Goal: Task Accomplishment & Management: Manage account settings

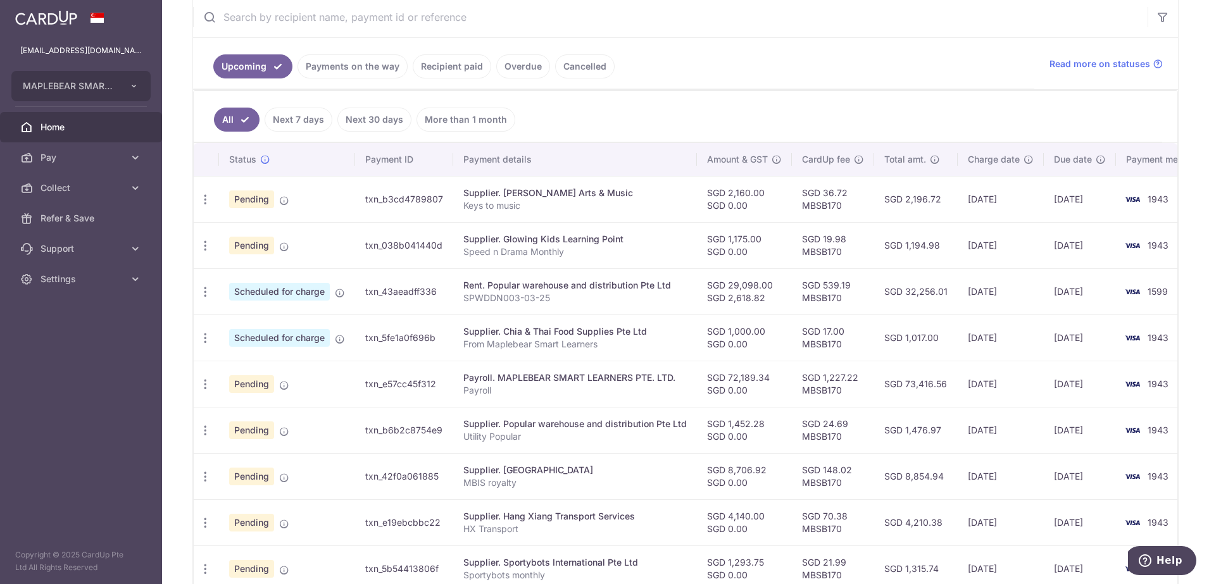
scroll to position [165, 0]
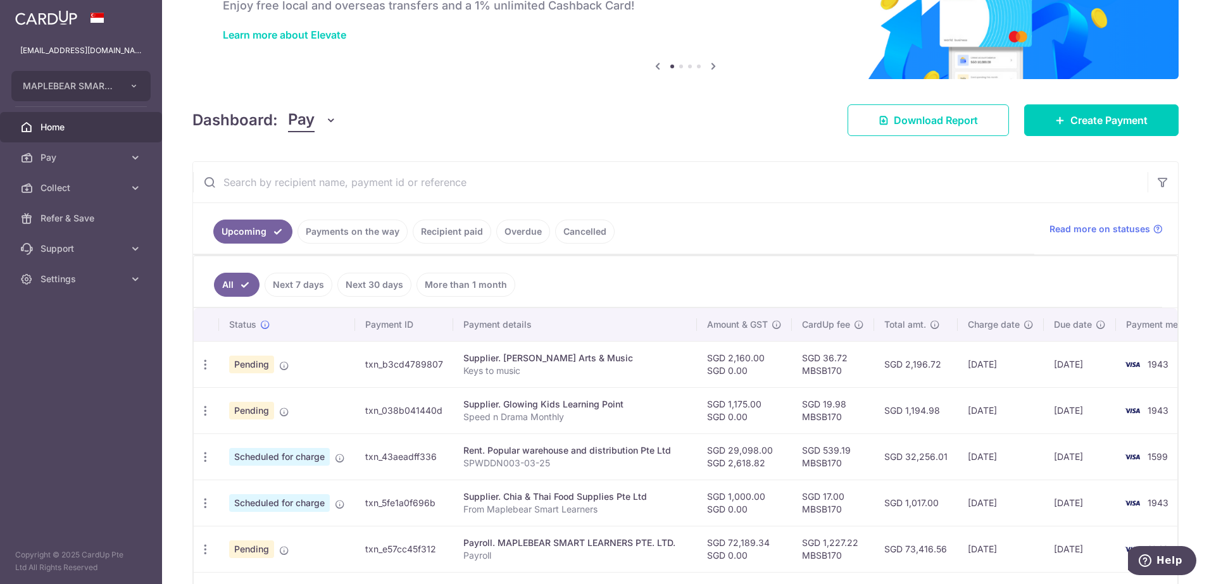
scroll to position [237, 0]
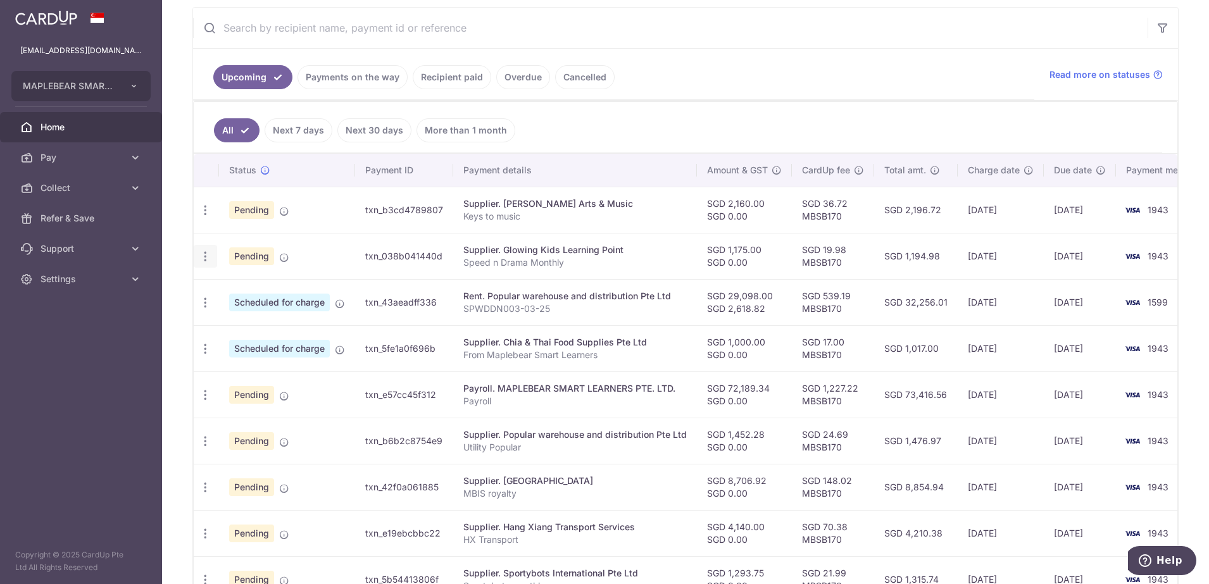
click at [207, 260] on icon "button" at bounding box center [205, 256] width 13 height 13
click at [283, 287] on span "Update payment" at bounding box center [273, 291] width 86 height 15
radio input "true"
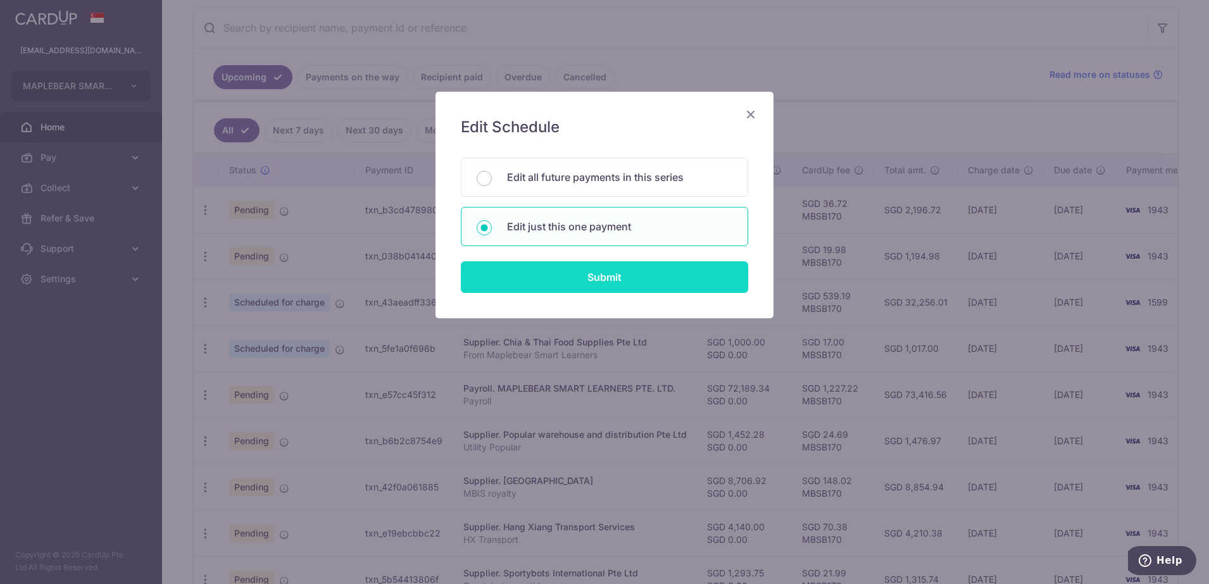
click at [561, 274] on input "Submit" at bounding box center [604, 277] width 287 height 32
radio input "true"
type input "1,175.00"
type input "0.00"
type input "[DATE]"
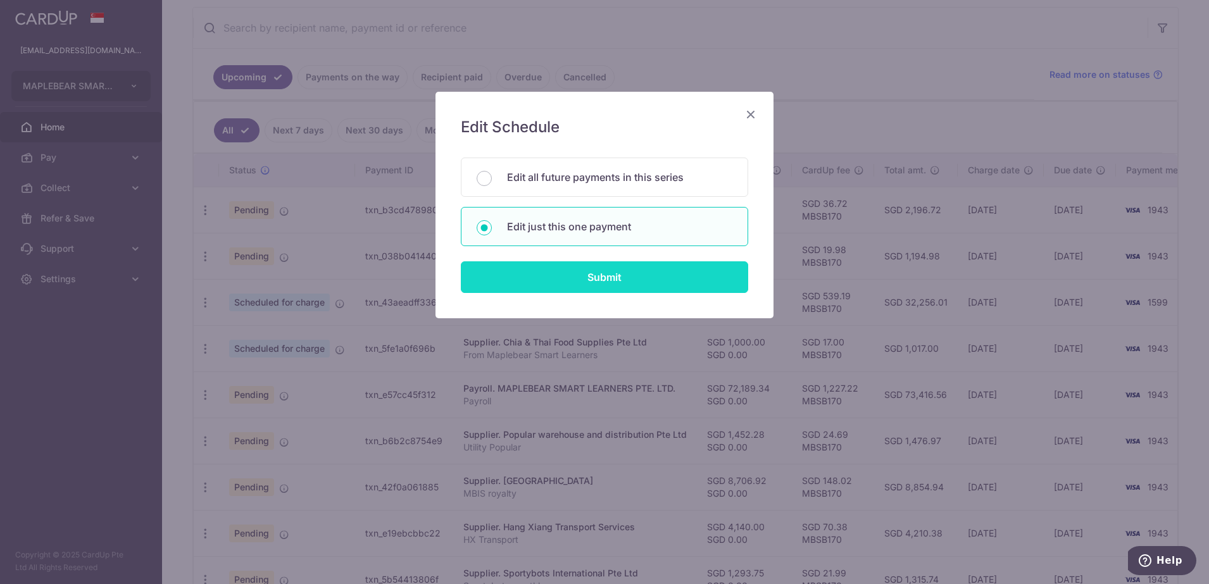
type input "Speed n Drama Monthly"
type input "Chinese SD Aug"
type input "MBSB170"
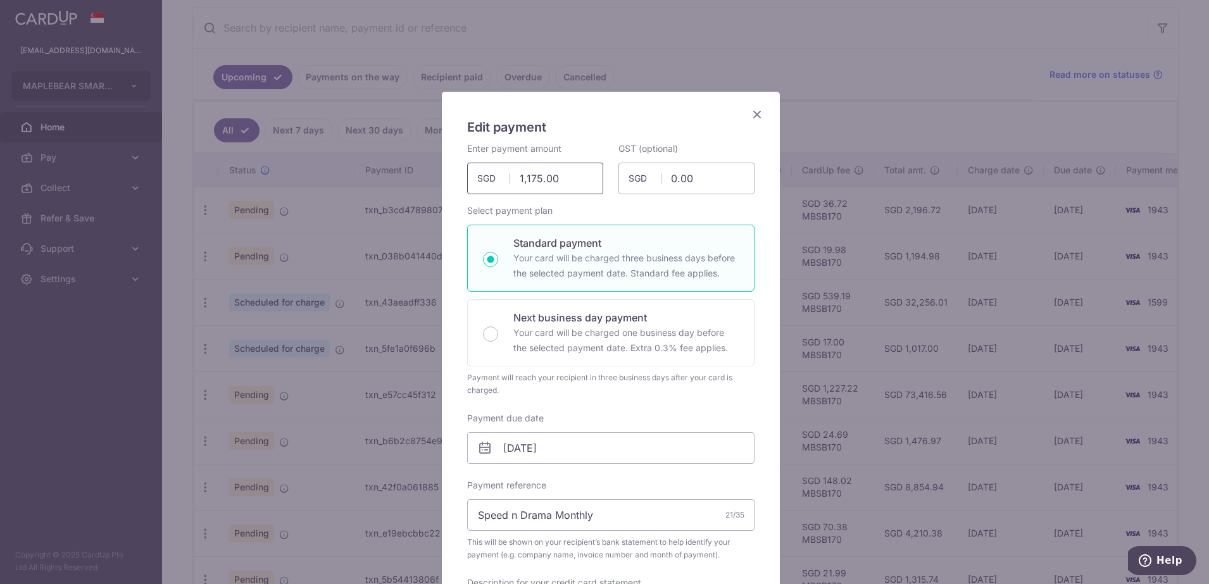
click at [569, 182] on input "1,175.00" at bounding box center [535, 179] width 136 height 32
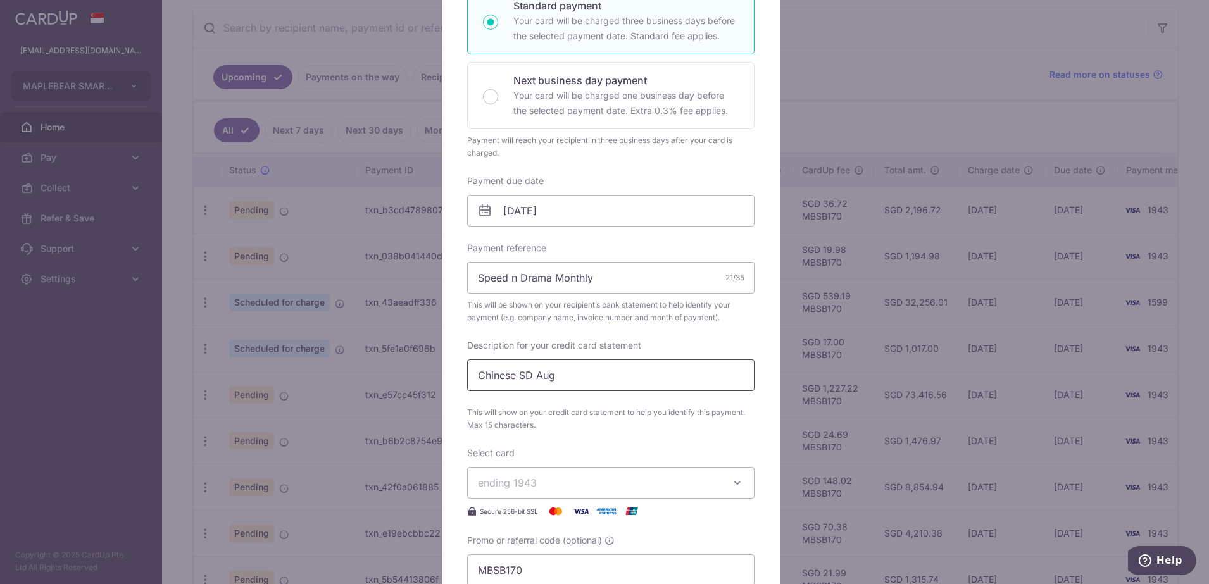
type input "1,375.00"
click at [565, 374] on input "Chinese SD Aug" at bounding box center [610, 376] width 287 height 32
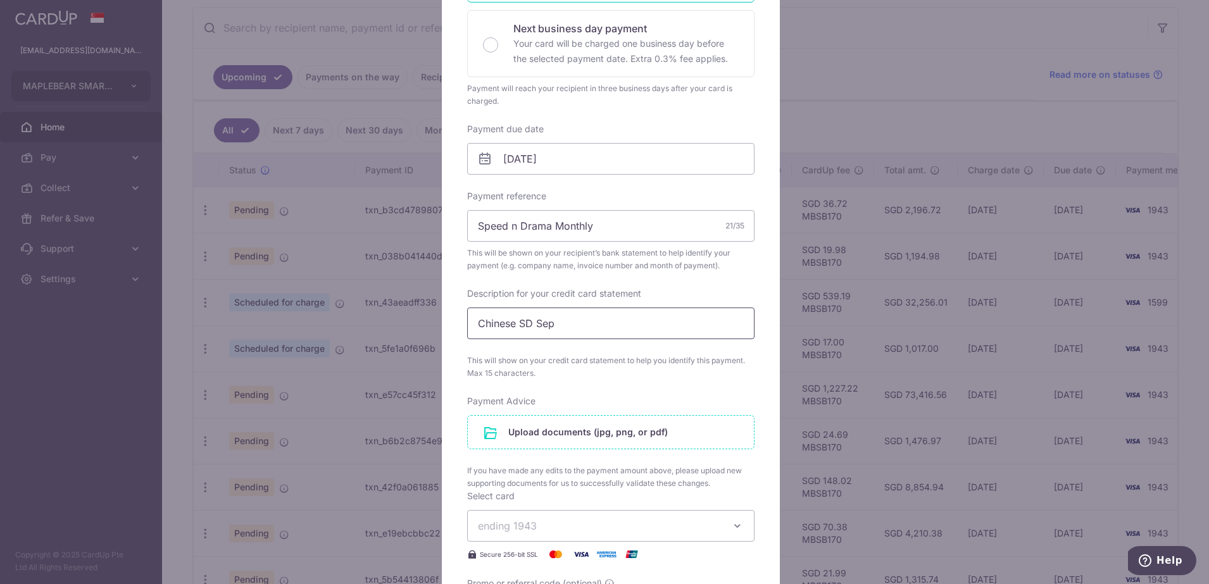
scroll to position [317, 0]
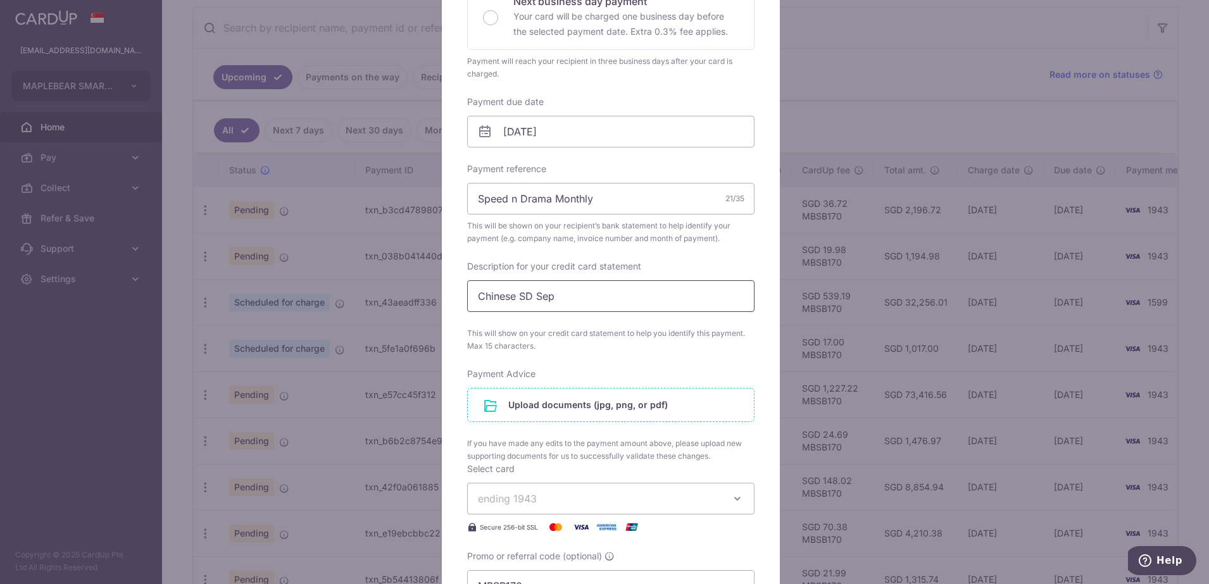
type input "Chinese SD Sep"
click at [633, 403] on input "file" at bounding box center [611, 405] width 286 height 33
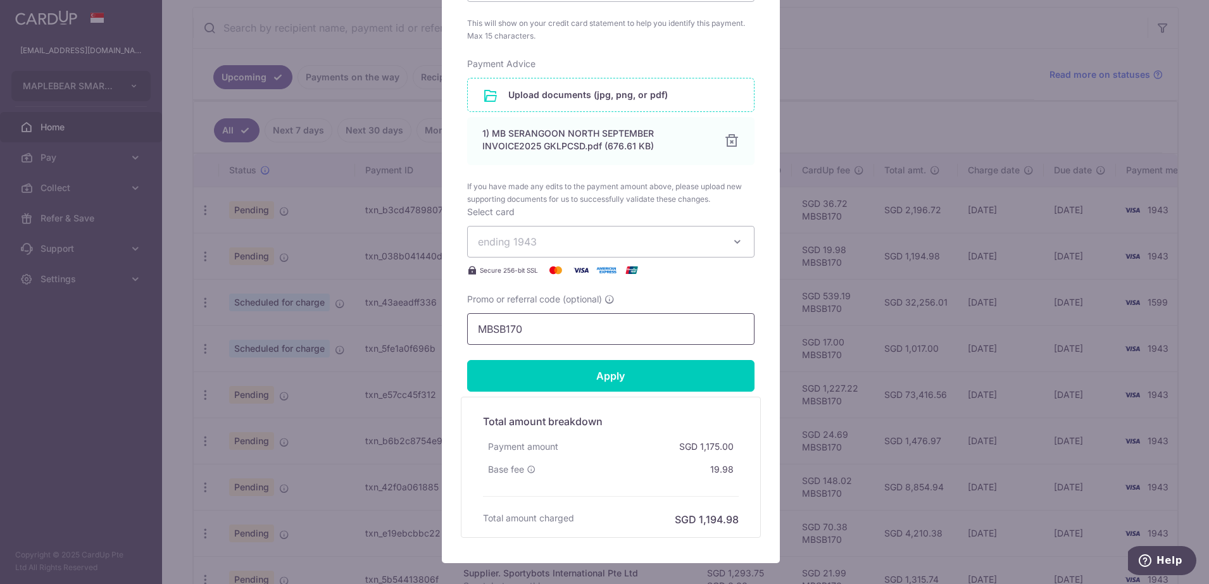
scroll to position [633, 0]
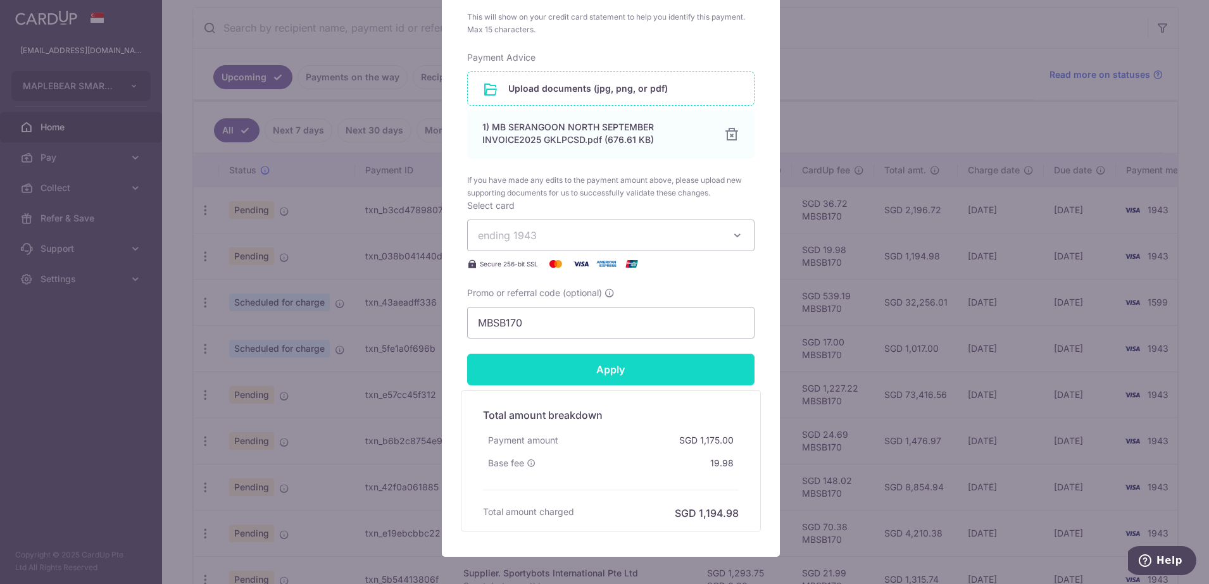
click at [611, 374] on input "Apply" at bounding box center [610, 370] width 287 height 32
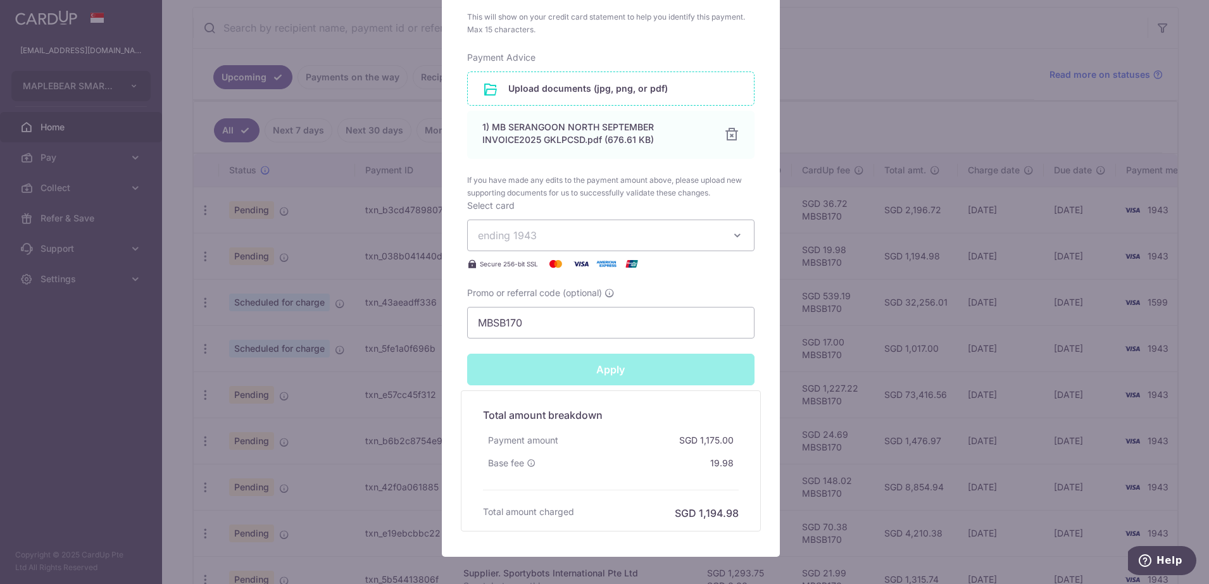
type input "Successfully Applied"
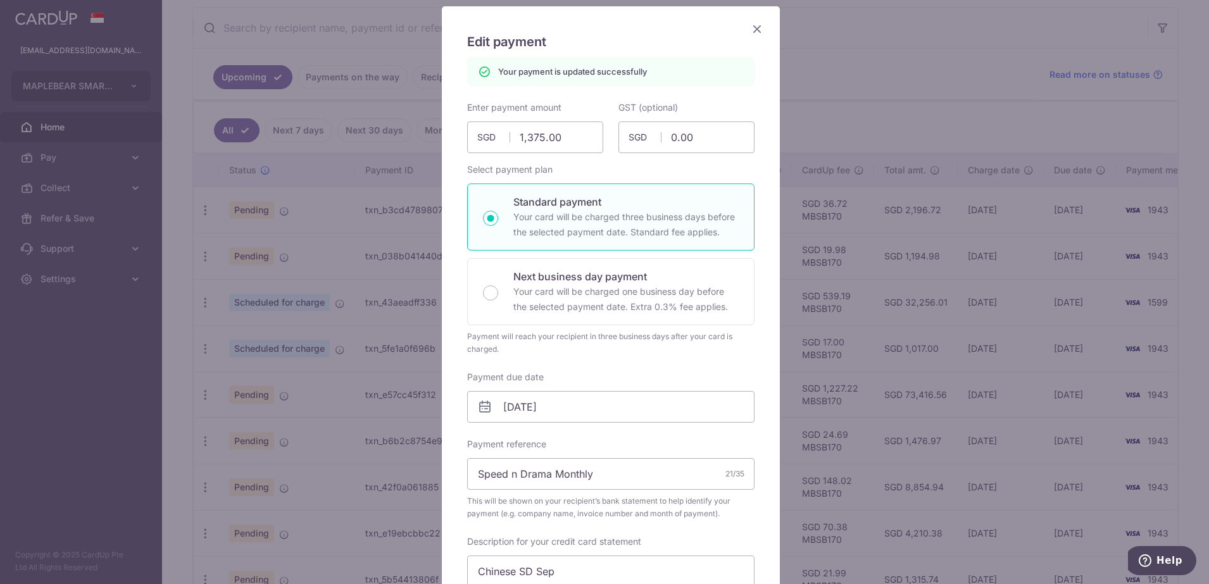
scroll to position [0, 0]
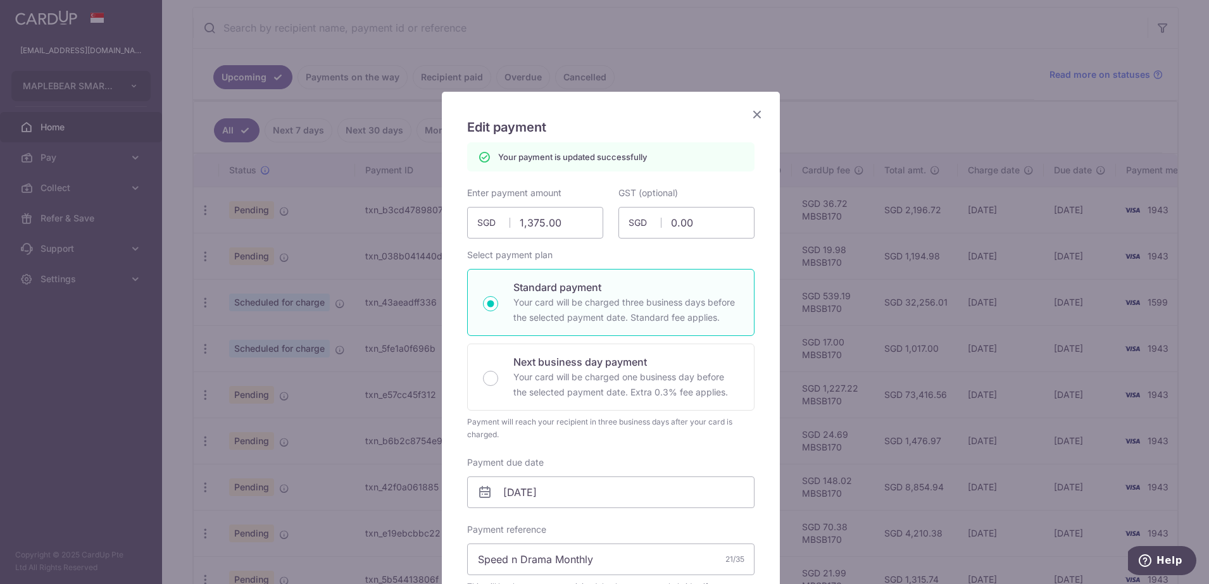
click at [750, 115] on icon "Close" at bounding box center [757, 114] width 15 height 16
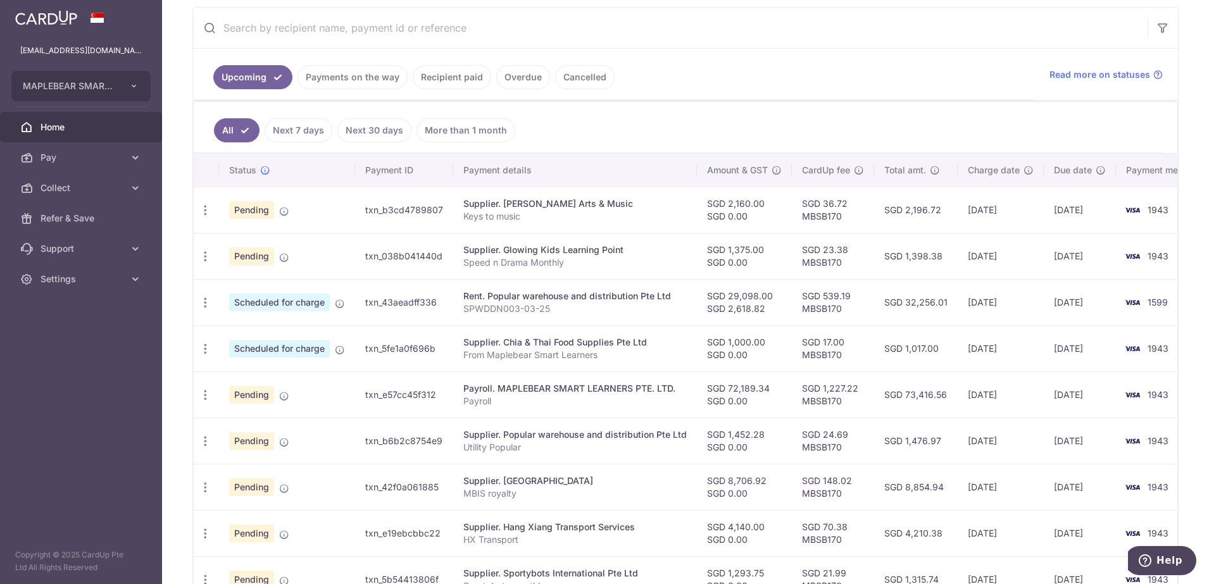
scroll to position [317, 0]
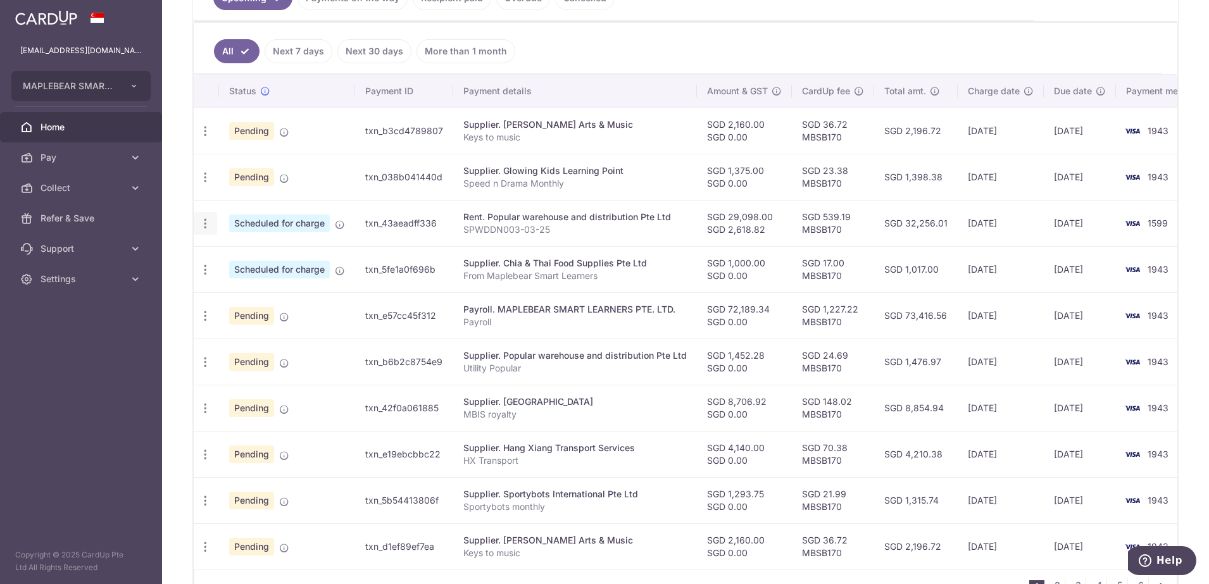
click at [208, 219] on icon "button" at bounding box center [205, 223] width 13 height 13
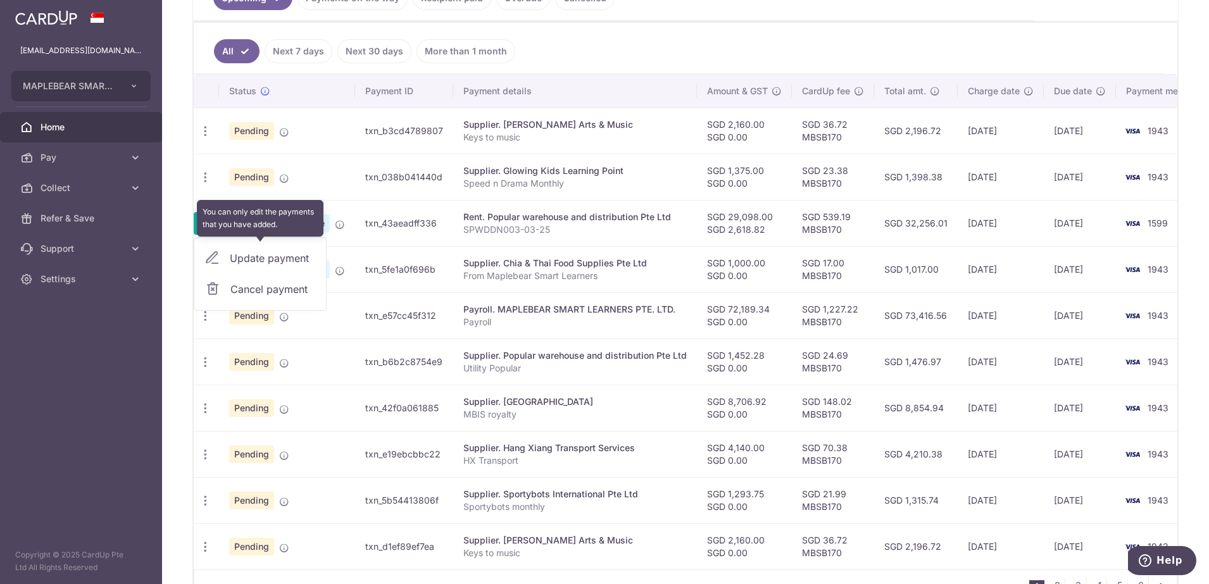
click at [262, 262] on div "Update payment" at bounding box center [260, 258] width 132 height 30
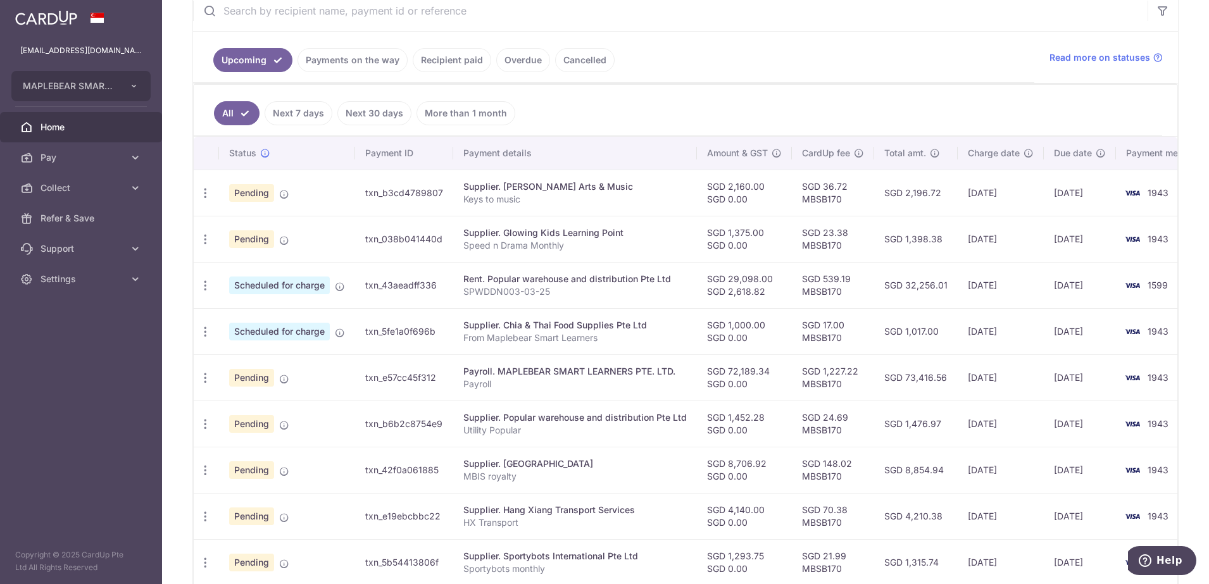
scroll to position [244, 0]
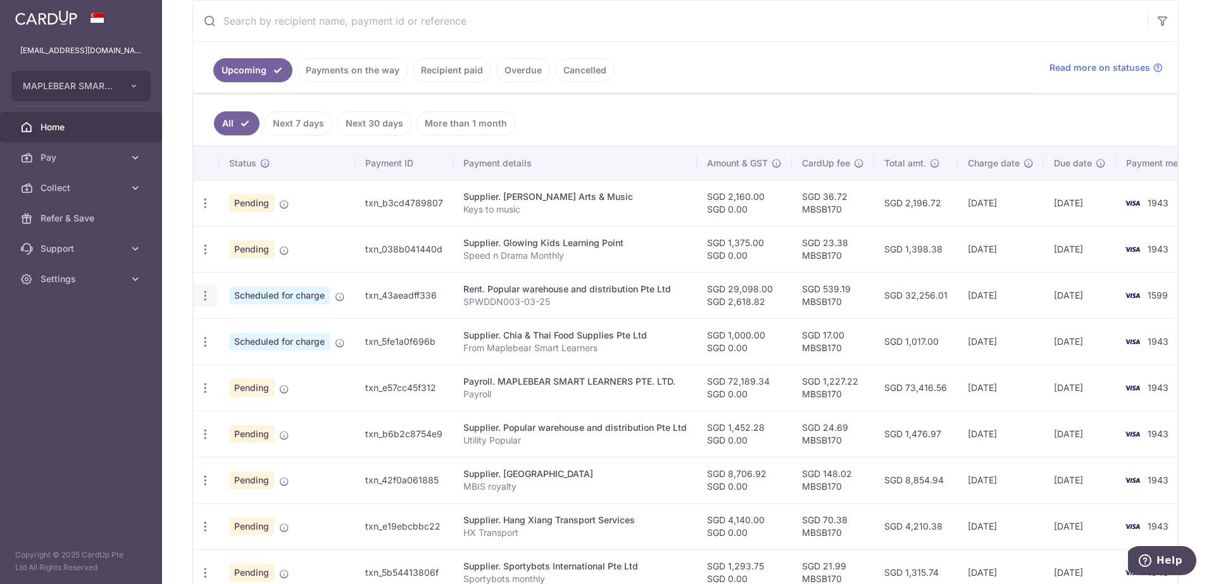
click at [207, 296] on icon "button" at bounding box center [205, 295] width 13 height 13
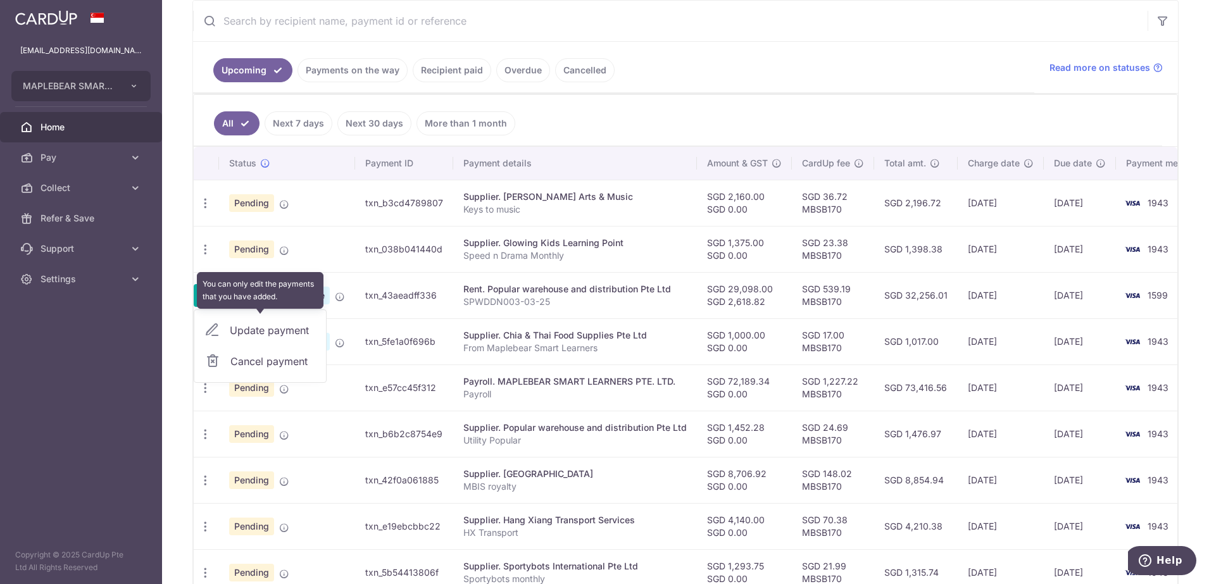
click at [261, 333] on div "Update payment" at bounding box center [260, 330] width 132 height 30
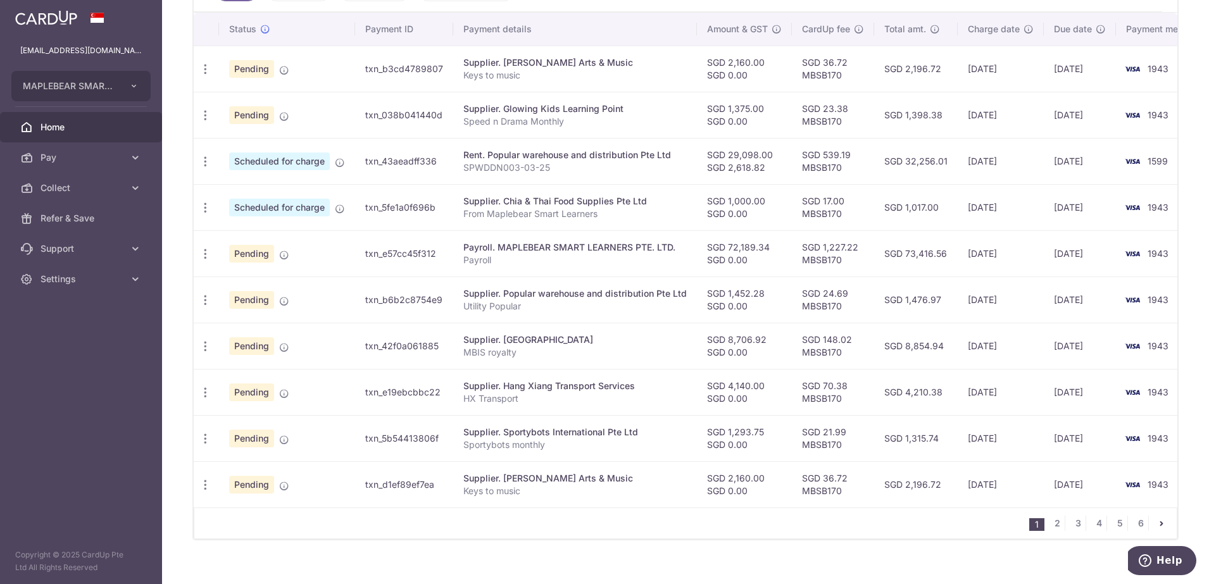
scroll to position [403, 0]
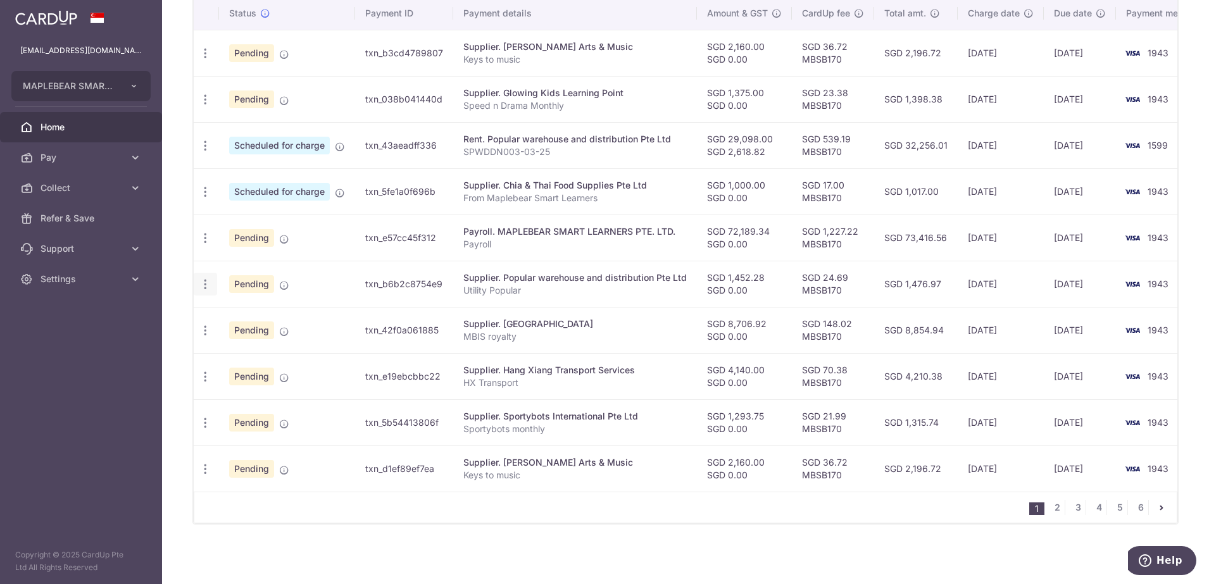
click at [205, 280] on icon "button" at bounding box center [205, 284] width 13 height 13
click at [253, 313] on span "Update payment" at bounding box center [273, 318] width 86 height 15
radio input "true"
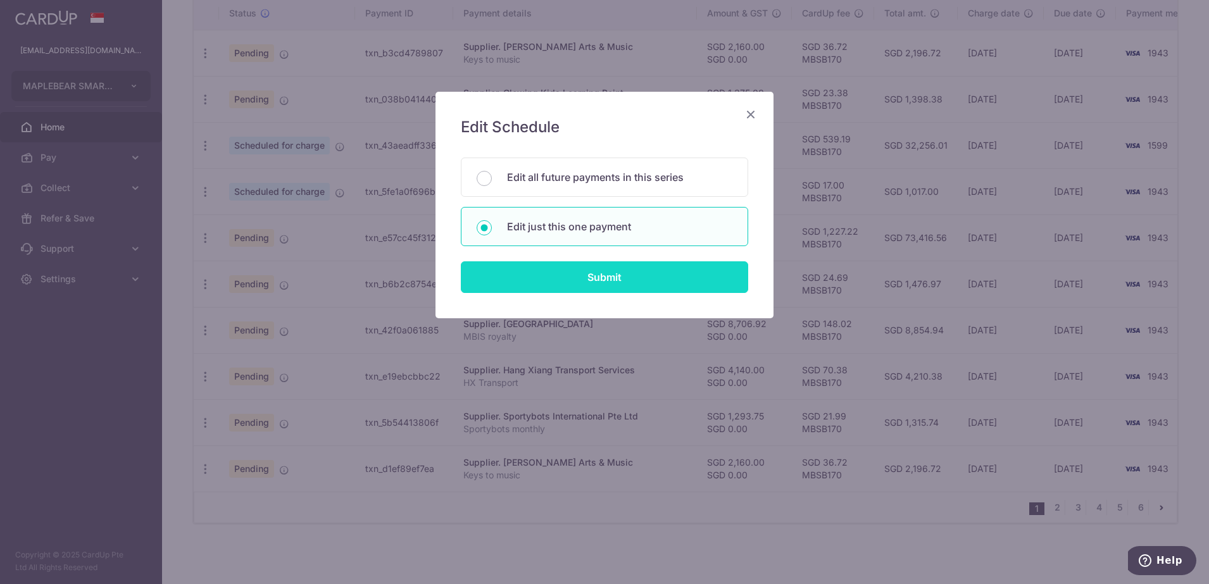
click at [603, 278] on input "Submit" at bounding box center [604, 277] width 287 height 32
radio input "true"
type input "1,452.28"
type input "0.00"
type input "[DATE]"
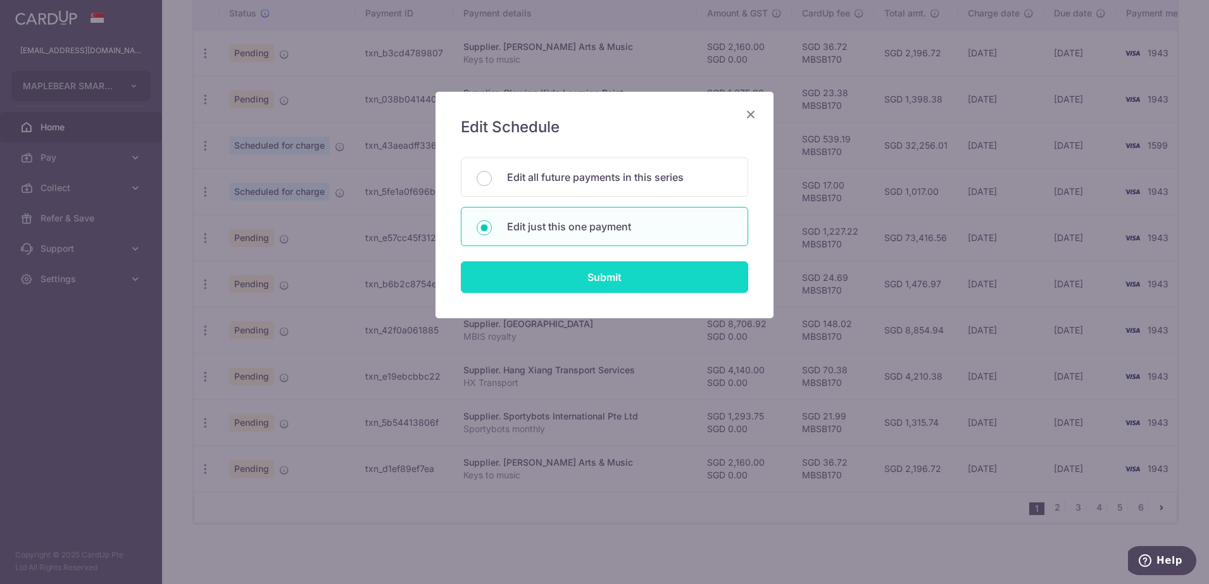
type input "Utility Popular"
type input "MBSB170"
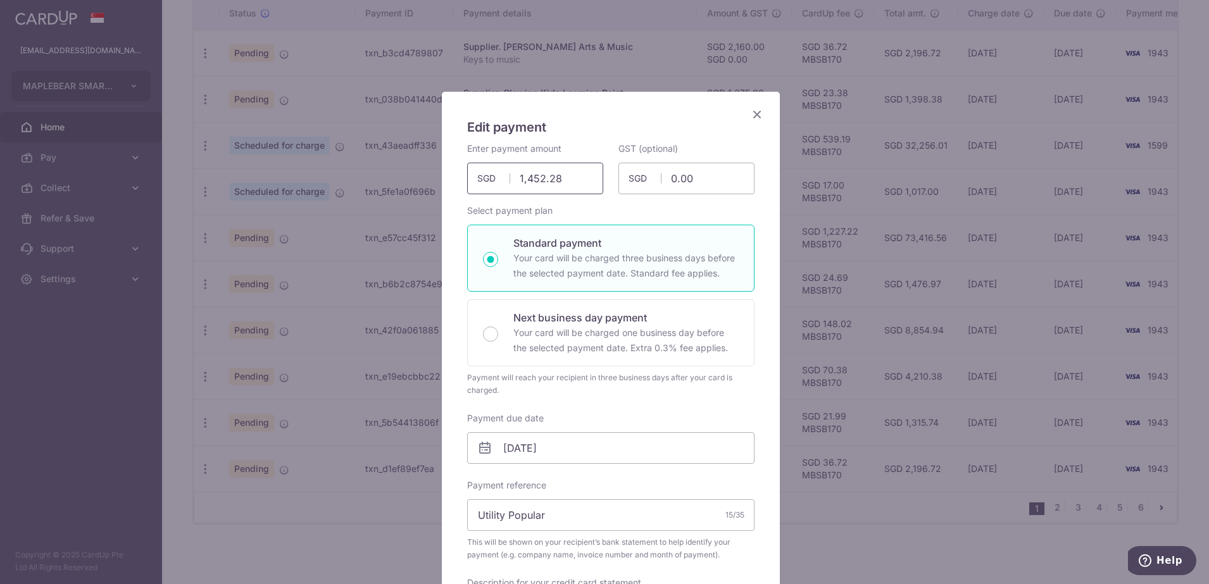
click at [565, 177] on input "1,452.28" at bounding box center [535, 179] width 136 height 32
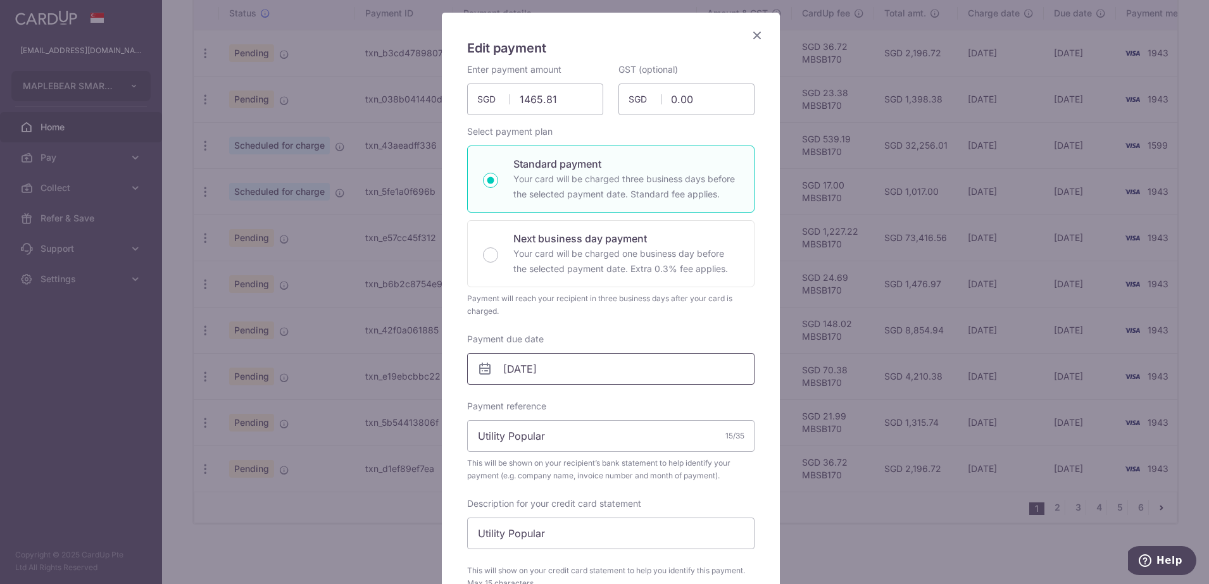
click at [586, 375] on input "[DATE]" at bounding box center [610, 369] width 287 height 32
type input "1,465.81"
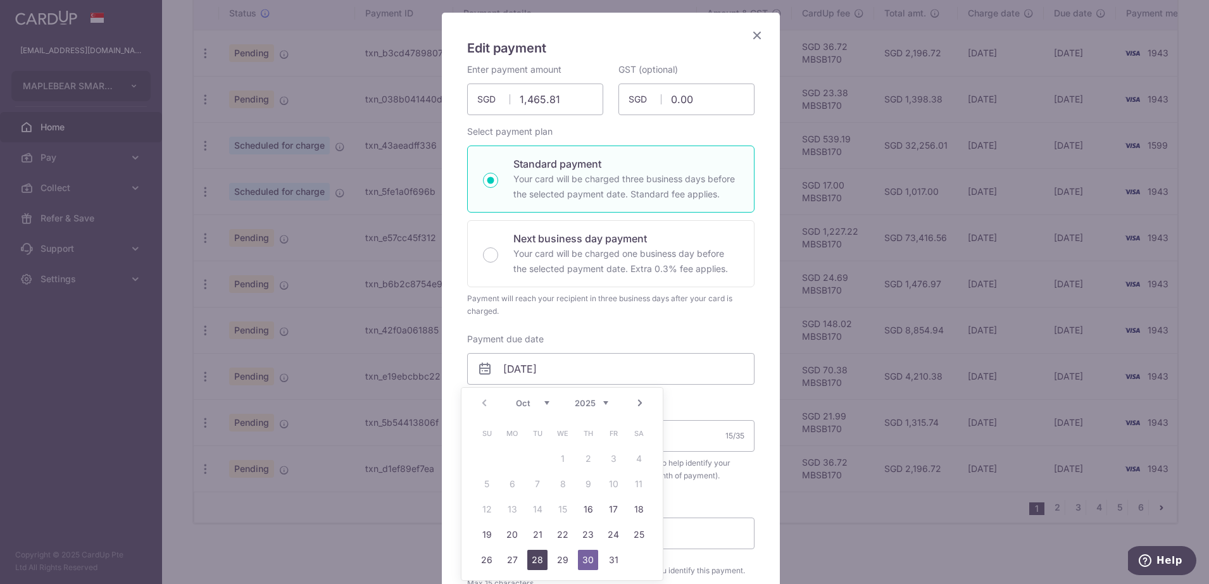
click at [537, 560] on link "28" at bounding box center [537, 560] width 20 height 20
type input "[DATE]"
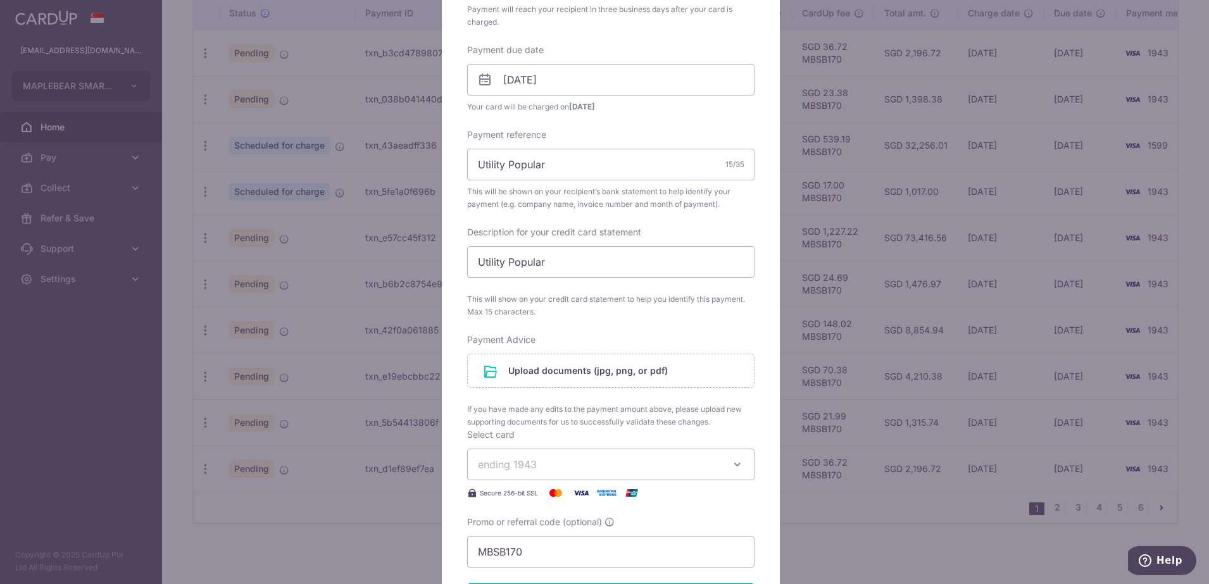
scroll to position [396, 0]
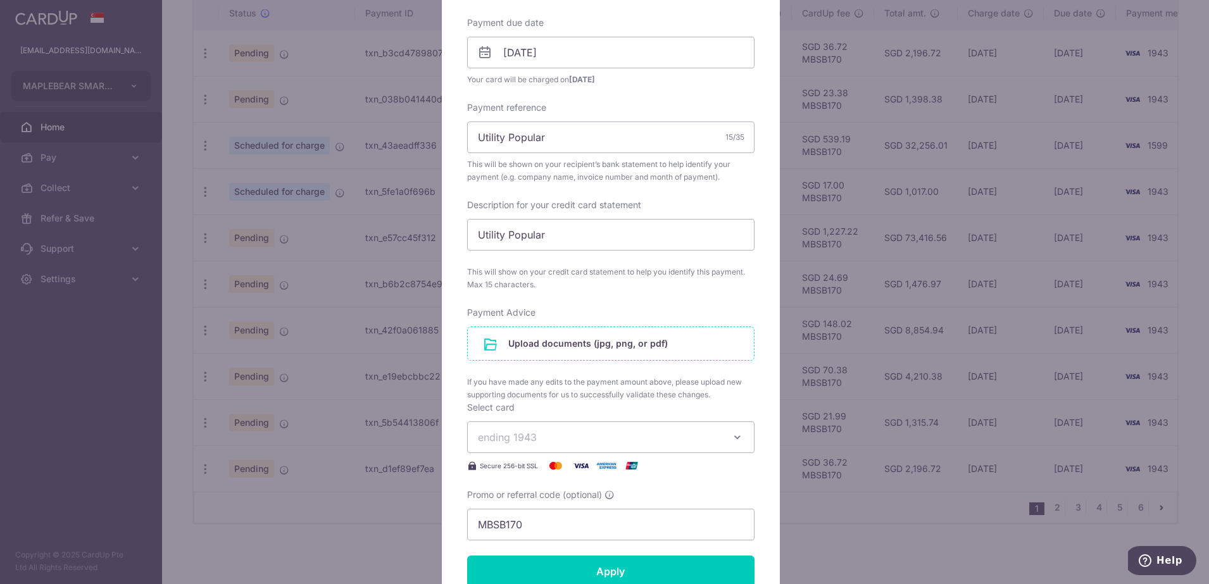
click at [591, 344] on input "file" at bounding box center [611, 343] width 286 height 33
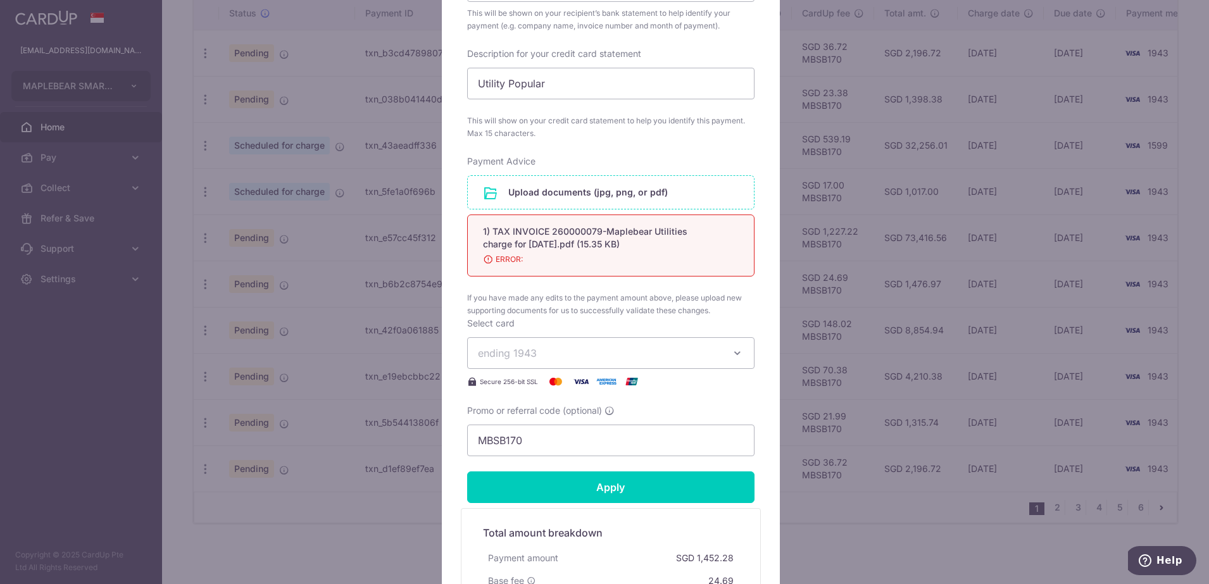
scroll to position [554, 0]
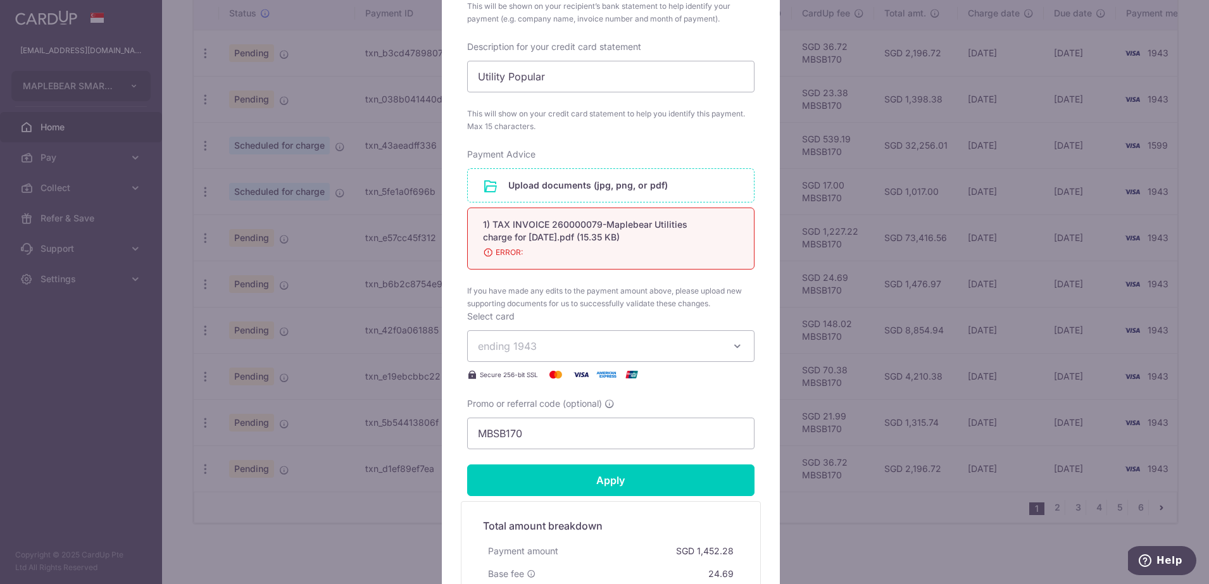
click at [632, 247] on span "ERROR:" at bounding box center [595, 252] width 225 height 13
click at [609, 482] on input "Apply" at bounding box center [610, 481] width 287 height 32
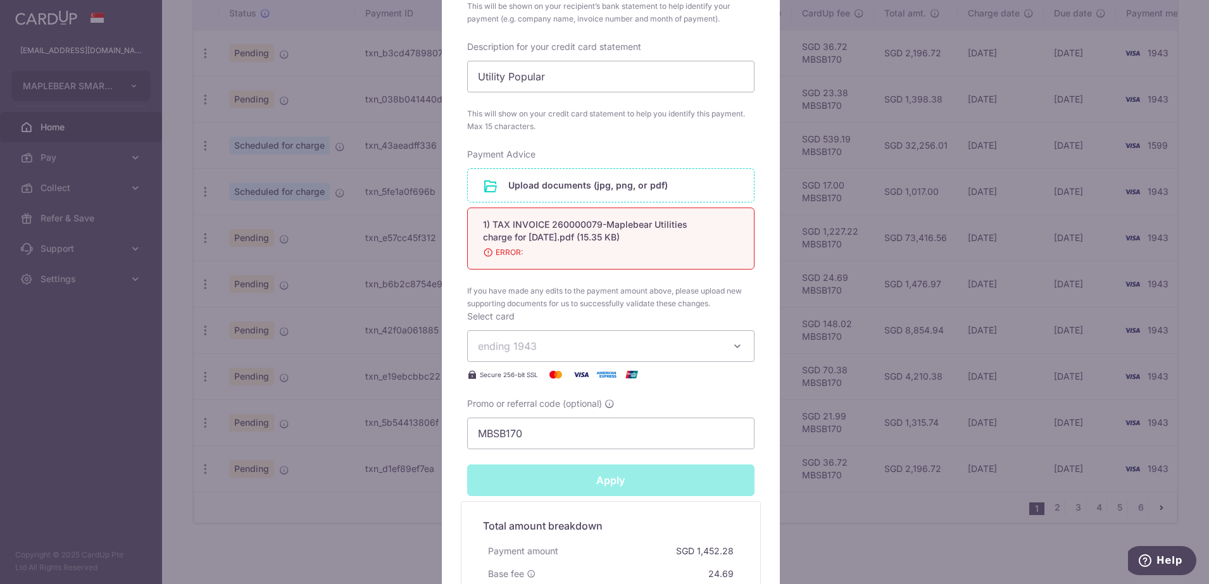
type input "Successfully Applied"
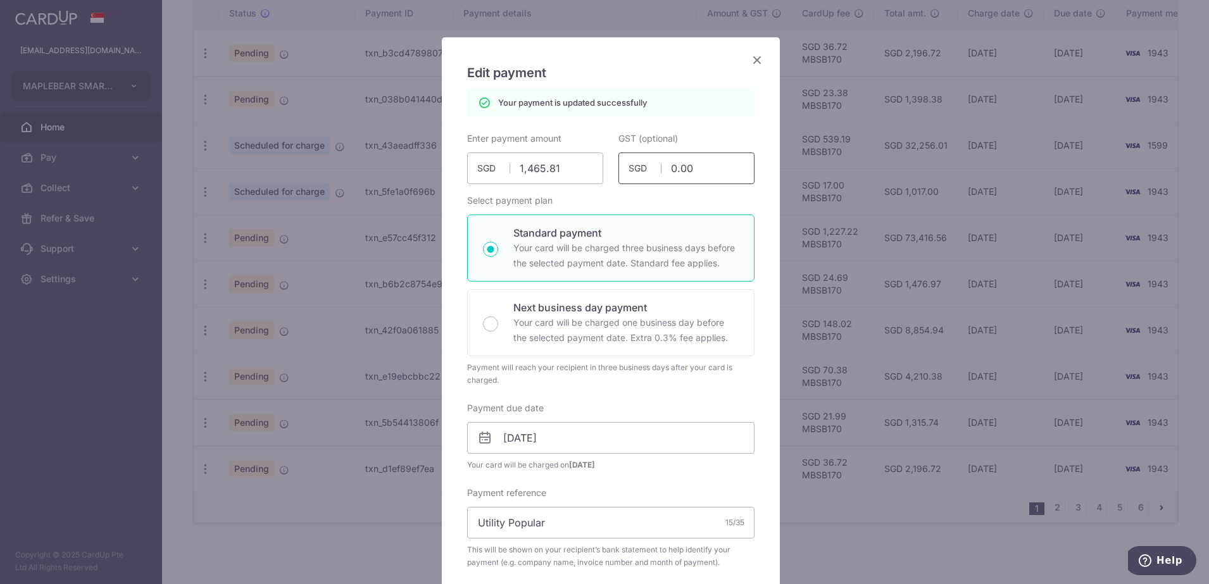
scroll to position [0, 0]
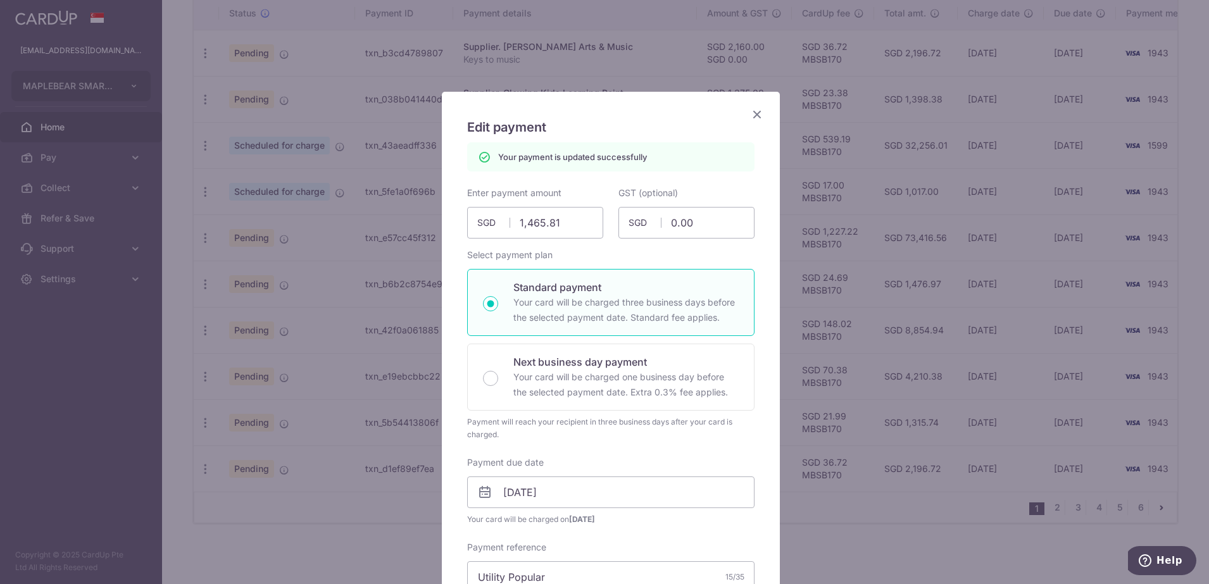
click at [754, 114] on icon "Close" at bounding box center [757, 114] width 15 height 16
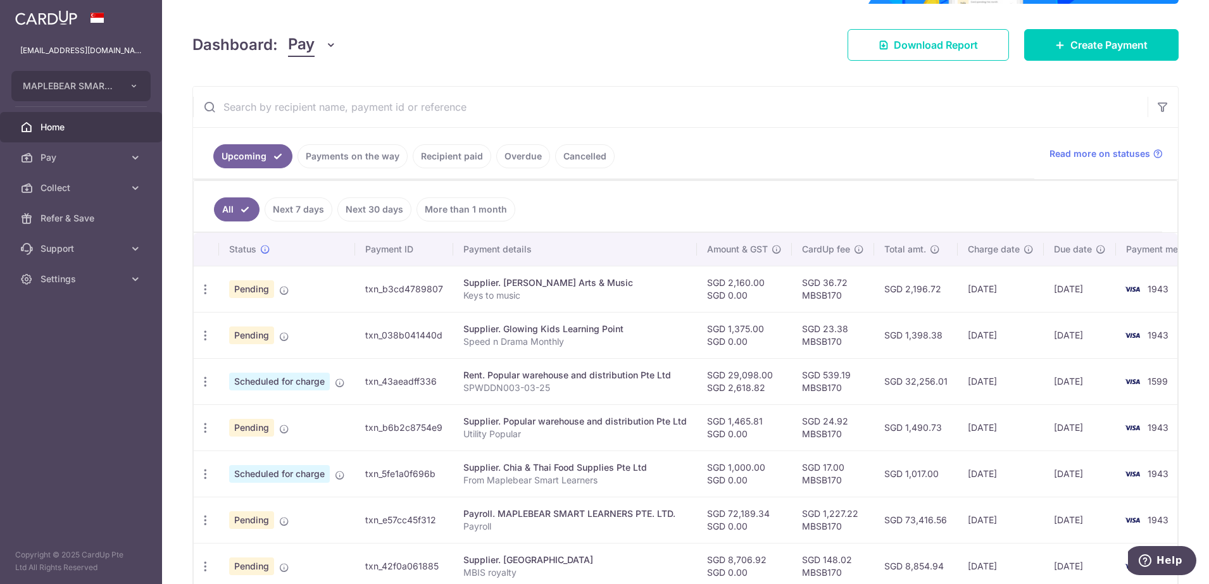
scroll to position [237, 0]
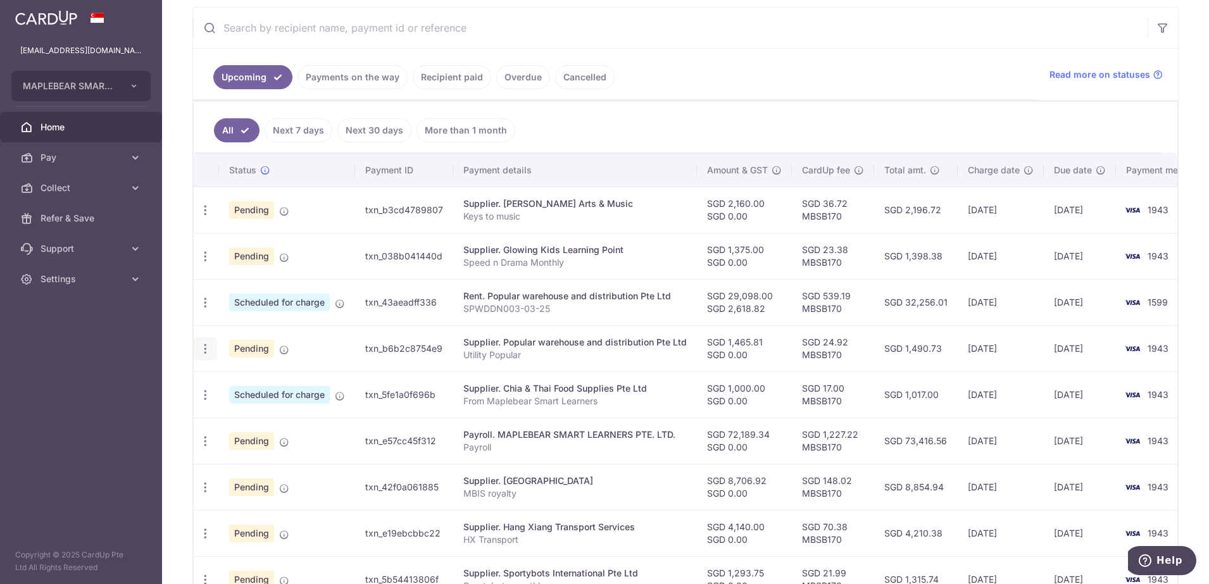
click at [204, 352] on icon "button" at bounding box center [205, 348] width 13 height 13
click at [270, 384] on span "Update payment" at bounding box center [273, 383] width 86 height 15
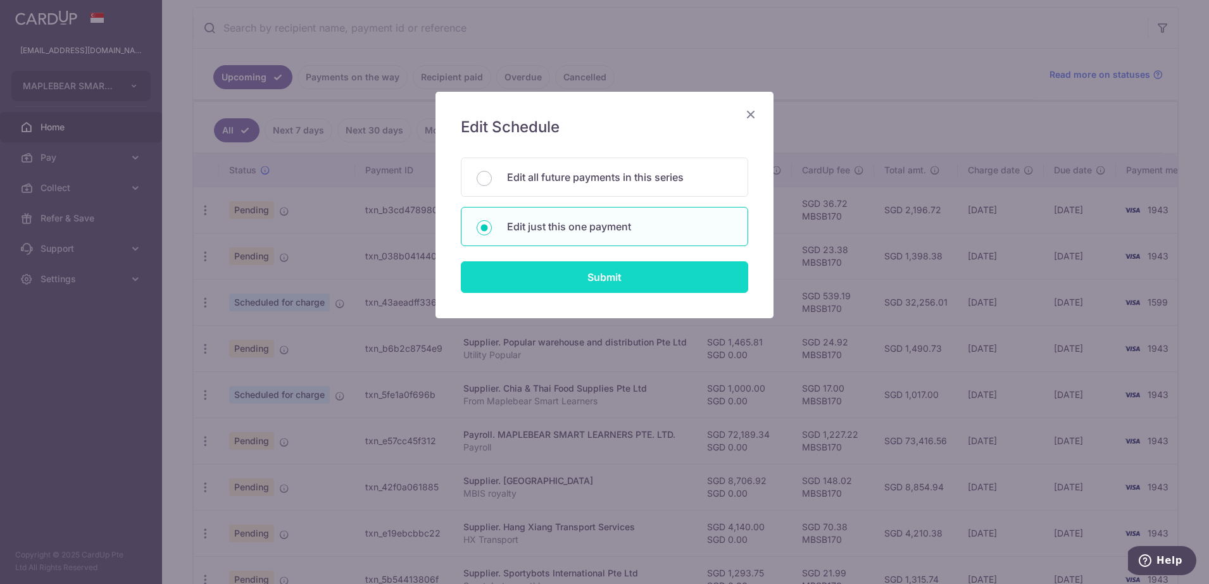
click at [598, 279] on input "Submit" at bounding box center [604, 277] width 287 height 32
radio input "true"
type input "1,465.81"
type input "0.00"
type input "[DATE]"
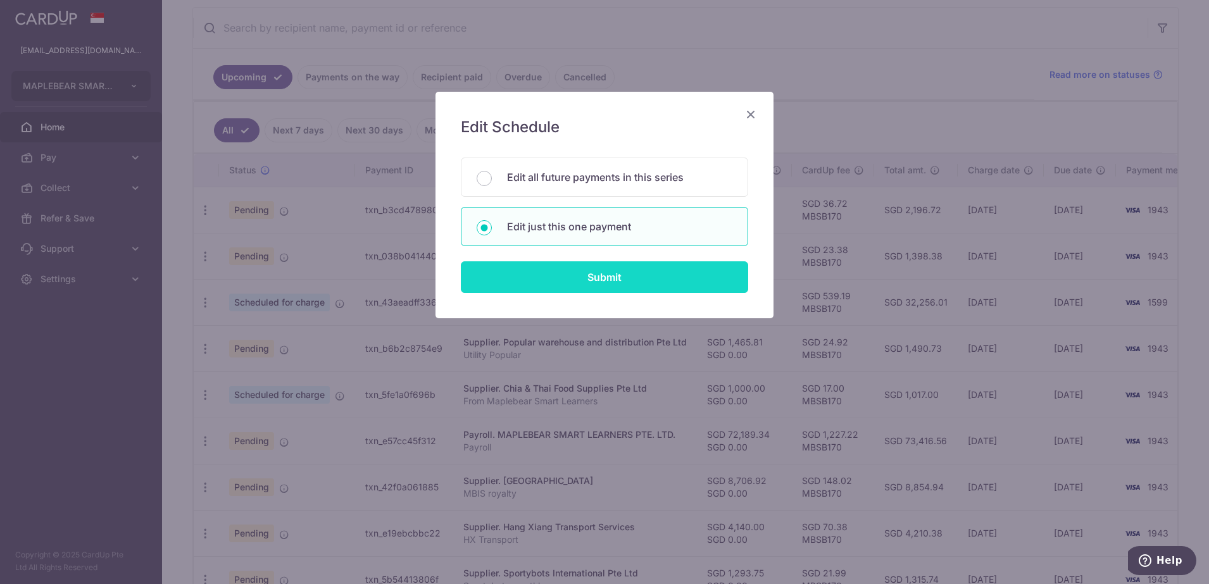
type input "Utility Popular"
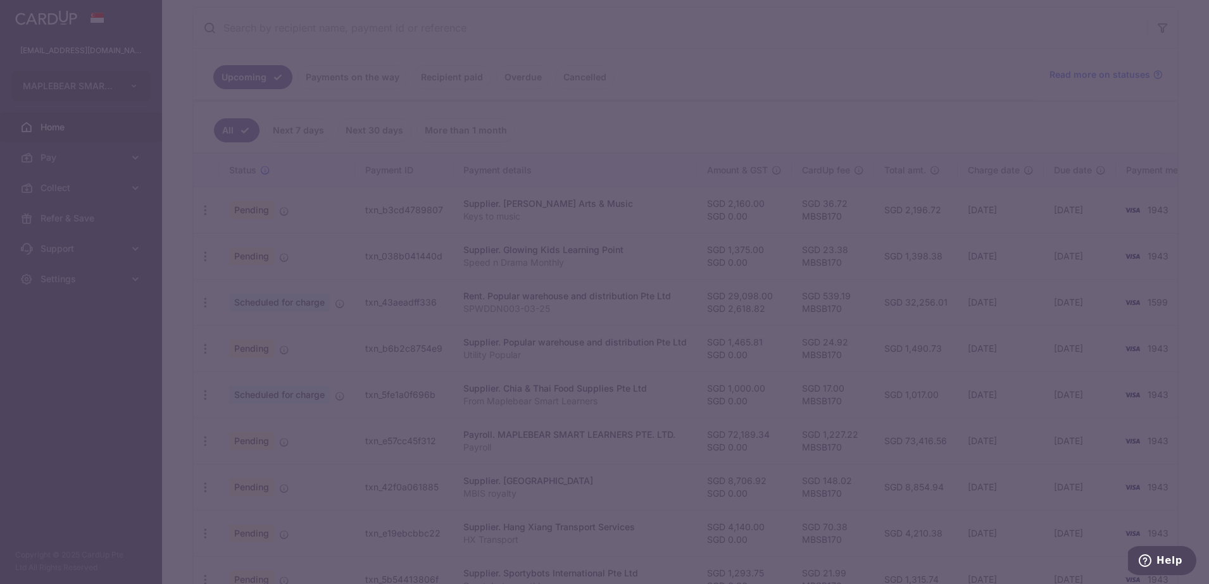
type input "MBSB170"
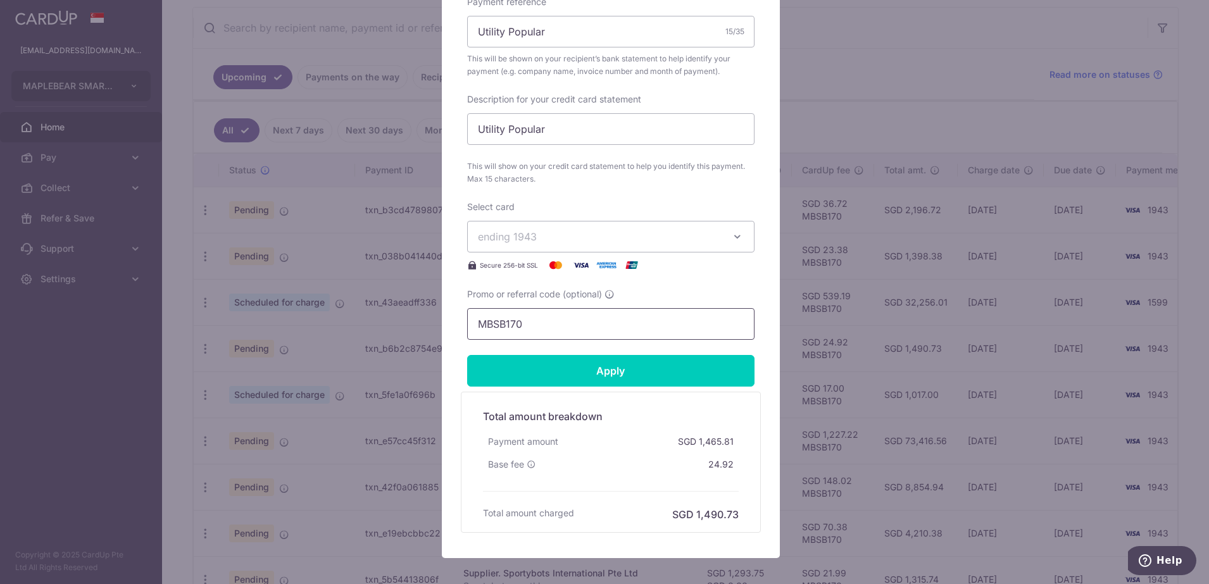
scroll to position [391, 0]
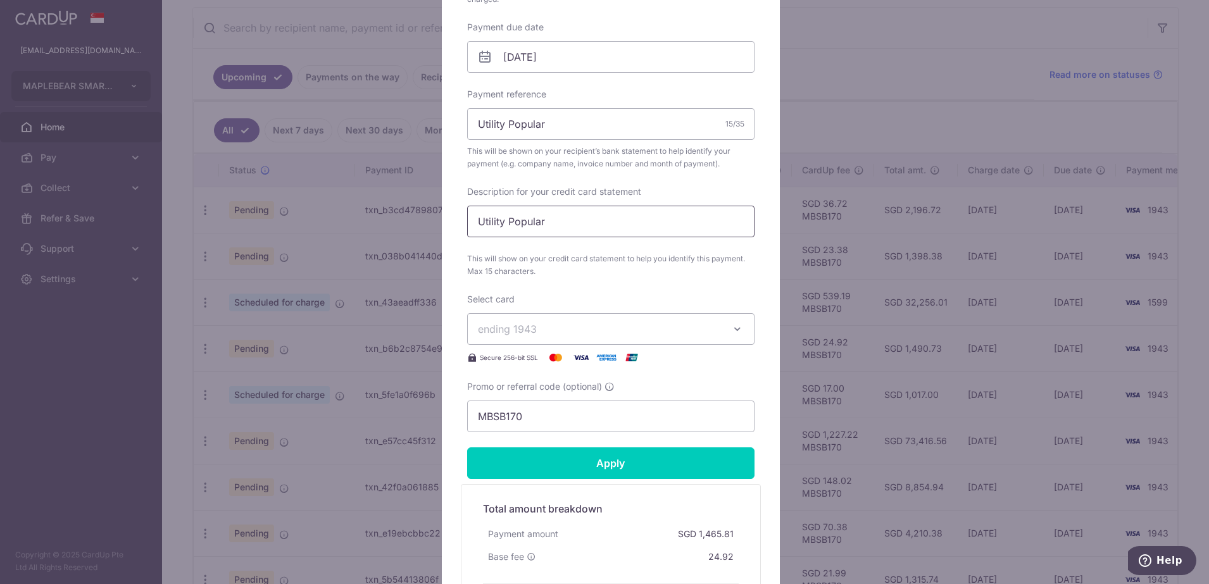
click at [556, 221] on input "Utility Popular" at bounding box center [610, 222] width 287 height 32
click at [571, 130] on input "Utility Popular" at bounding box center [610, 124] width 287 height 32
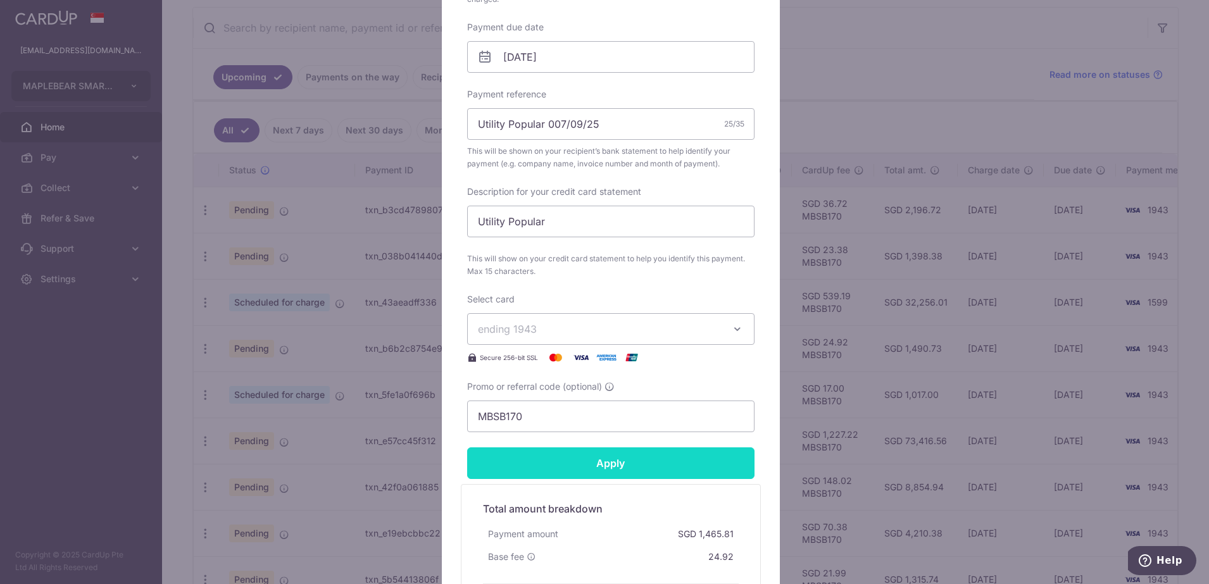
click at [602, 462] on input "Apply" at bounding box center [610, 464] width 287 height 32
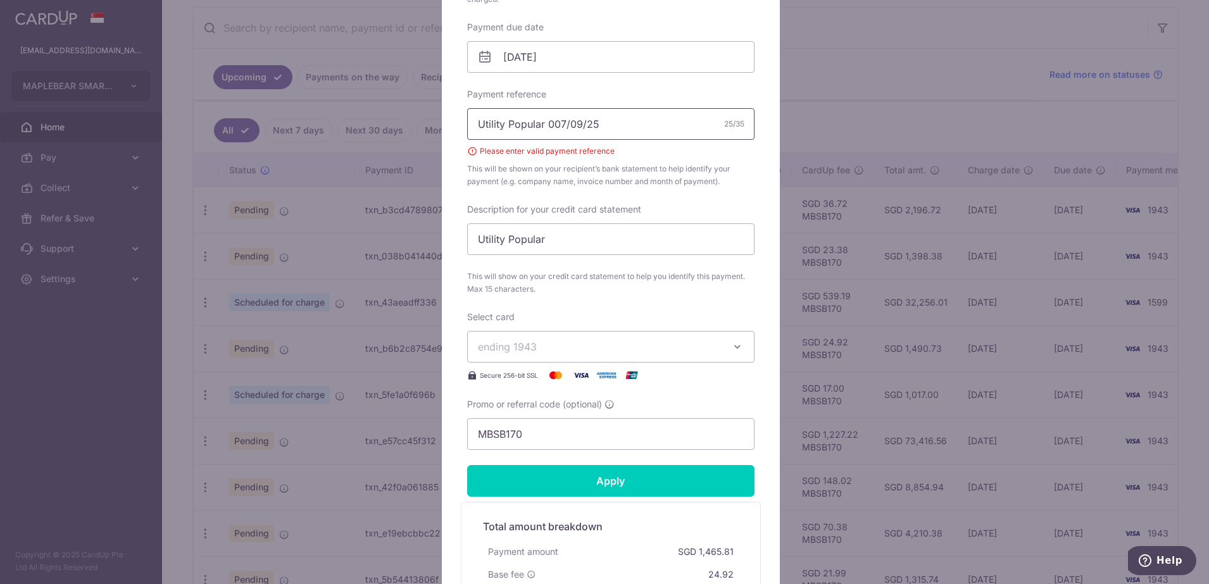
click at [620, 118] on input "Utility Popular 007/09/25" at bounding box center [610, 124] width 287 height 32
type input "Utility Popular 007"
click at [582, 481] on input "Apply" at bounding box center [610, 481] width 287 height 32
click at [582, 481] on div "Apply" at bounding box center [611, 481] width 303 height 32
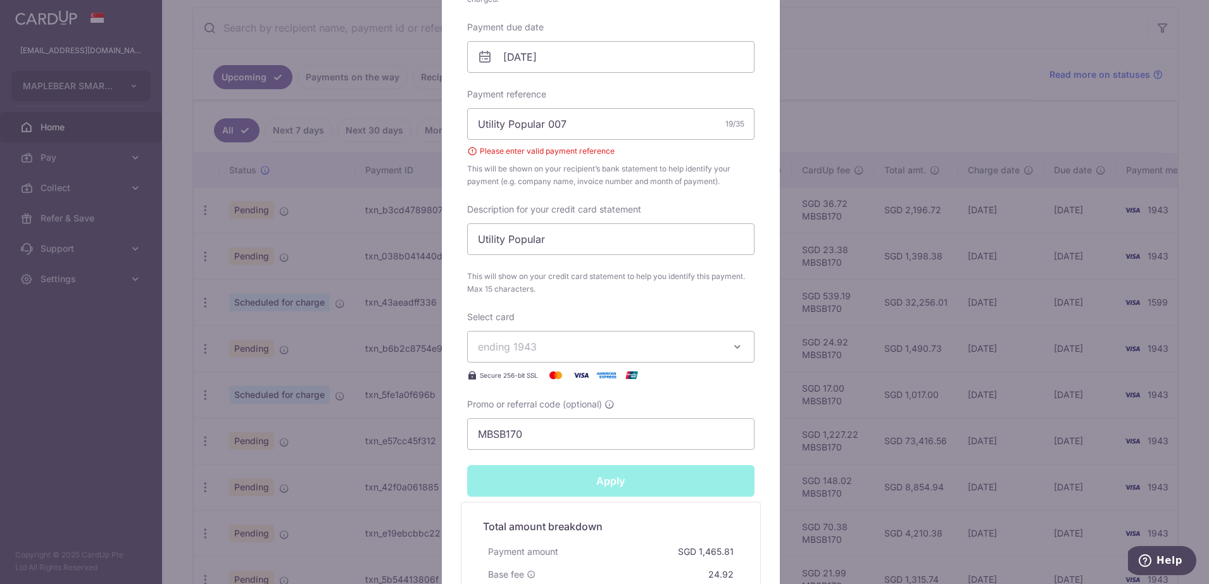
type input "Successfully Applied"
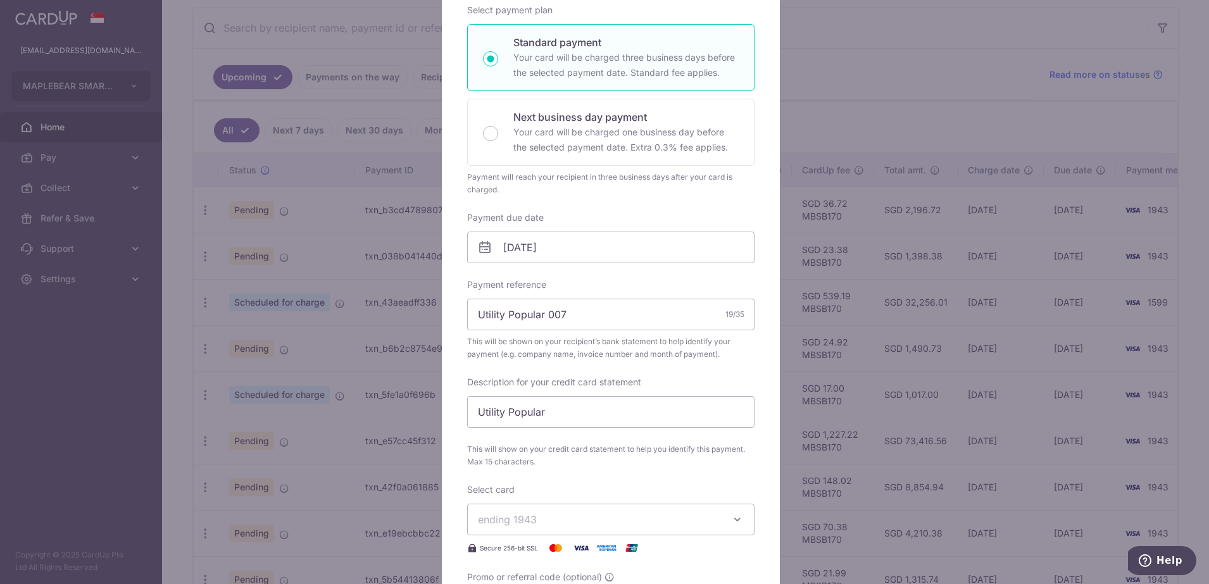
scroll to position [40, 0]
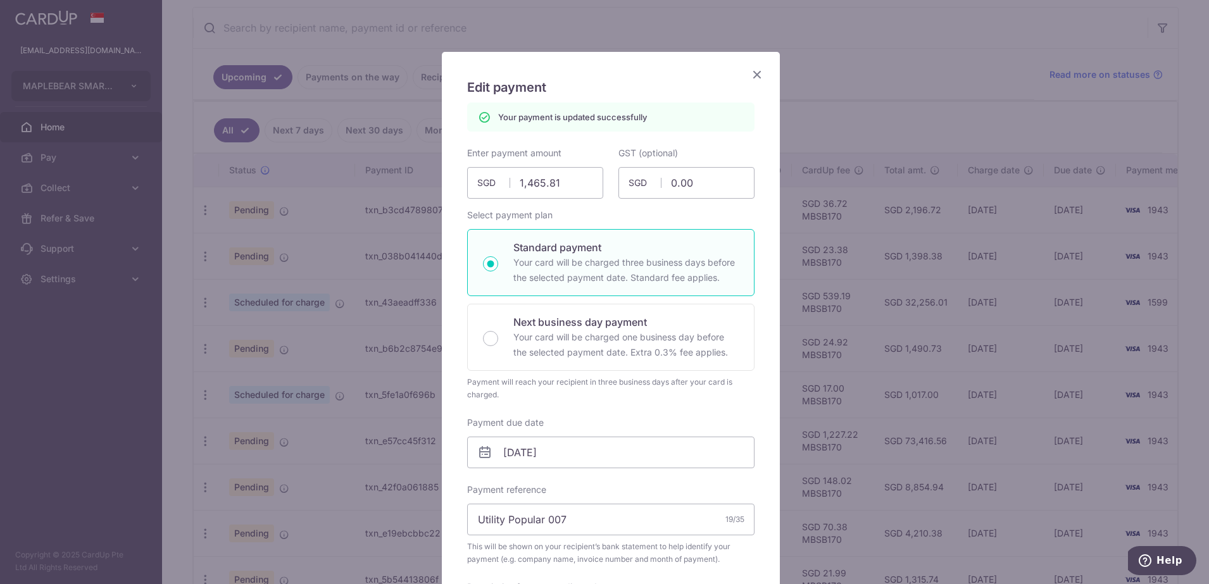
click at [750, 74] on icon "Close" at bounding box center [757, 74] width 15 height 16
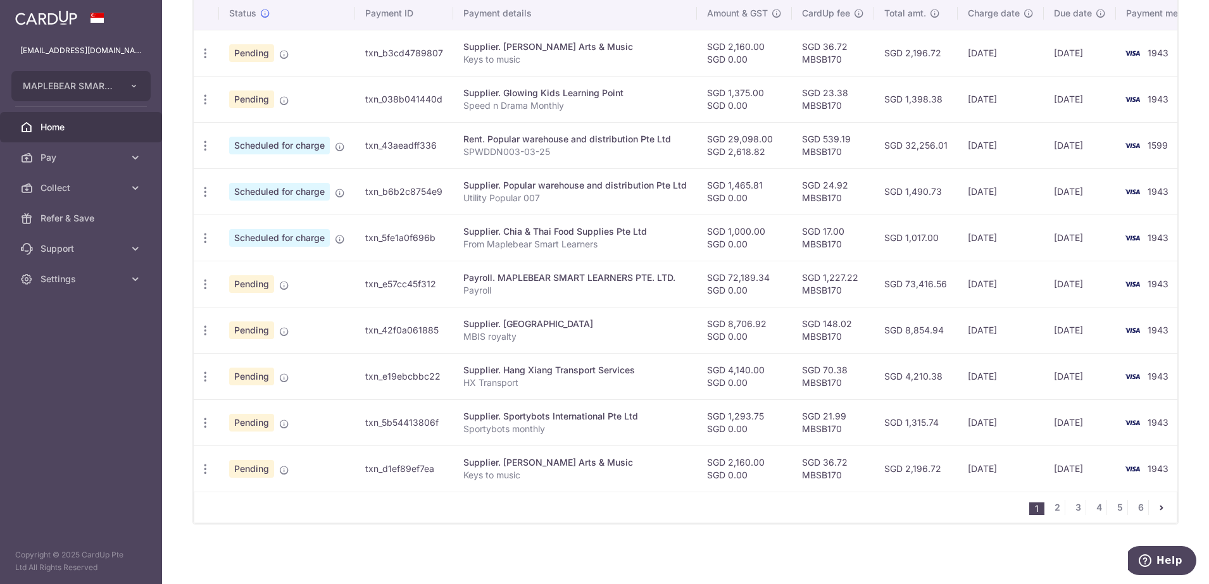
scroll to position [403, 0]
click at [206, 328] on icon "button" at bounding box center [205, 330] width 13 height 13
click at [257, 360] on span "Update payment" at bounding box center [273, 365] width 86 height 15
radio input "true"
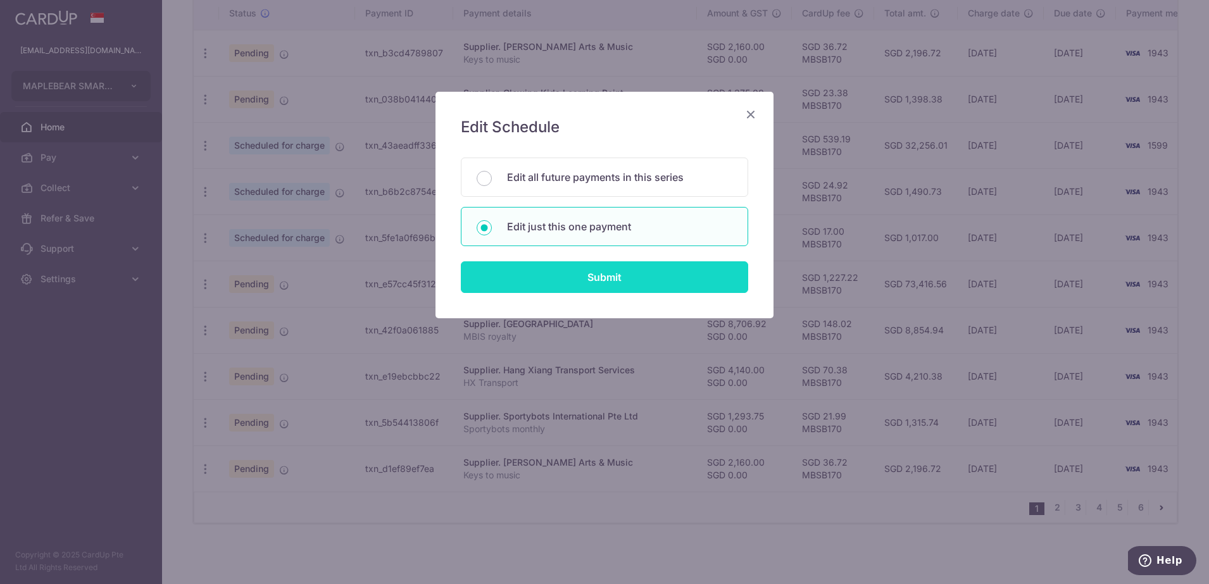
click at [620, 276] on input "Submit" at bounding box center [604, 277] width 287 height 32
radio input "true"
type input "8,706.92"
type input "0.00"
type input "[DATE]"
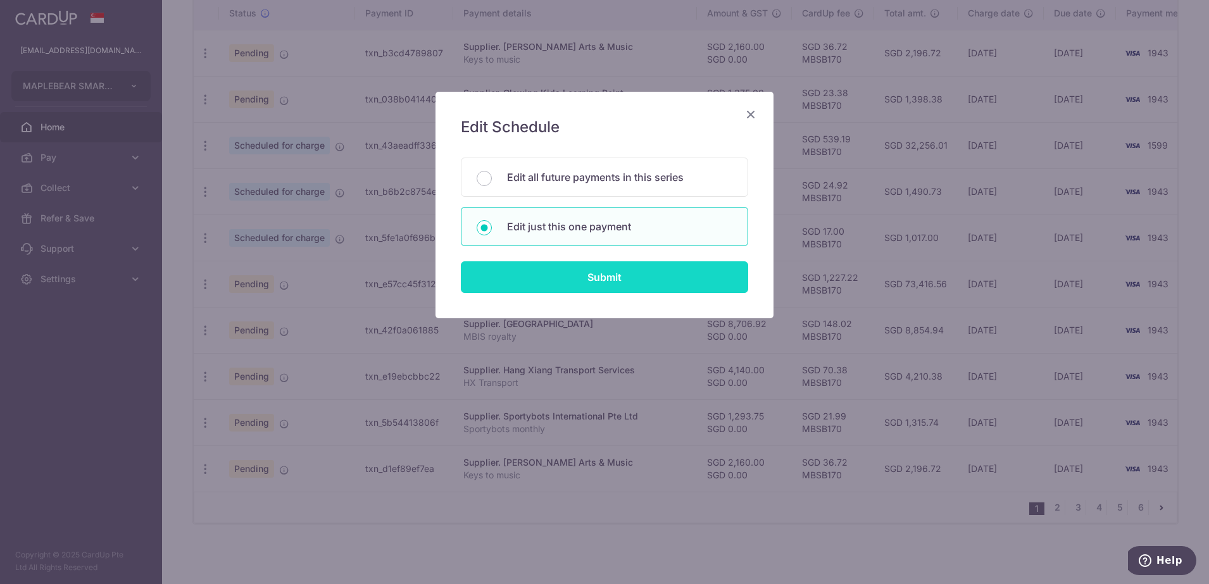
type input "MBIS royalty"
type input "royalty Jul"
type input "MBSB170"
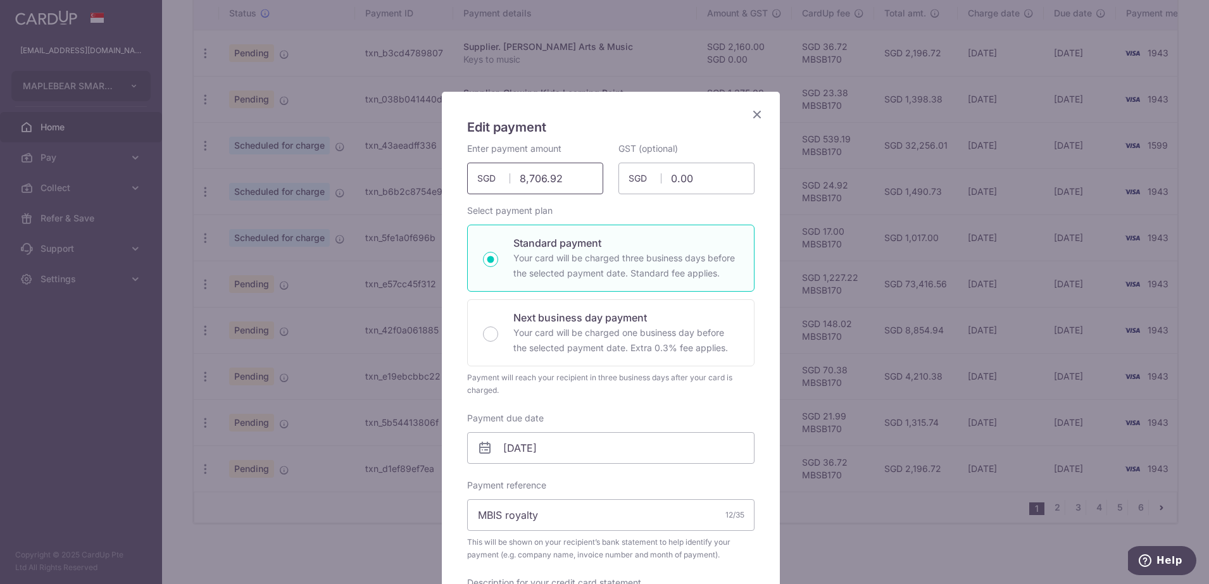
click at [575, 179] on input "8,706.92" at bounding box center [535, 179] width 136 height 32
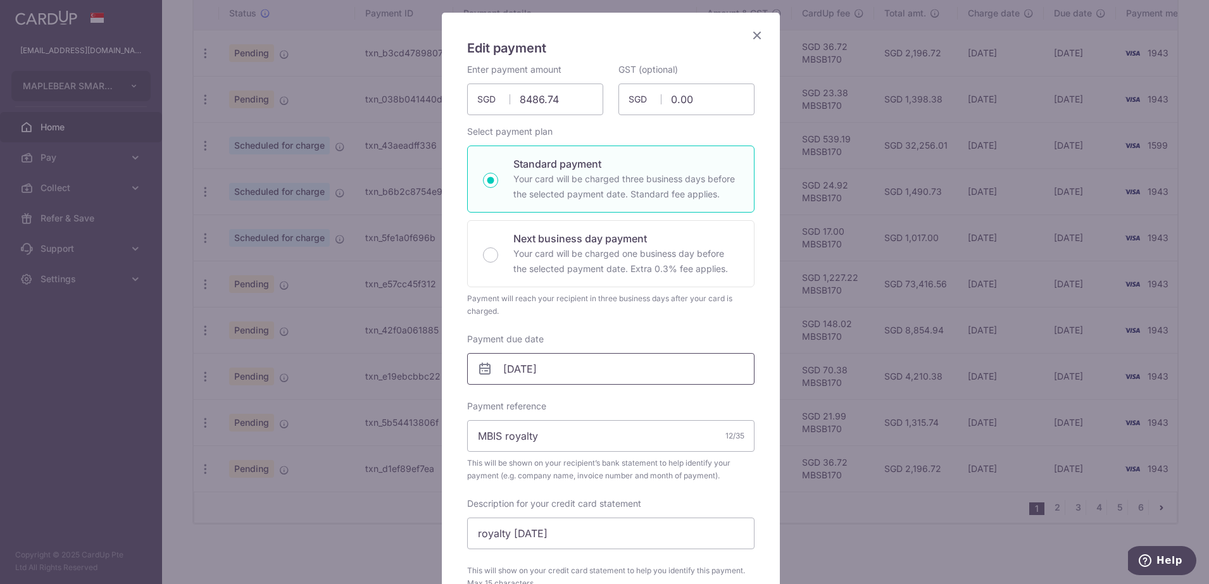
type input "8,486.74"
click at [588, 373] on input "[DATE]" at bounding box center [610, 369] width 287 height 32
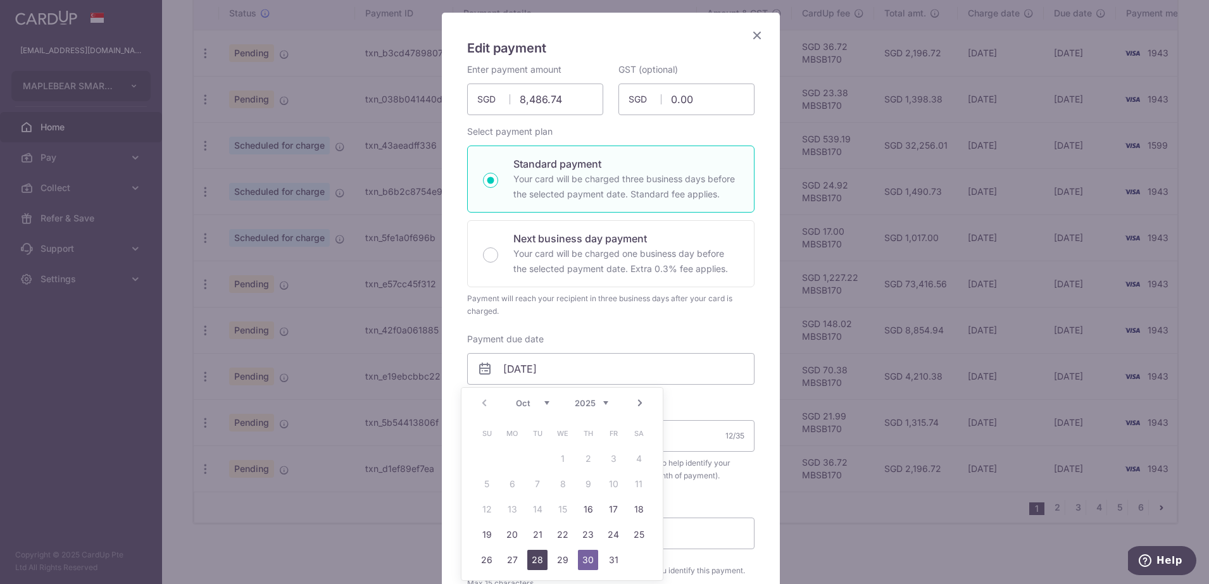
click at [540, 558] on link "28" at bounding box center [537, 560] width 20 height 20
type input "[DATE]"
click at [540, 558] on link "28" at bounding box center [537, 560] width 20 height 20
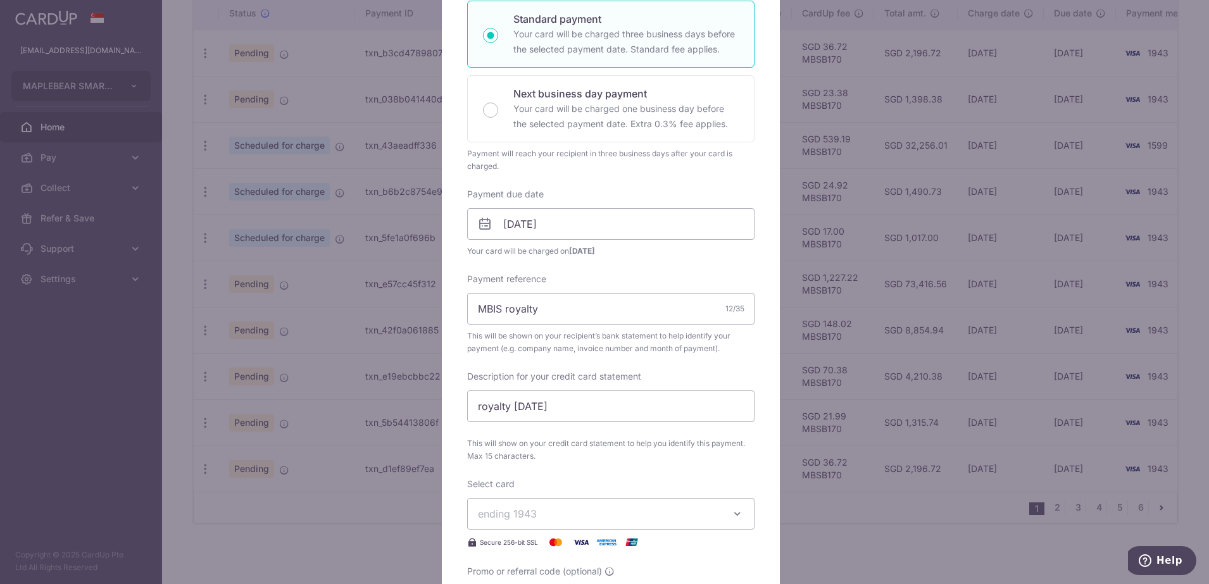
scroll to position [317, 0]
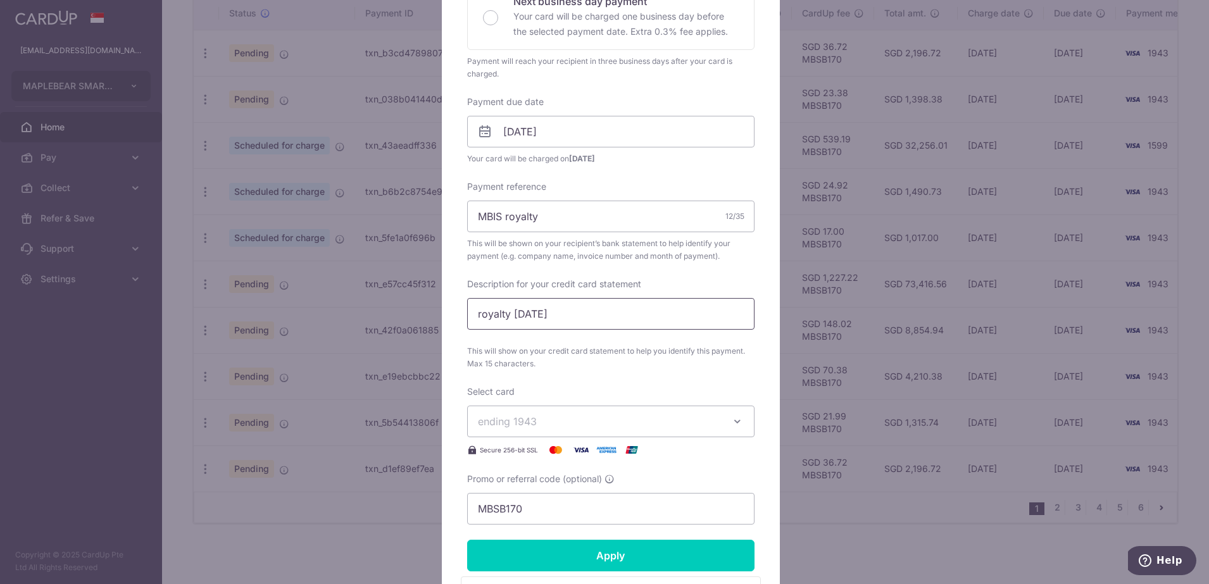
click at [539, 312] on input "royalty Jul" at bounding box center [610, 314] width 287 height 32
type input "royalty Aug"
click at [733, 469] on div "Enter payment amount 8,486.74 8486.74 SGD To change the payment amount, please …" at bounding box center [610, 175] width 287 height 699
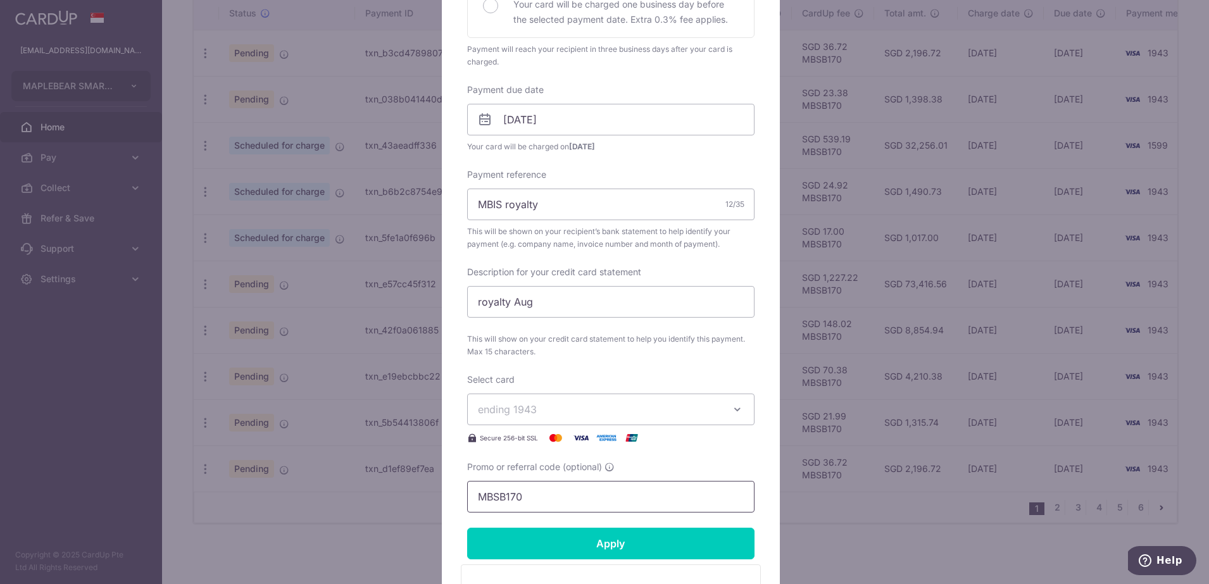
scroll to position [396, 0]
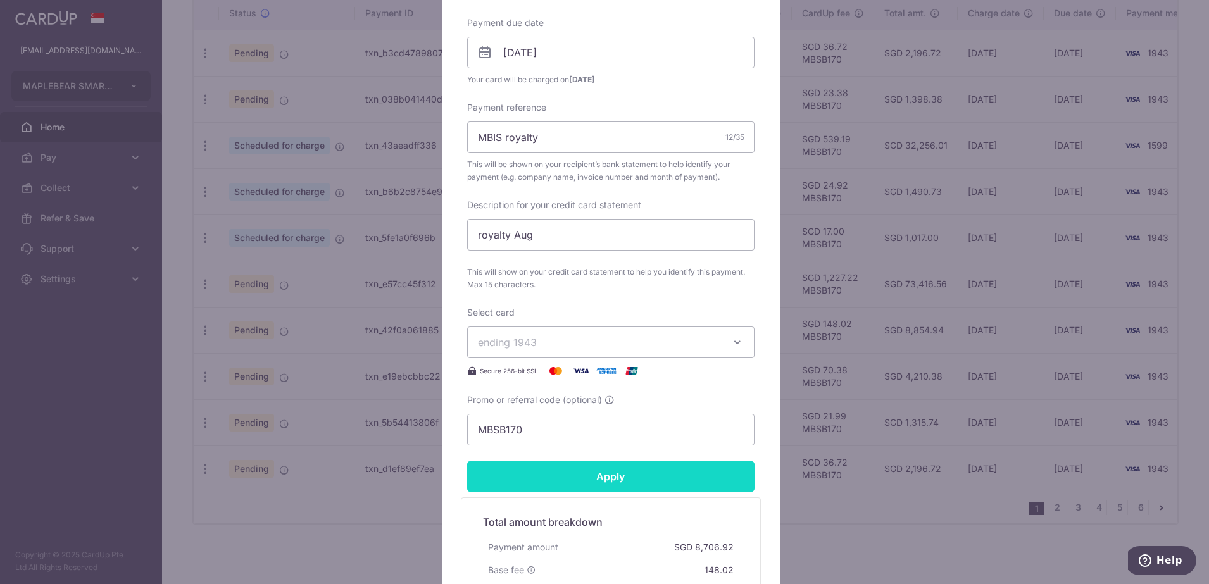
click at [603, 476] on input "Apply" at bounding box center [610, 477] width 287 height 32
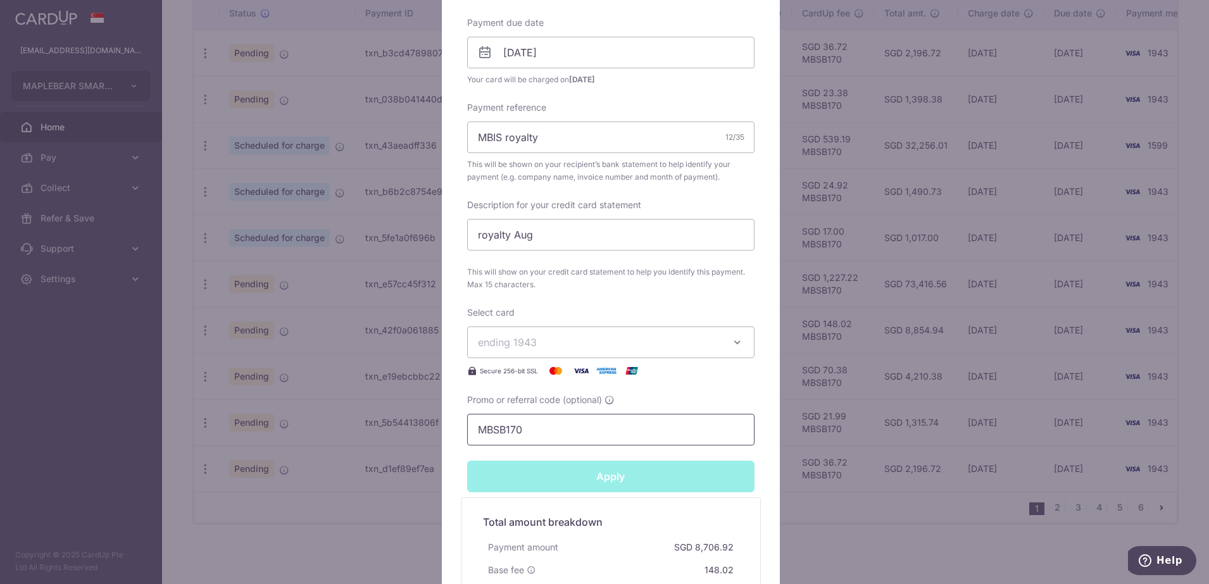
type input "Successfully Applied"
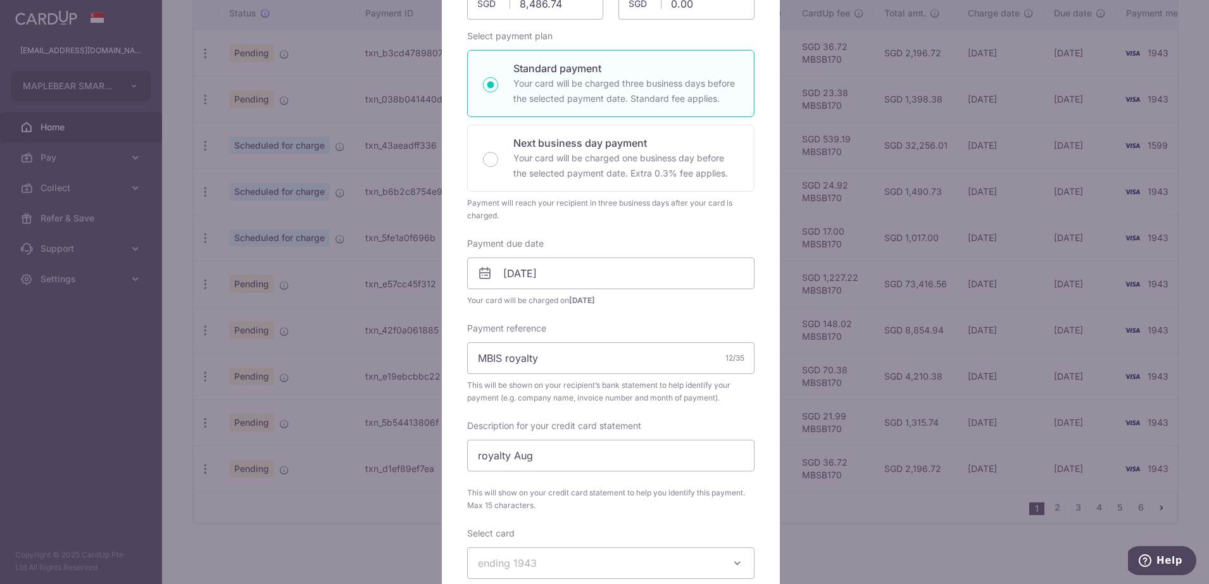
scroll to position [44, 0]
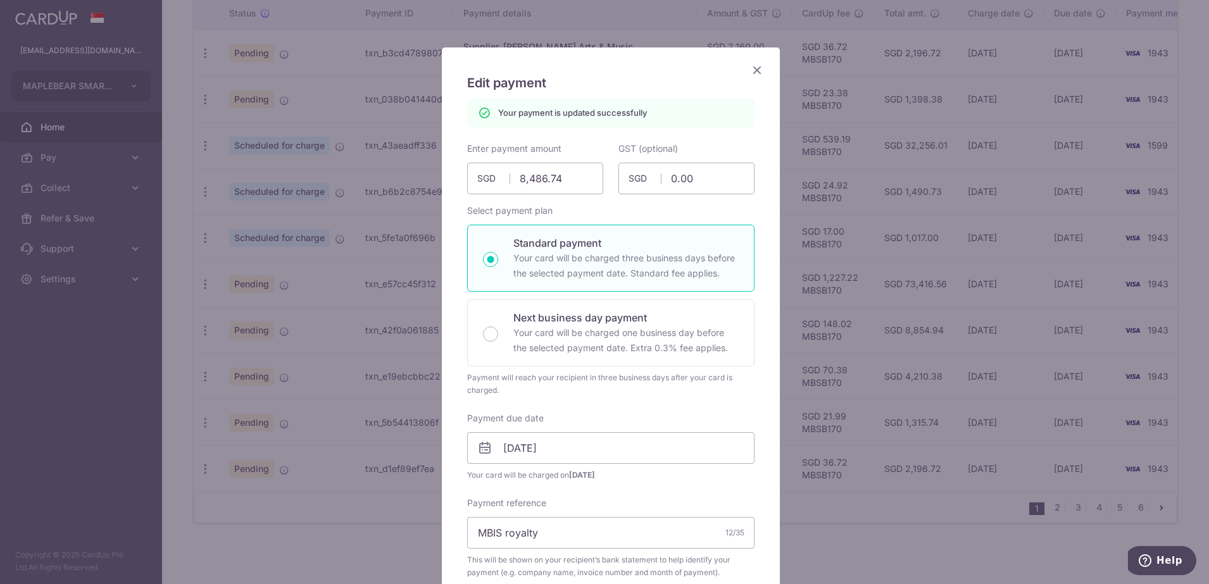
click at [750, 70] on icon "Close" at bounding box center [757, 70] width 15 height 16
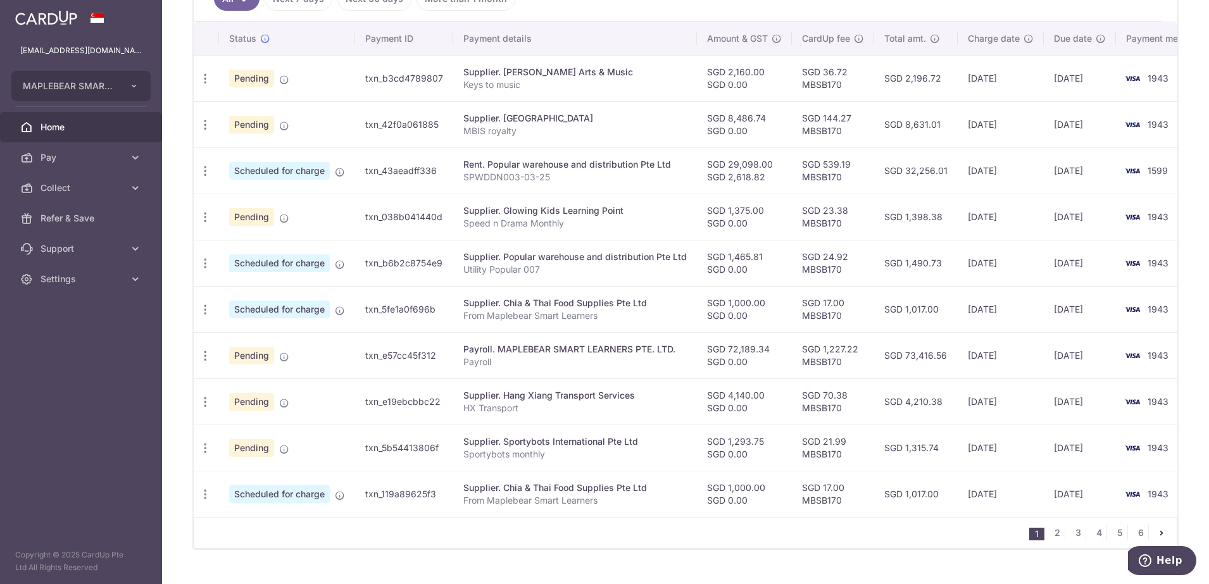
scroll to position [396, 0]
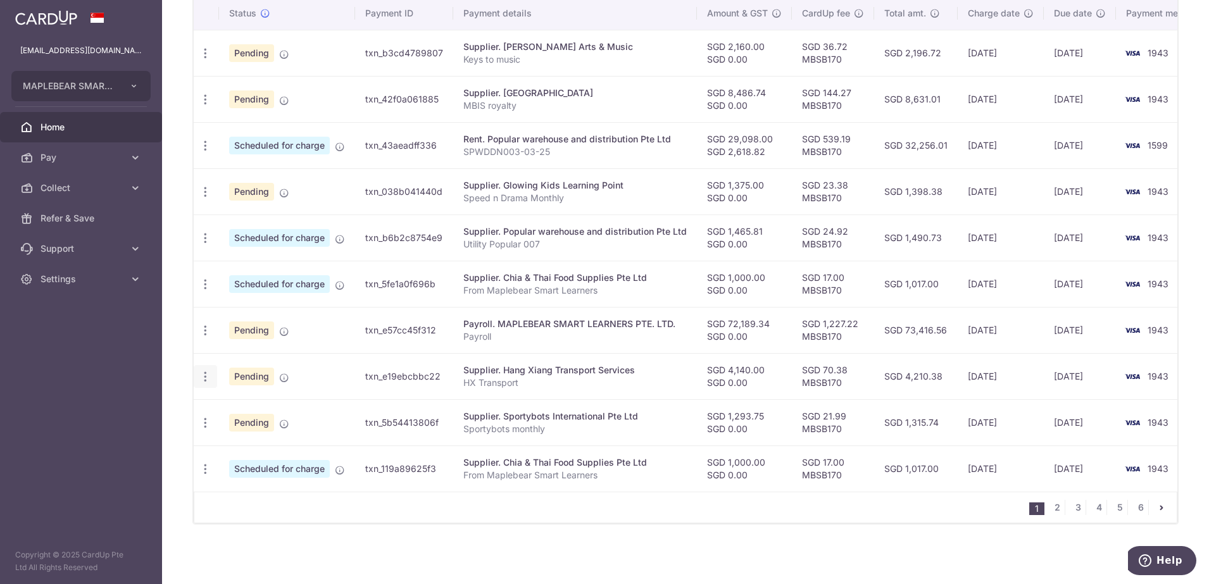
click at [204, 378] on icon "button" at bounding box center [205, 376] width 13 height 13
click at [255, 415] on span "Update payment" at bounding box center [273, 410] width 86 height 15
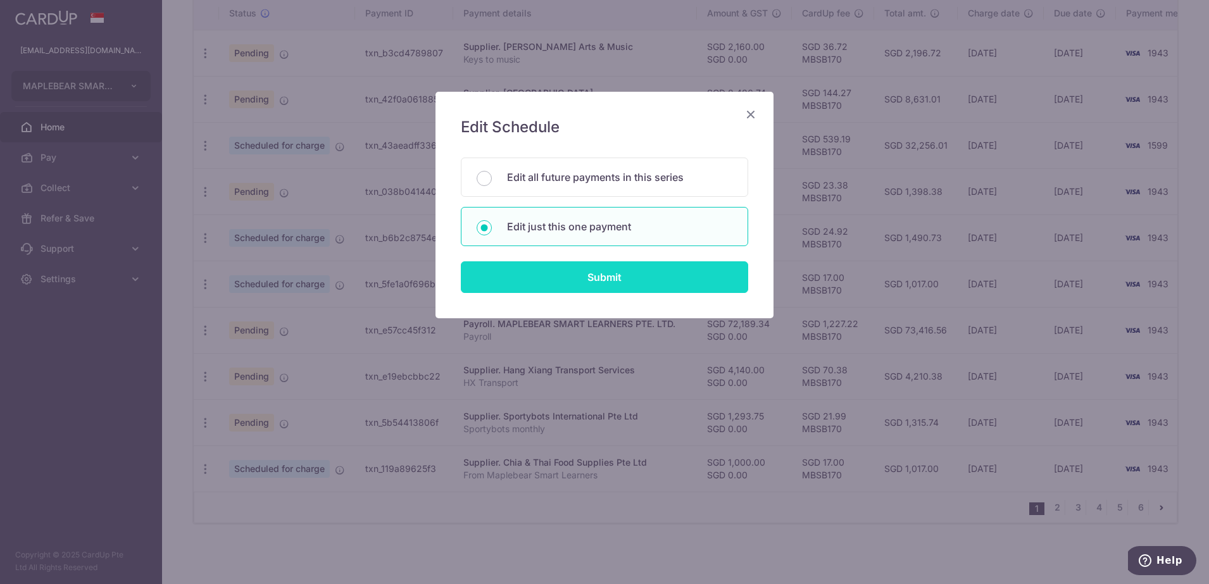
click at [600, 273] on input "Submit" at bounding box center [604, 277] width 287 height 32
radio input "true"
type input "4,140.00"
type input "0.00"
type input "[DATE]"
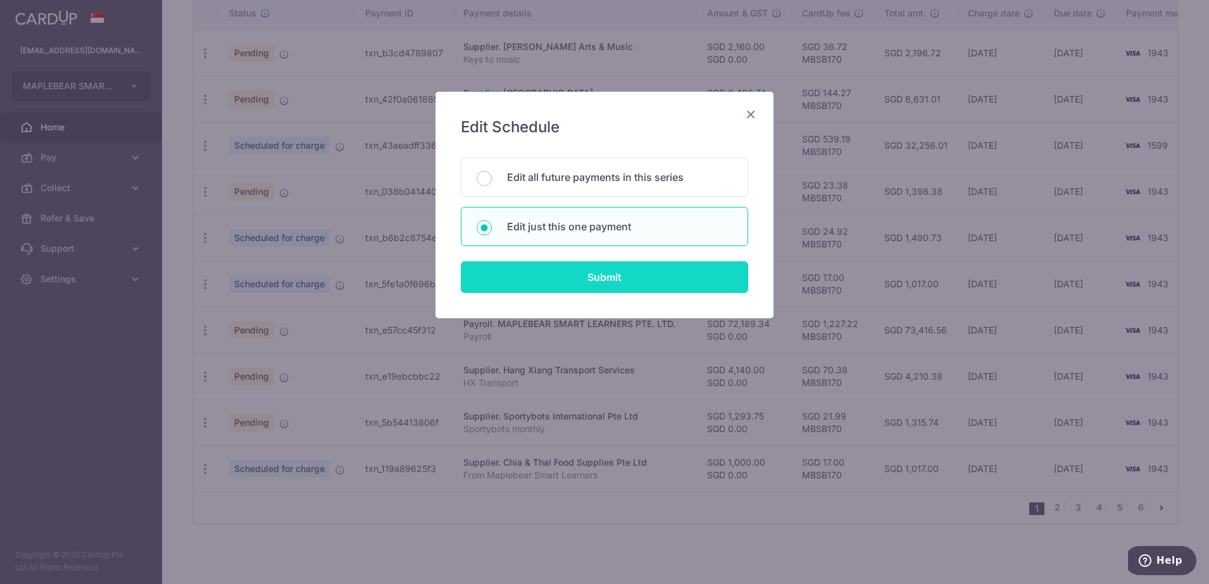
type input "HX Transport"
type input "HXTransport Aug"
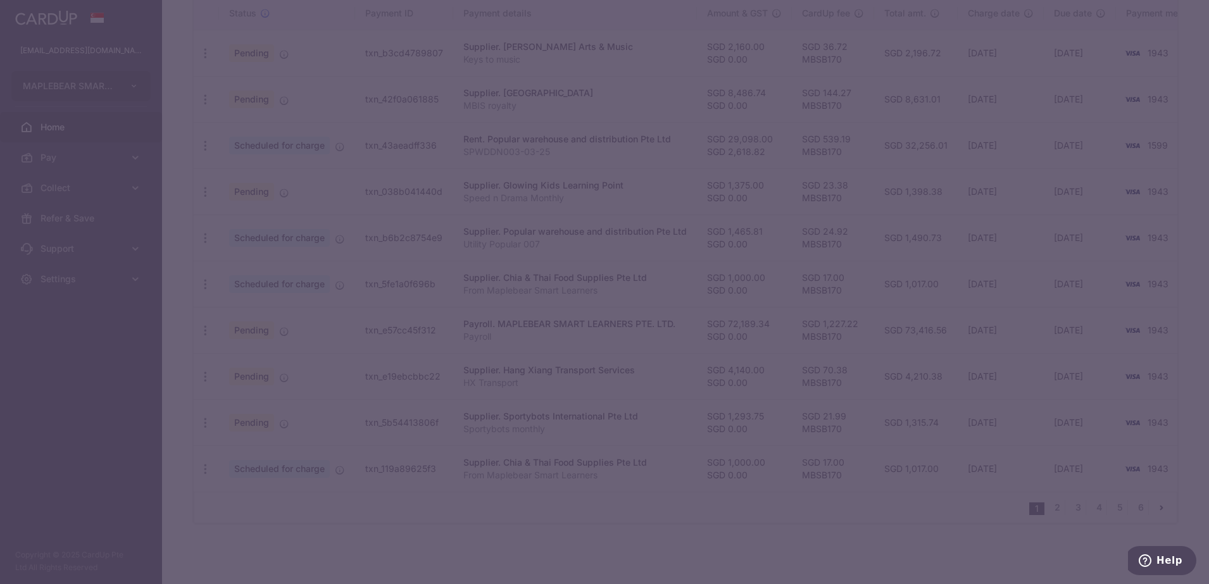
type input "MBSB170"
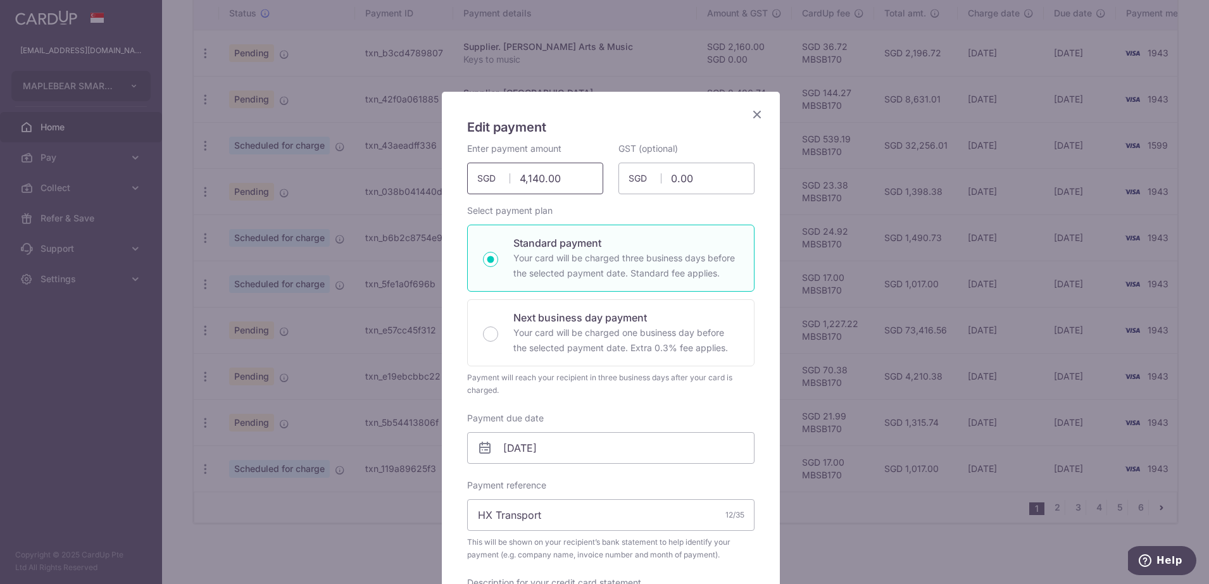
drag, startPoint x: 567, startPoint y: 181, endPoint x: 501, endPoint y: 182, distance: 65.8
click at [506, 182] on input "4,140.00" at bounding box center [535, 179] width 136 height 32
click at [501, 182] on span "SGD" at bounding box center [493, 178] width 33 height 13
click at [565, 182] on input "4,140.00" at bounding box center [535, 179] width 136 height 32
type input "4"
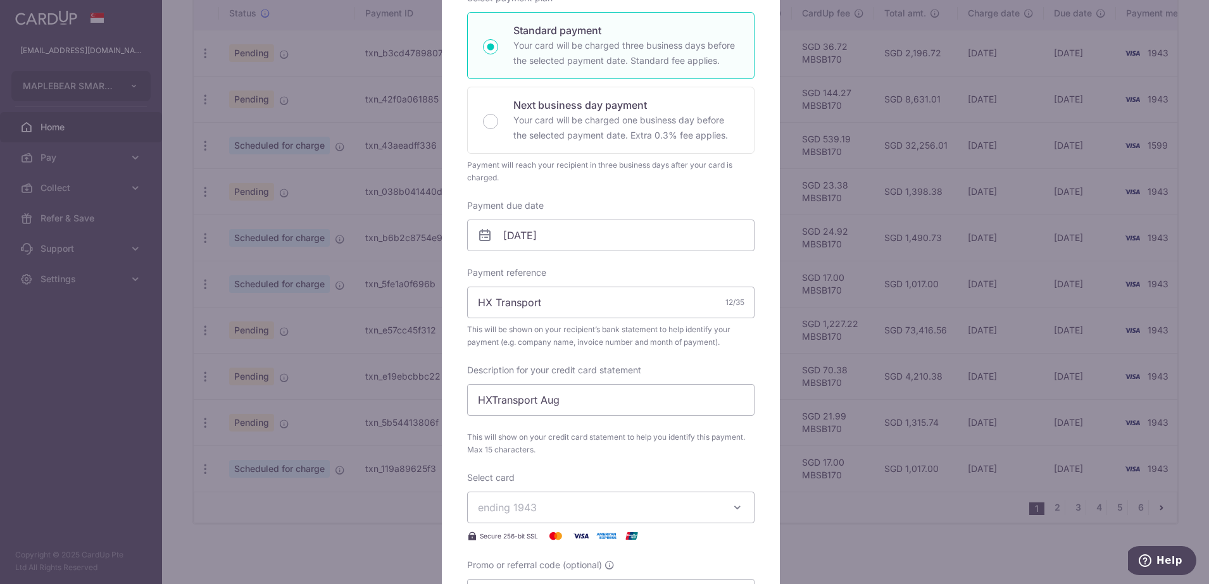
scroll to position [317, 0]
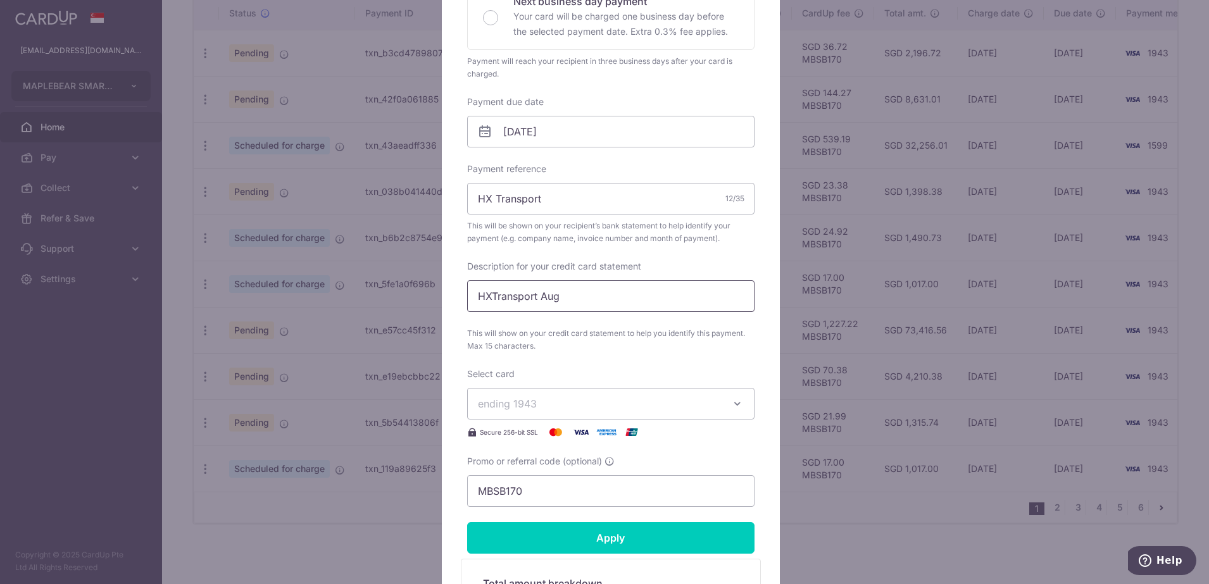
type input "2,760.00"
click at [560, 294] on input "HXTransport Aug" at bounding box center [610, 296] width 287 height 32
drag, startPoint x: 524, startPoint y: 299, endPoint x: 610, endPoint y: 363, distance: 107.2
click at [549, 308] on input "HXTransport Sep" at bounding box center [610, 296] width 287 height 32
click at [563, 298] on input "HXTransport Sep" at bounding box center [610, 296] width 287 height 32
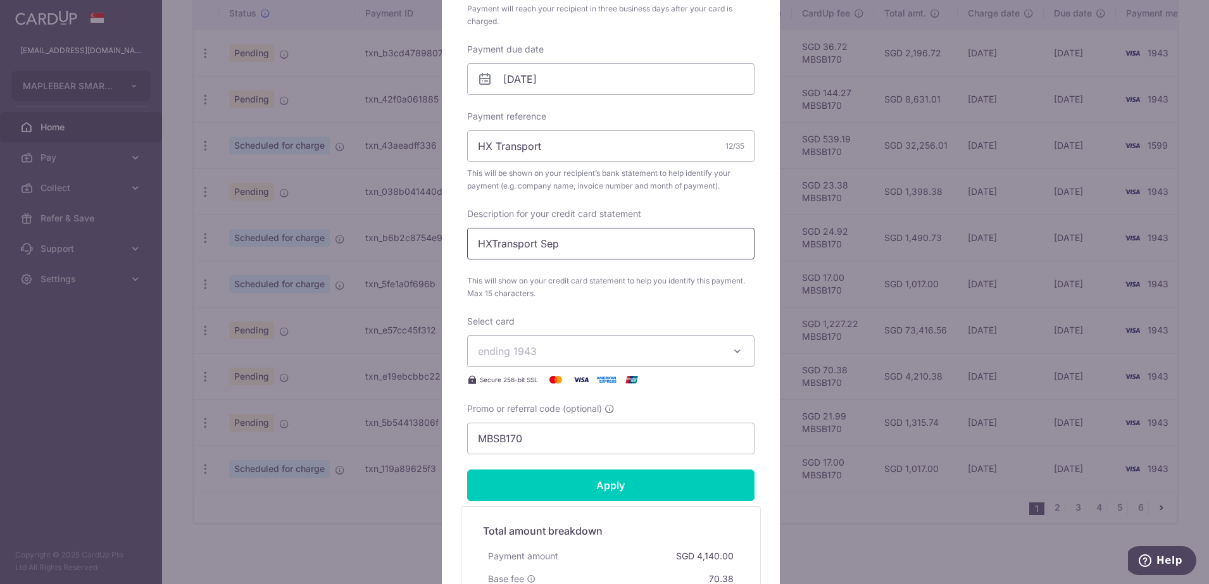
scroll to position [396, 0]
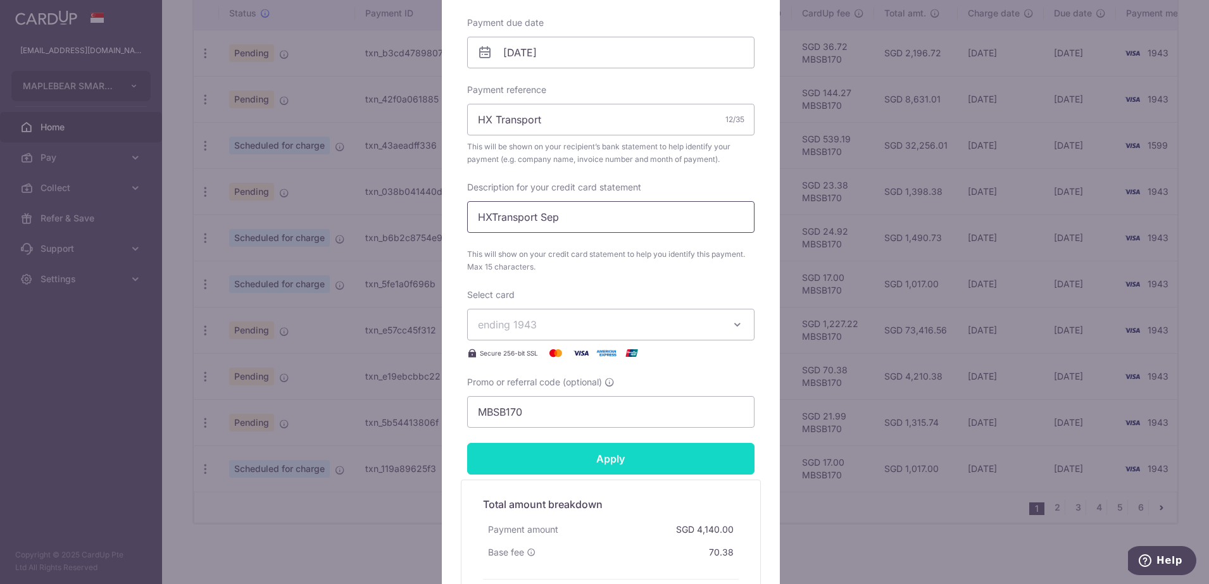
type input "HXTransport Sep"
click at [622, 460] on input "Apply" at bounding box center [610, 459] width 287 height 32
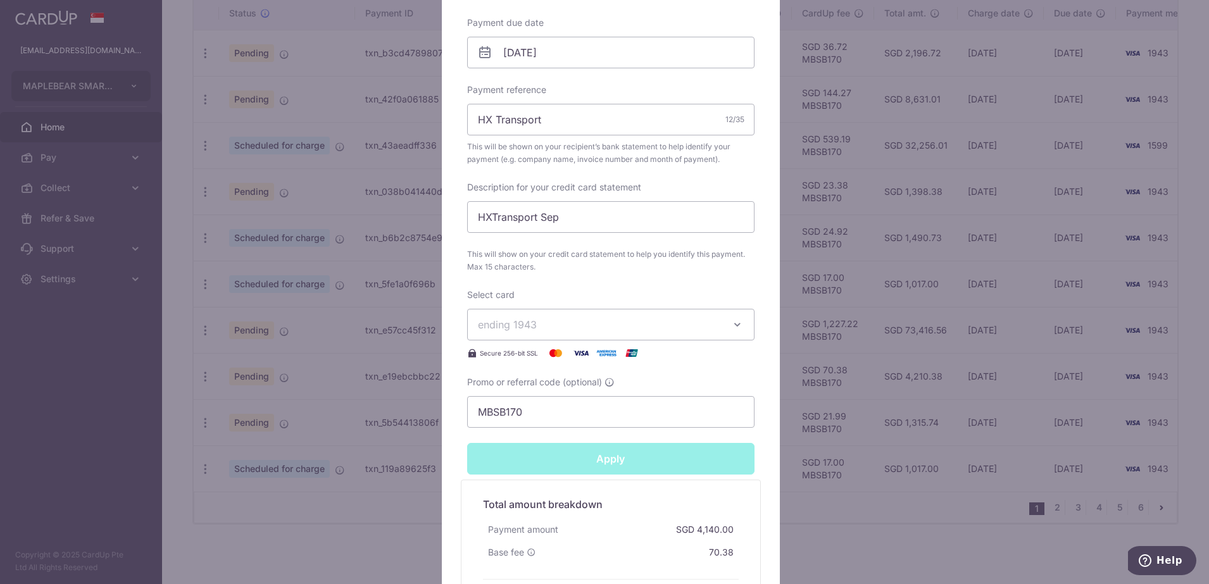
type input "Successfully Applied"
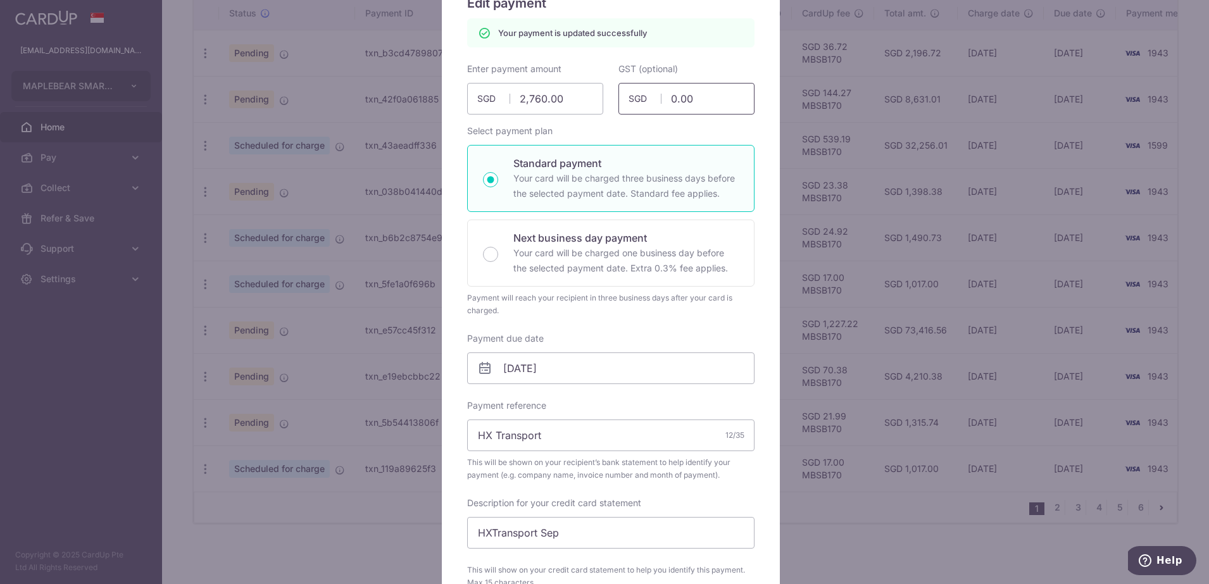
scroll to position [237, 0]
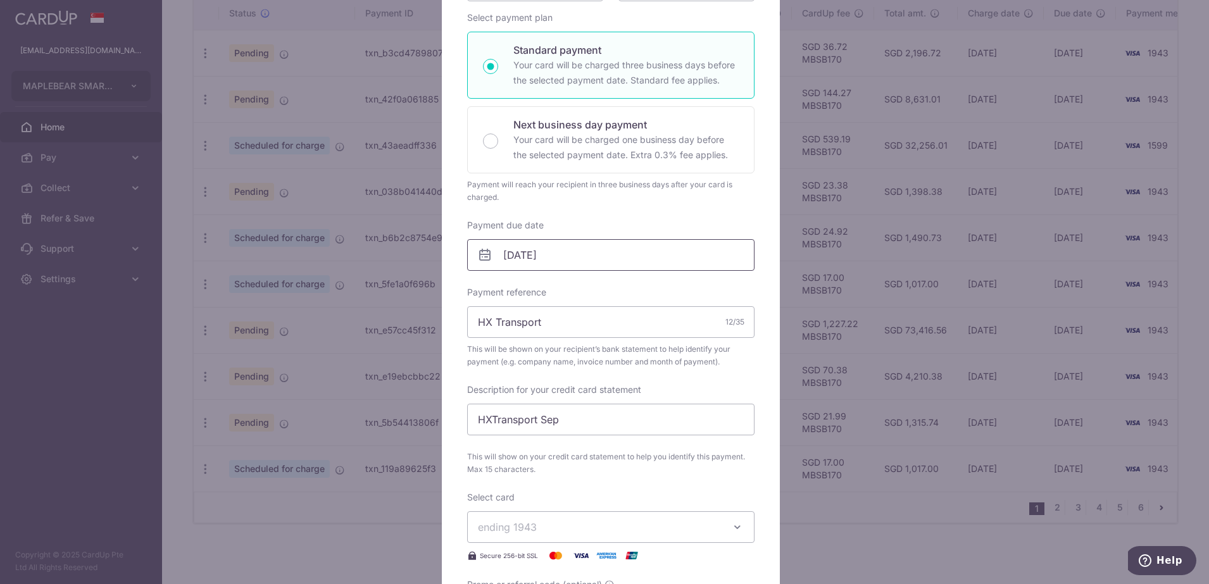
click at [558, 256] on input "30/10/2025" at bounding box center [610, 255] width 287 height 32
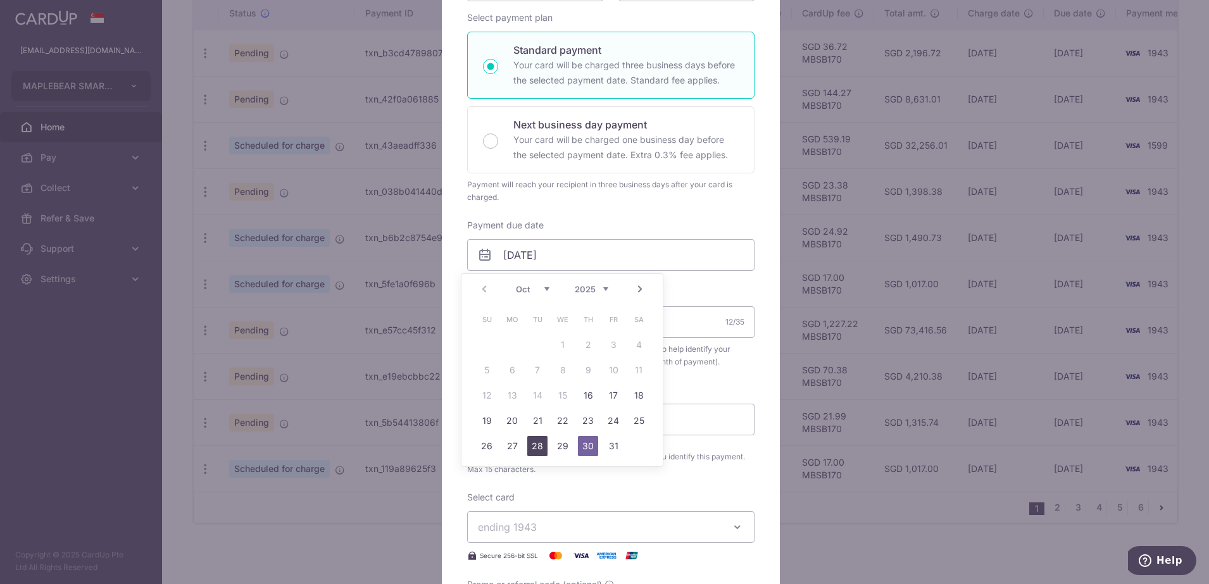
click at [542, 445] on link "28" at bounding box center [537, 446] width 20 height 20
type input "[DATE]"
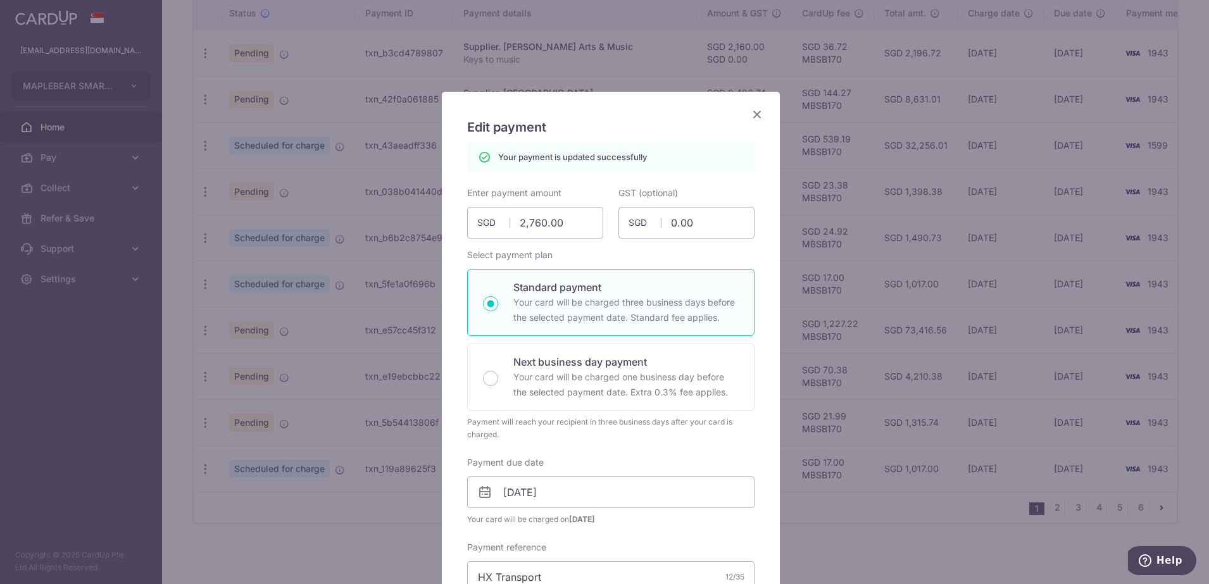
scroll to position [475, 0]
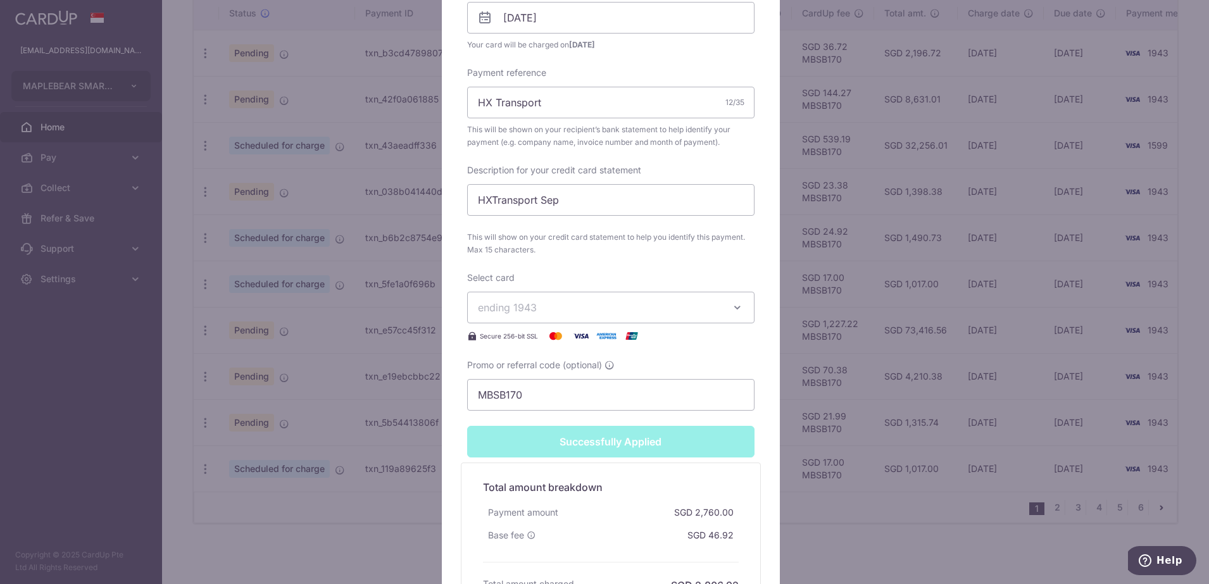
click at [589, 444] on div "Successfully Applied" at bounding box center [611, 442] width 303 height 32
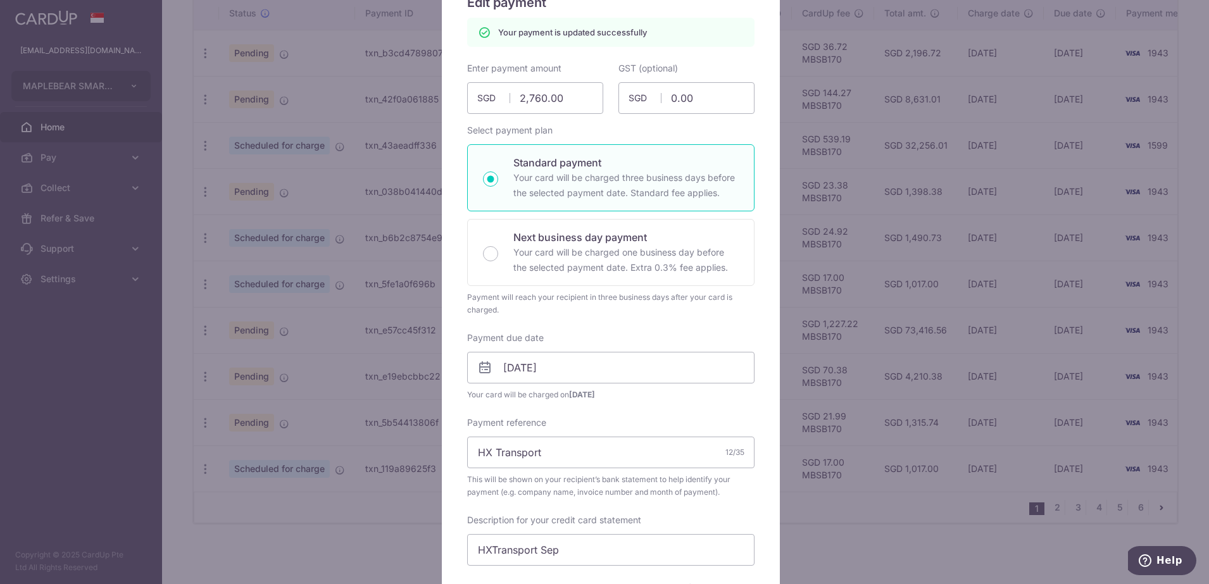
scroll to position [0, 0]
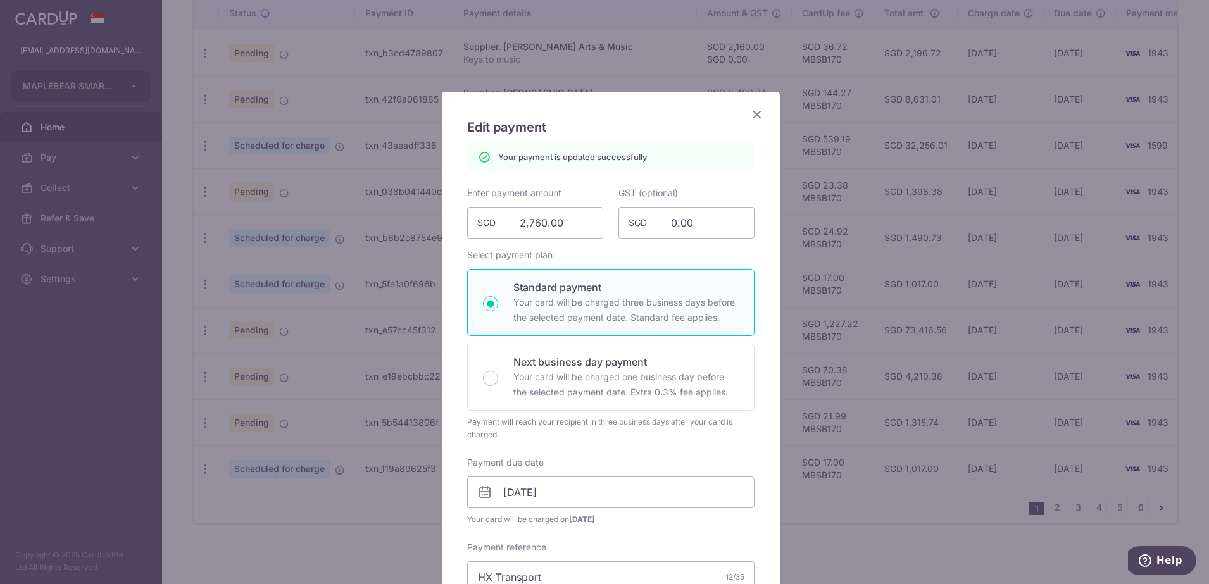
click at [750, 113] on icon "Close" at bounding box center [757, 114] width 15 height 16
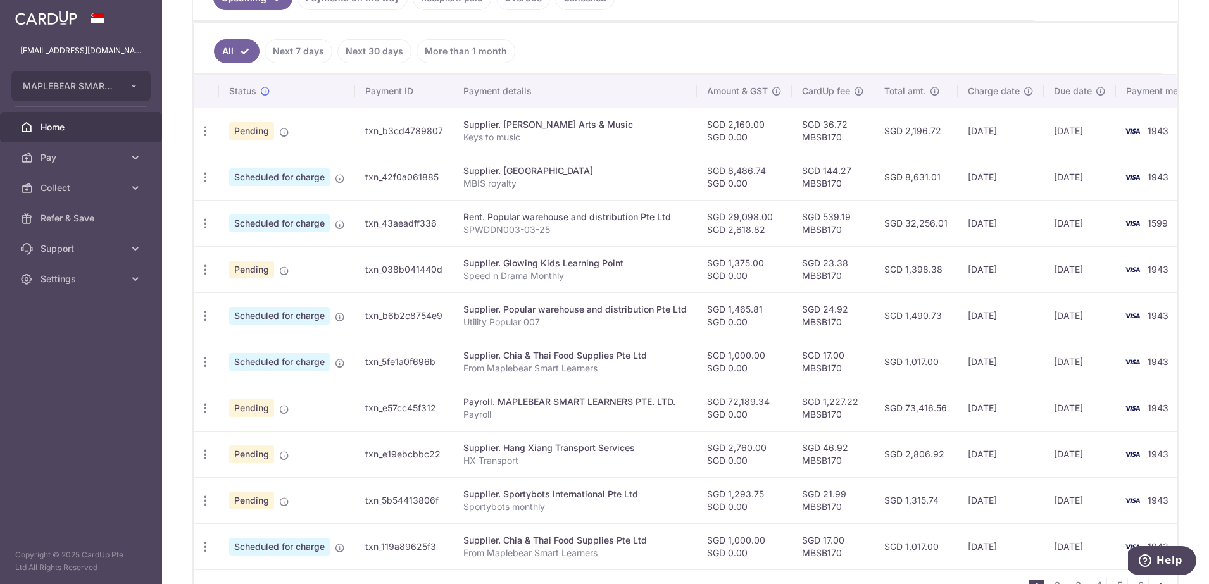
scroll to position [396, 0]
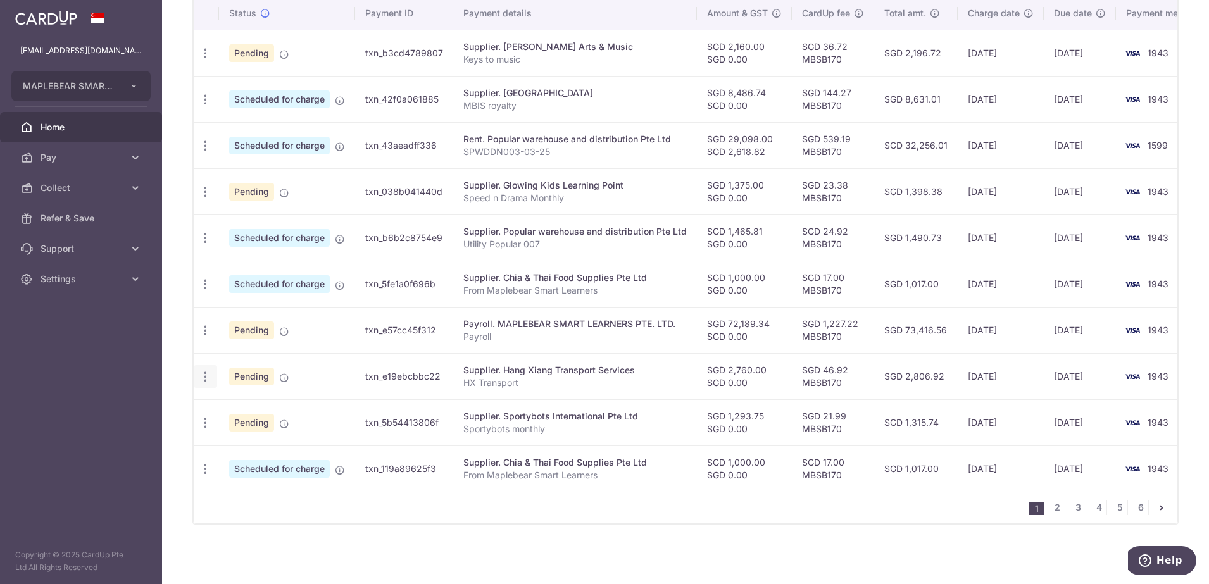
click at [205, 377] on icon "button" at bounding box center [205, 376] width 13 height 13
click at [246, 411] on span "Update payment" at bounding box center [273, 410] width 86 height 15
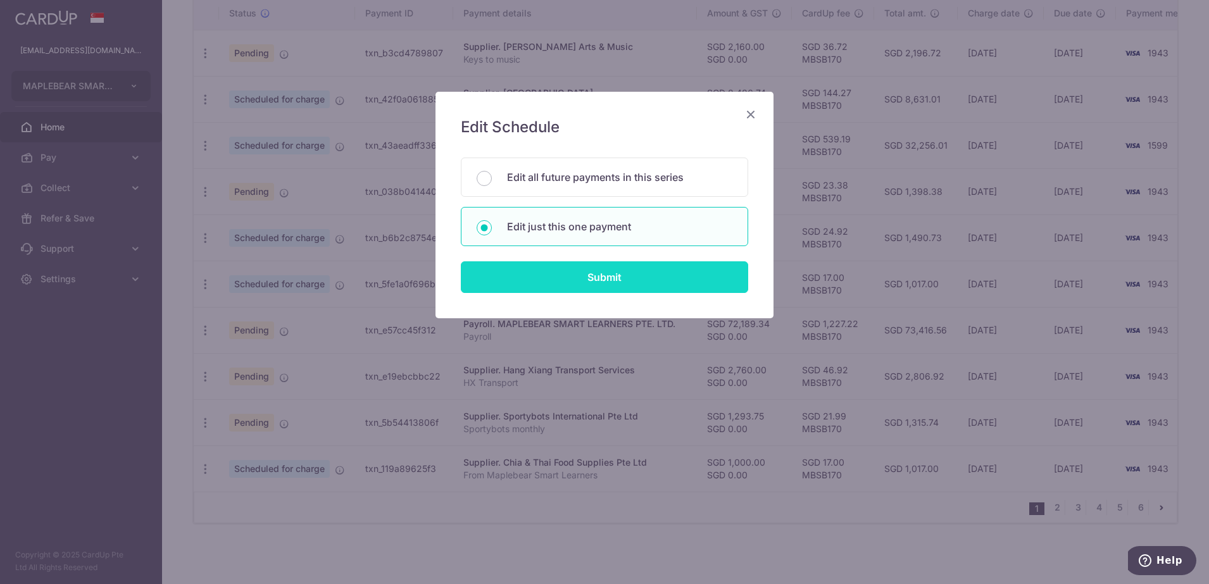
click at [614, 285] on input "Submit" at bounding box center [604, 277] width 287 height 32
radio input "true"
click at [614, 285] on input "Submit" at bounding box center [604, 277] width 287 height 32
type input "2,760.00"
type input "0.00"
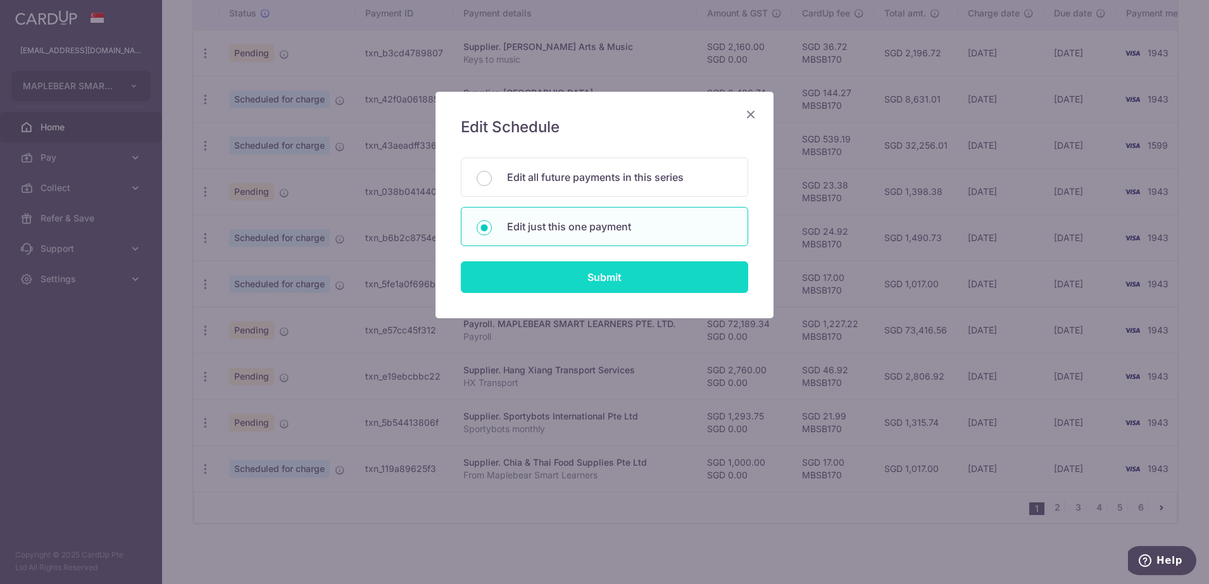
radio input "true"
type input "[DATE]"
type input "HX Transport"
type input "HXTransport Sep"
type input "MBSB170"
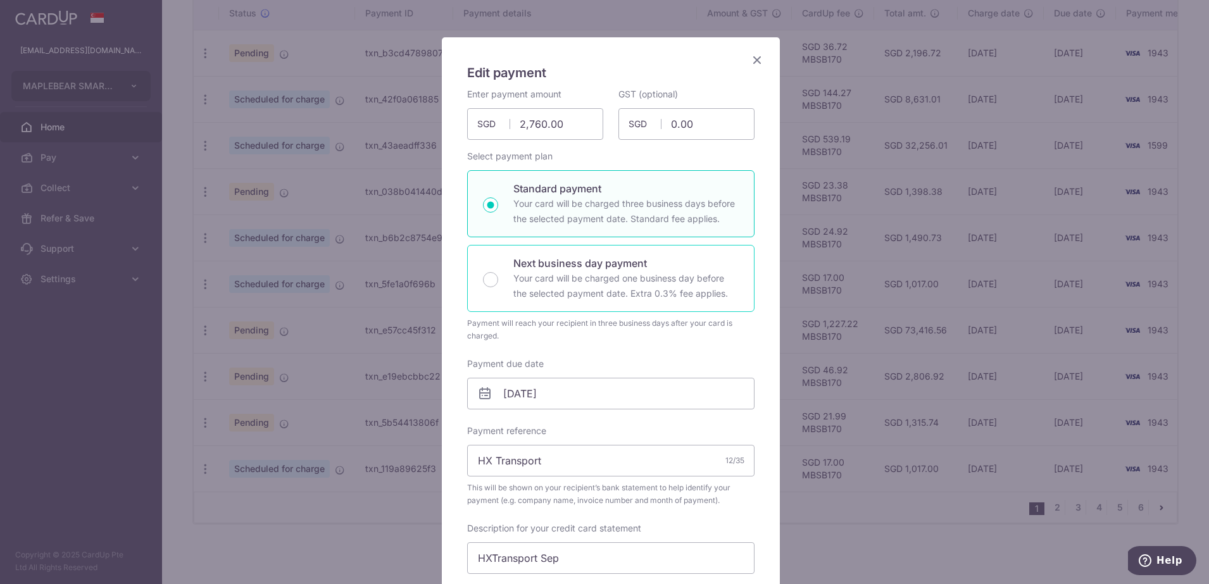
scroll to position [79, 0]
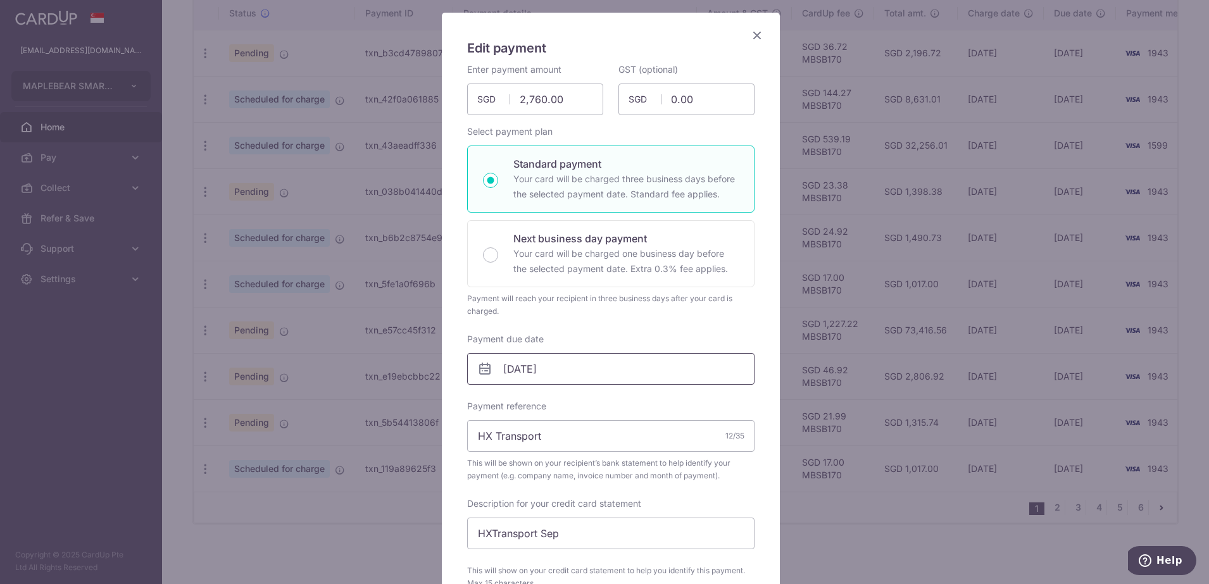
click at [569, 371] on input "[DATE]" at bounding box center [610, 369] width 287 height 32
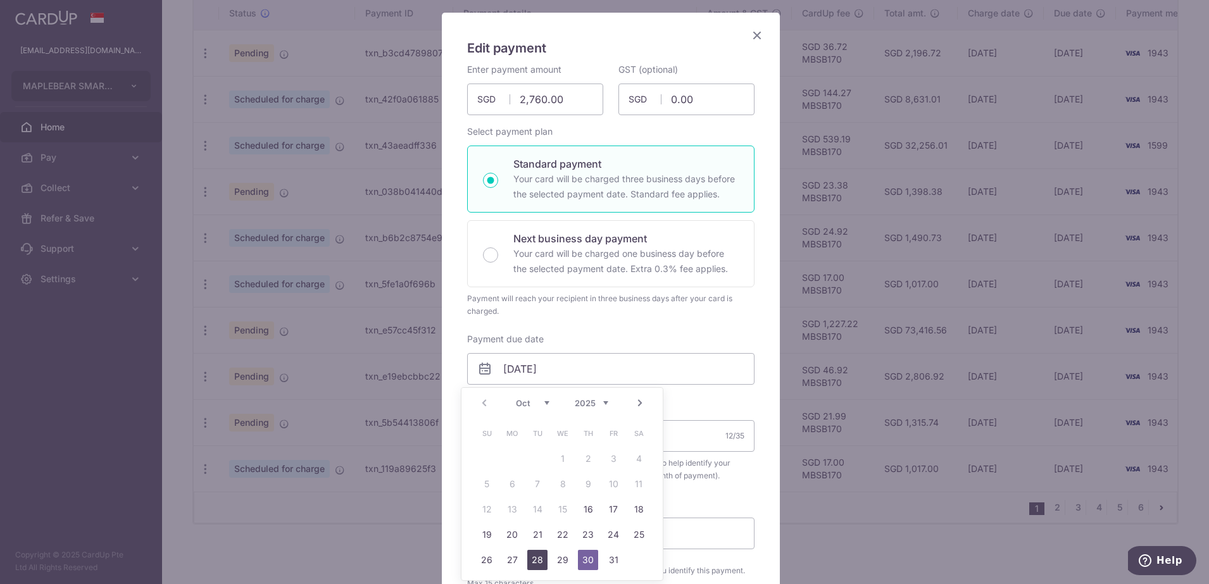
click at [543, 556] on link "28" at bounding box center [537, 560] width 20 height 20
type input "28/10/2025"
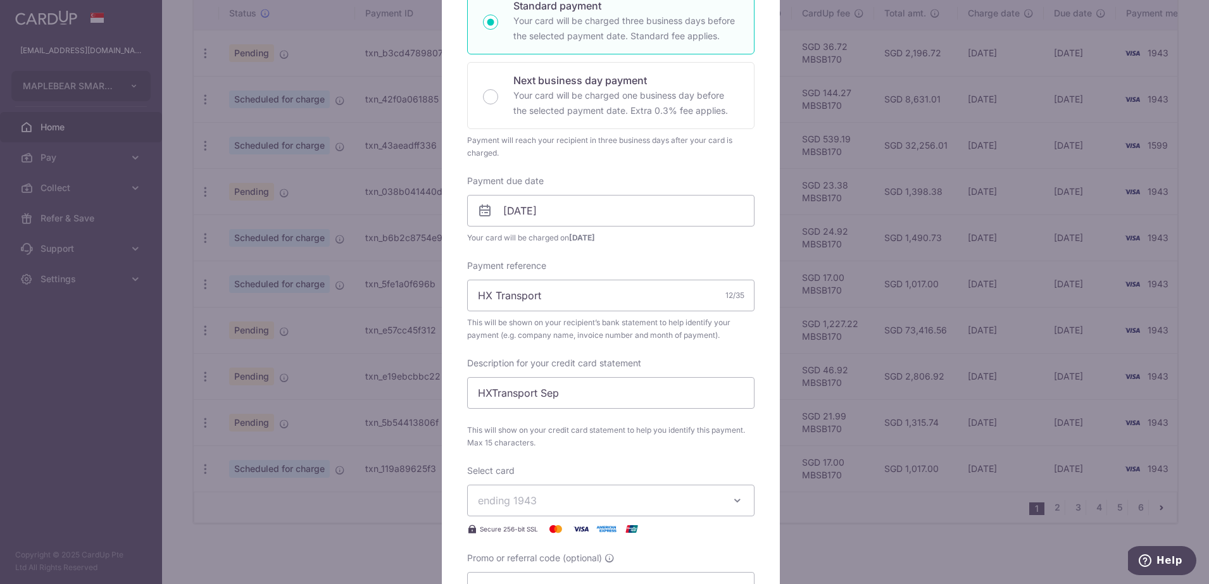
scroll to position [396, 0]
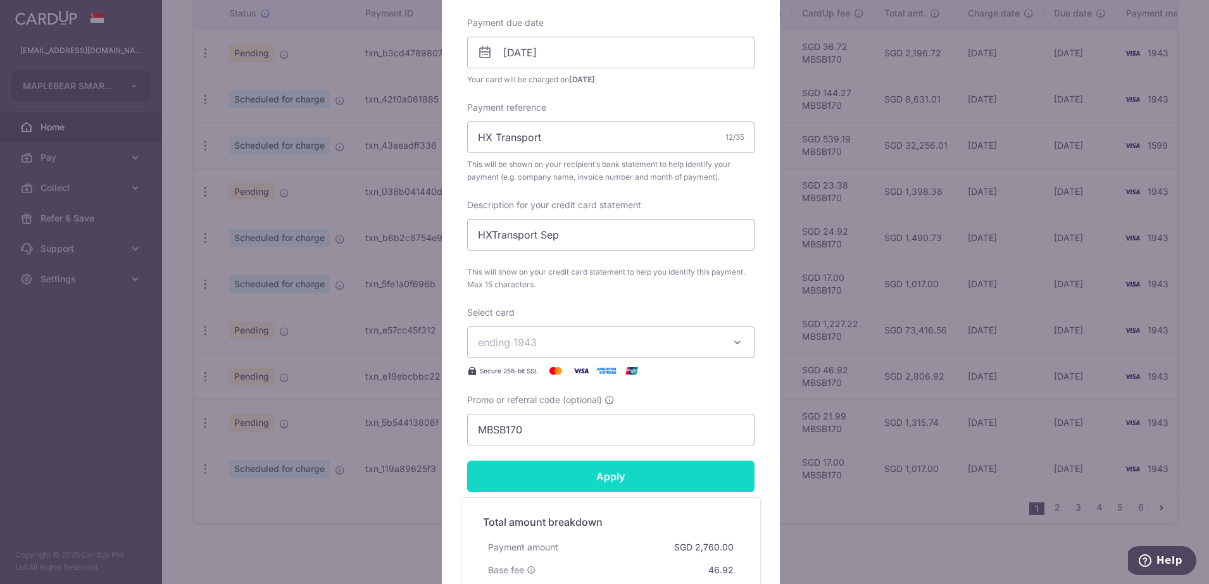
click at [614, 475] on input "Apply" at bounding box center [610, 477] width 287 height 32
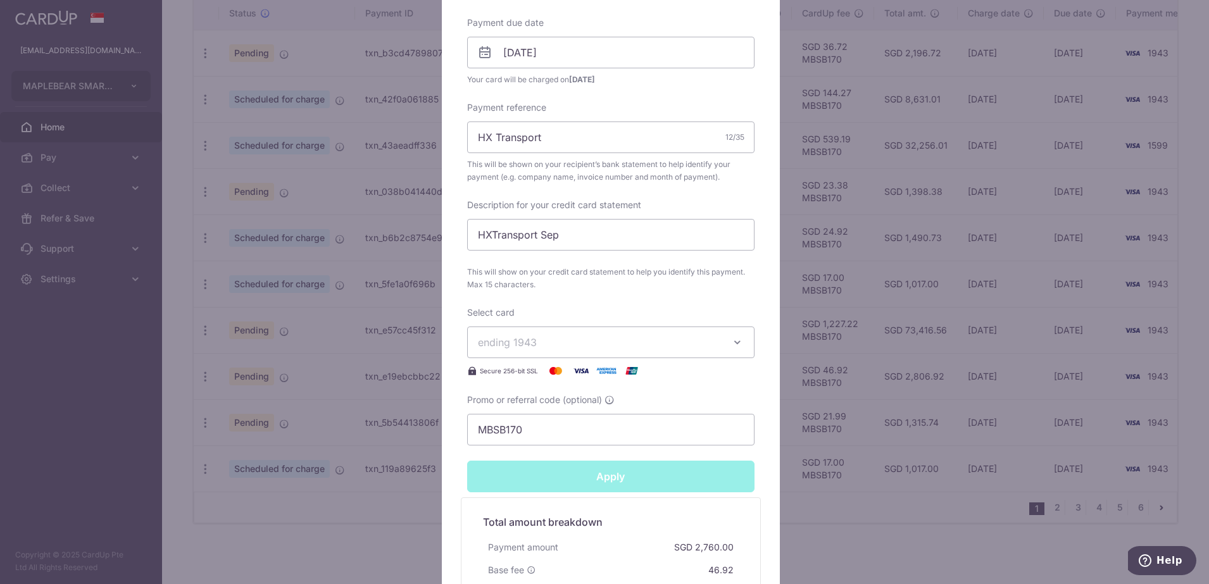
type input "Successfully Applied"
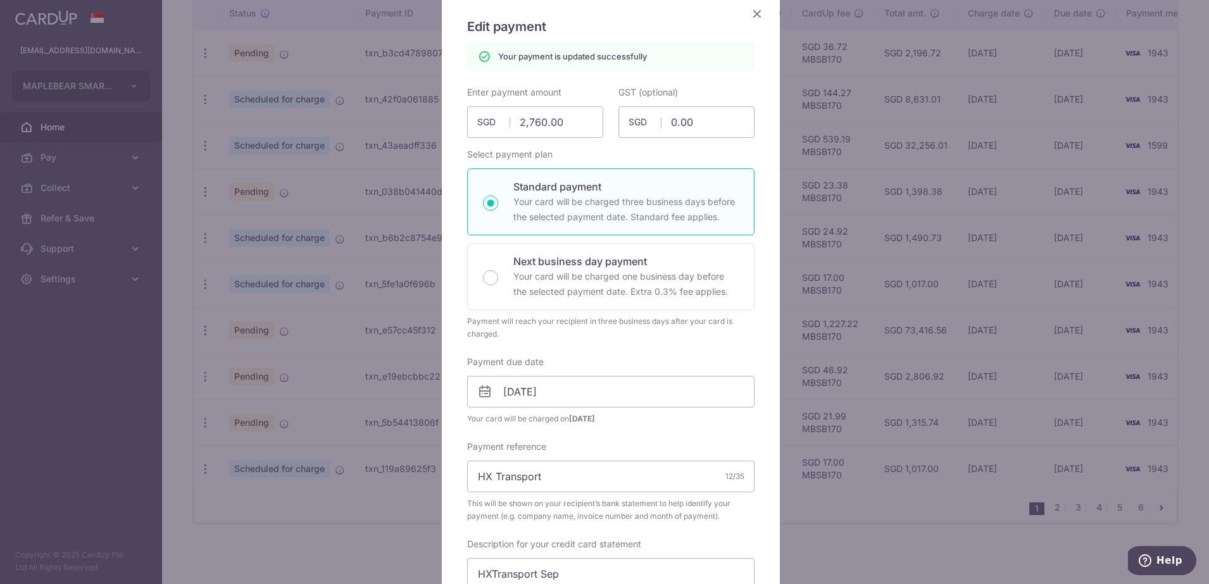
scroll to position [0, 0]
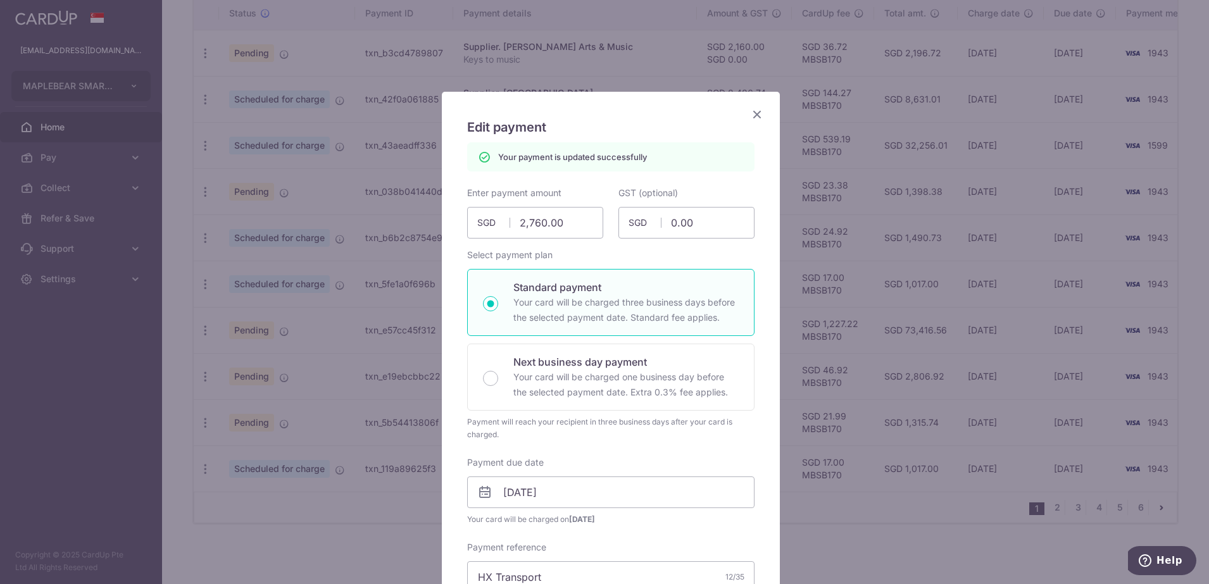
click at [750, 116] on icon "Close" at bounding box center [757, 114] width 15 height 16
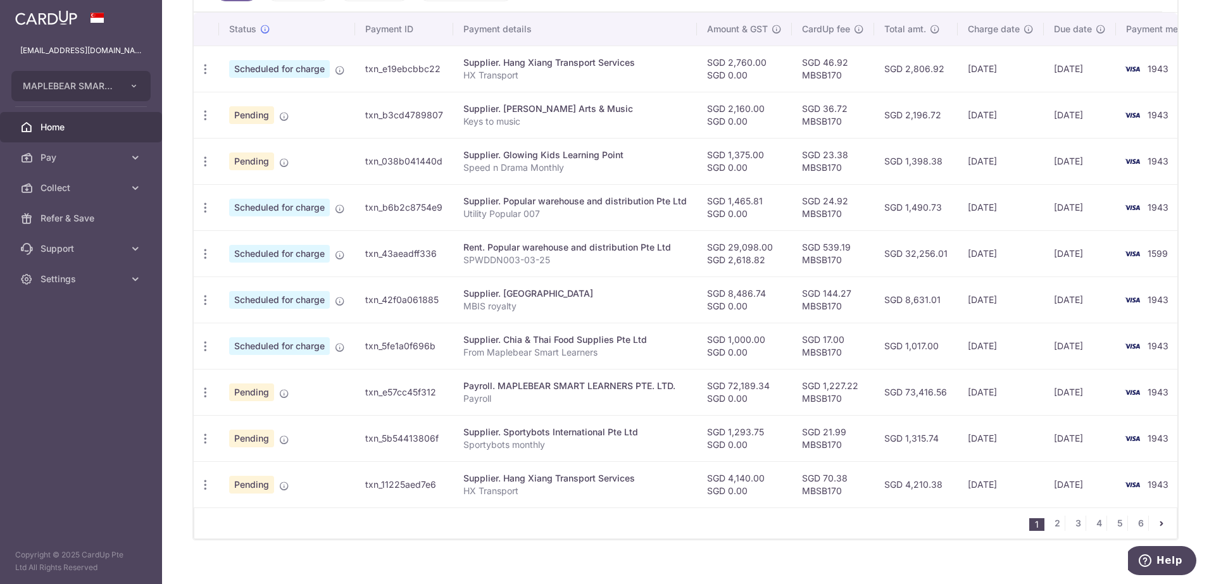
scroll to position [403, 0]
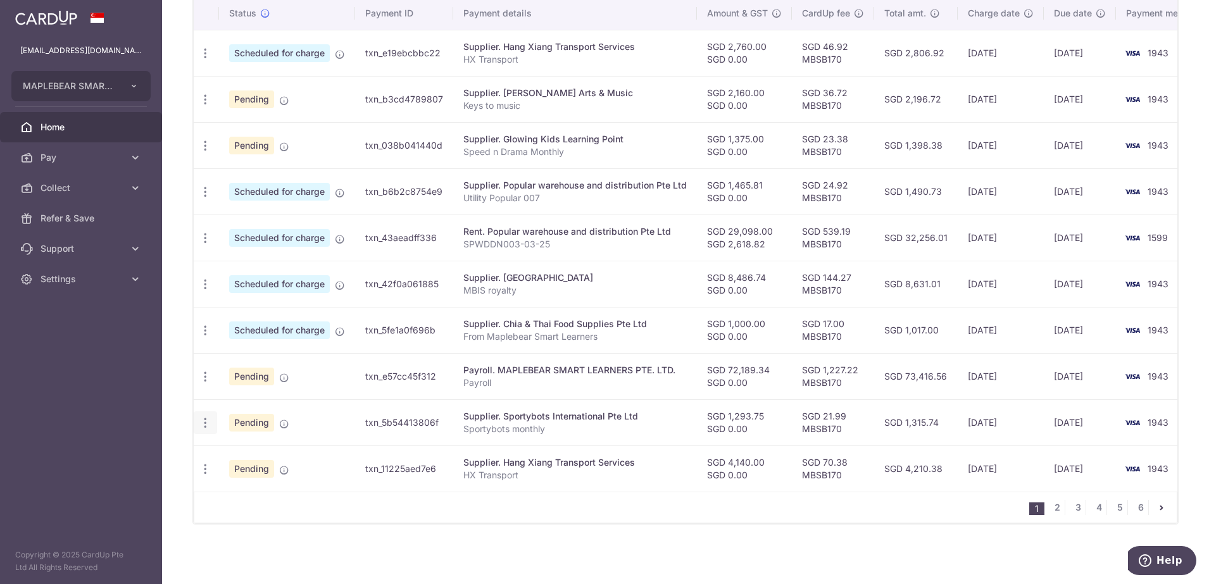
click at [208, 417] on icon "button" at bounding box center [205, 423] width 13 height 13
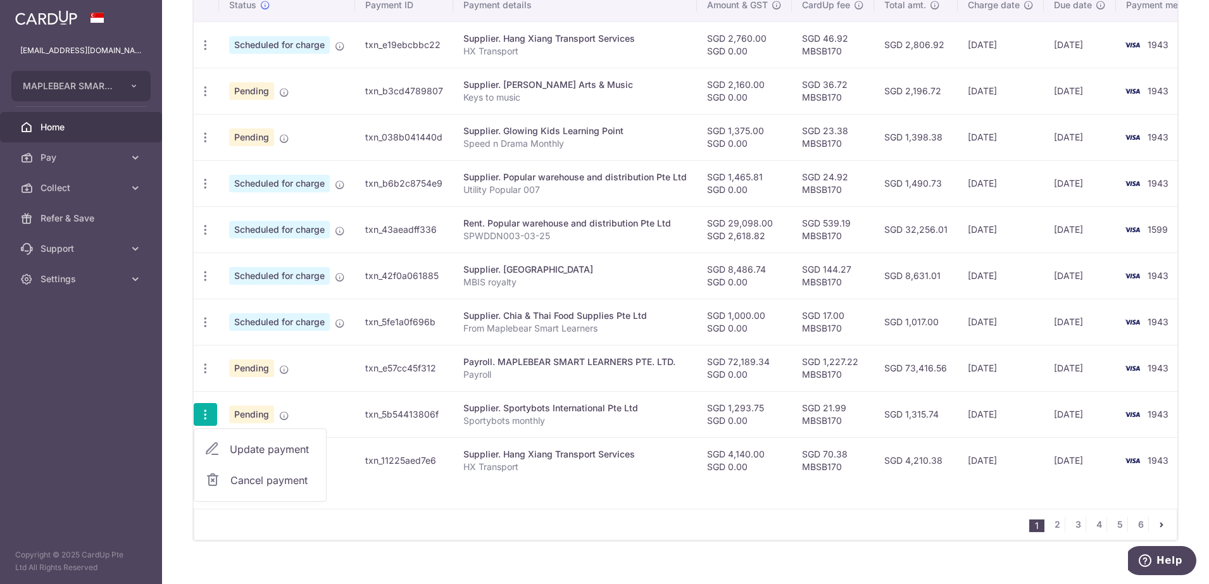
click at [242, 450] on span "Update payment" at bounding box center [273, 449] width 86 height 15
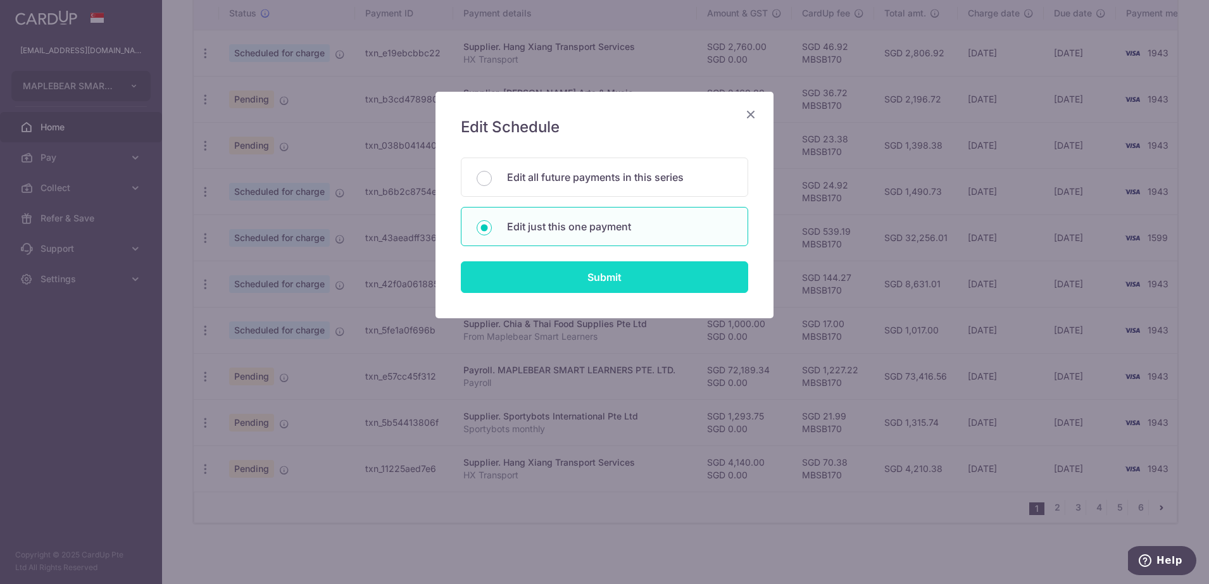
click at [553, 278] on input "Submit" at bounding box center [604, 277] width 287 height 32
radio input "true"
type input "1,293.75"
type input "0.00"
type input "30/10/2025"
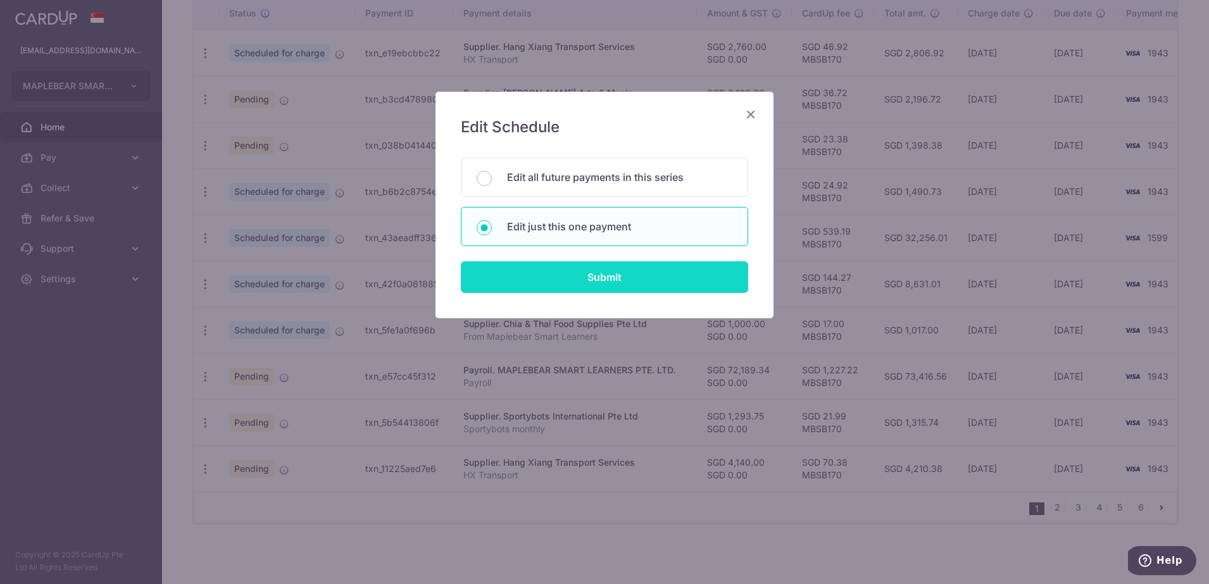
type input "Sportybots monthly"
type input "Sportybots Aug"
click at [553, 278] on input "Submit" at bounding box center [604, 277] width 287 height 32
radio input "true"
type input "MBSB170"
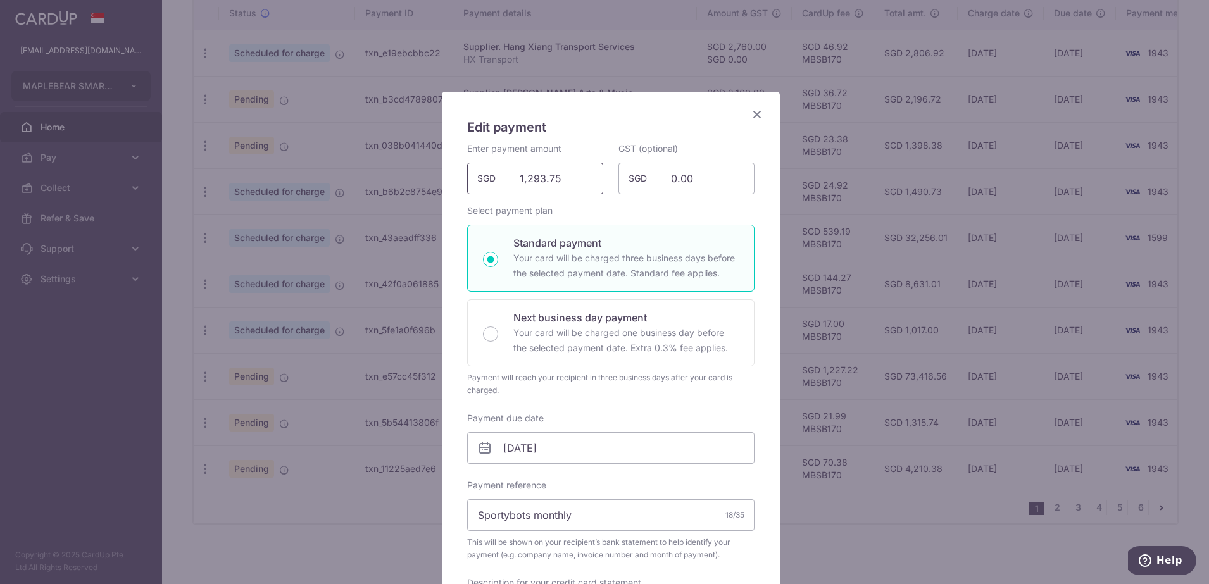
click at [561, 175] on input "1,293.75" at bounding box center [535, 179] width 136 height 32
type input "1,662.50"
click at [563, 459] on input "30/10/2025" at bounding box center [610, 448] width 287 height 32
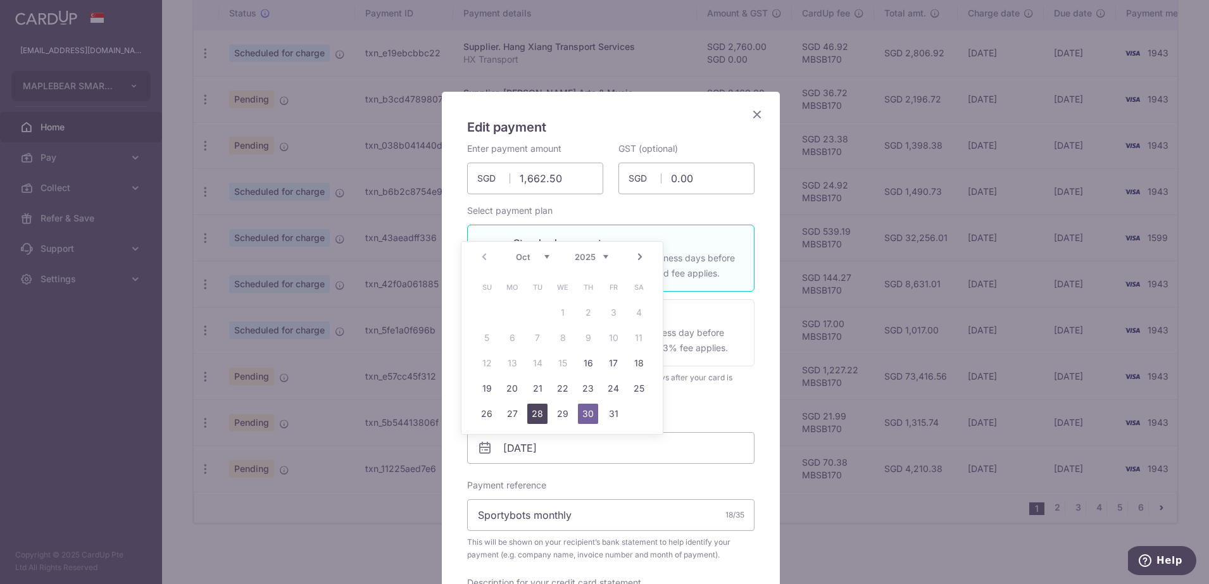
click at [539, 416] on link "28" at bounding box center [537, 414] width 20 height 20
type input "[DATE]"
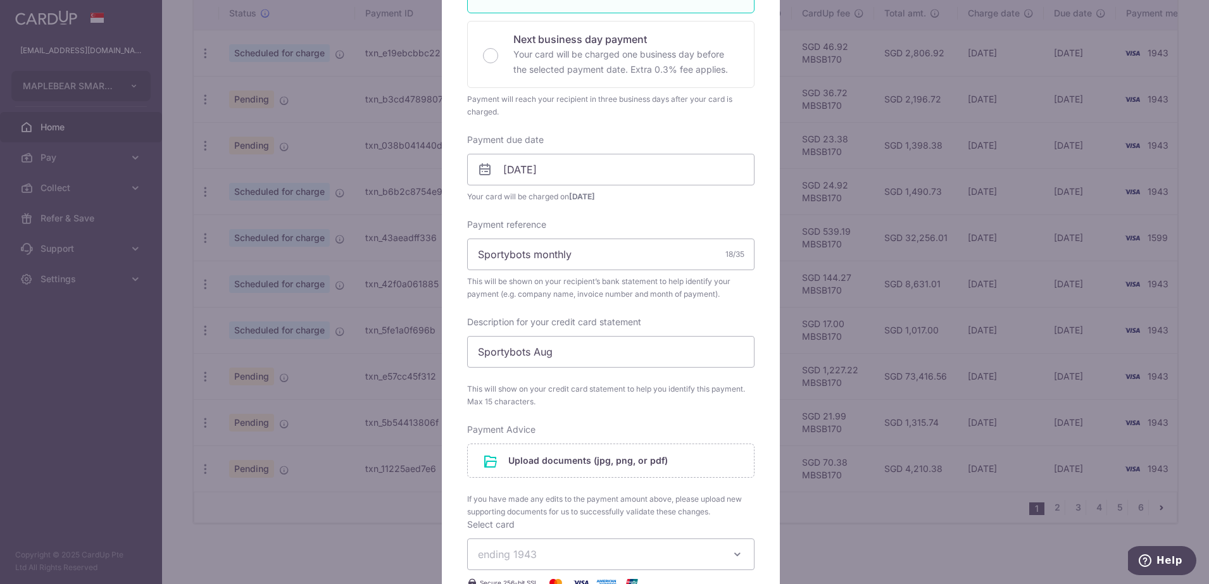
scroll to position [317, 0]
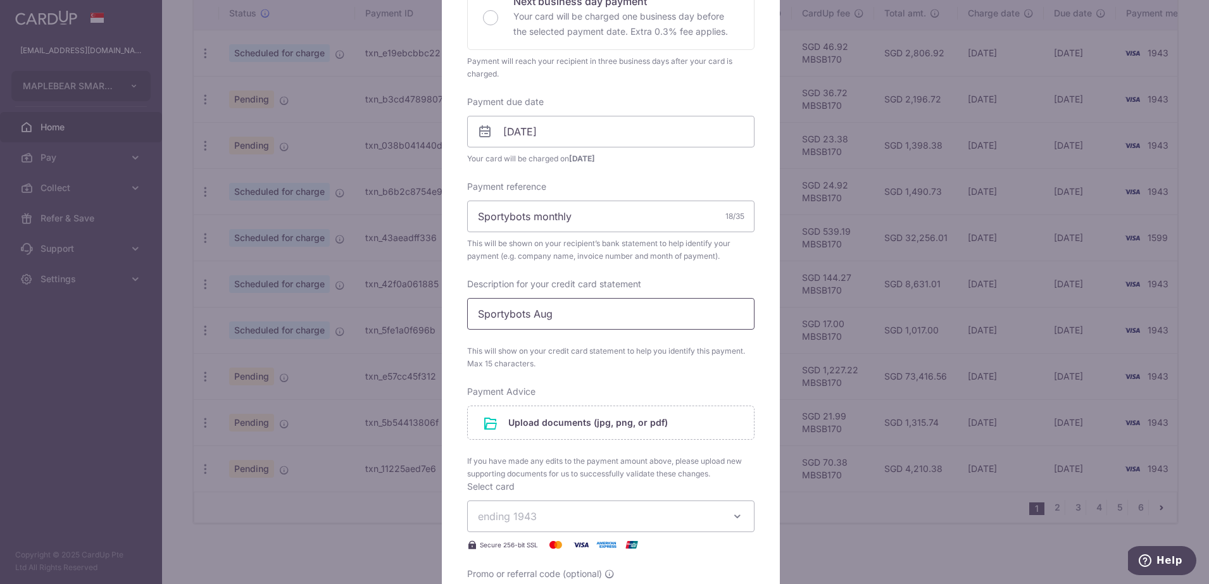
click at [562, 319] on input "Sportybots Aug" at bounding box center [610, 314] width 287 height 32
type input "Sportybots Sep"
click at [620, 426] on input "file" at bounding box center [611, 422] width 286 height 33
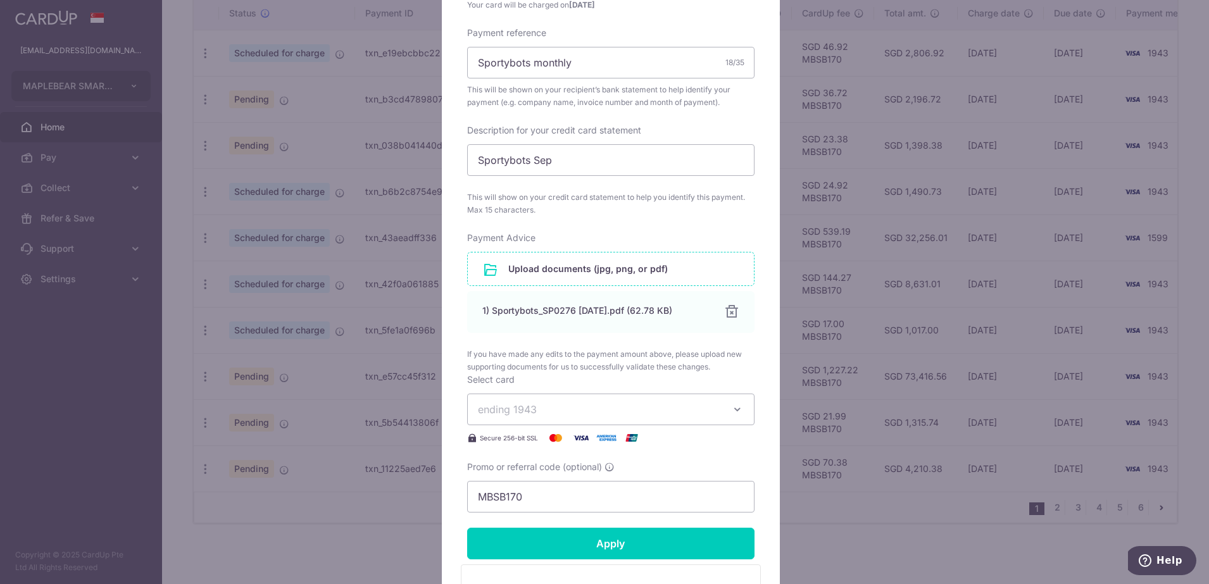
scroll to position [554, 0]
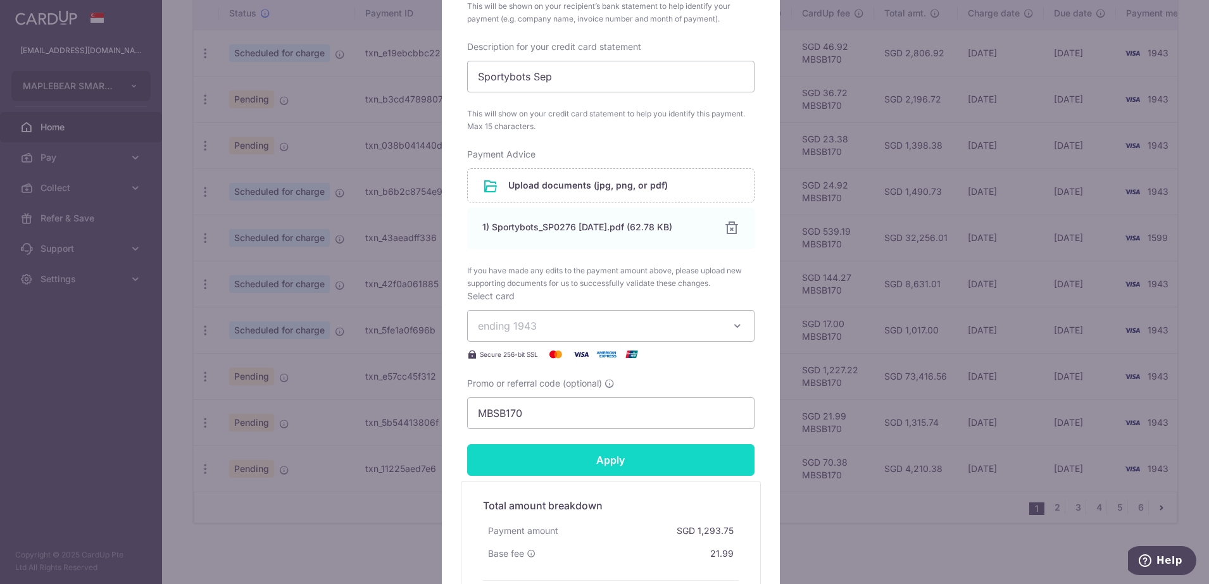
click at [610, 458] on input "Apply" at bounding box center [610, 460] width 287 height 32
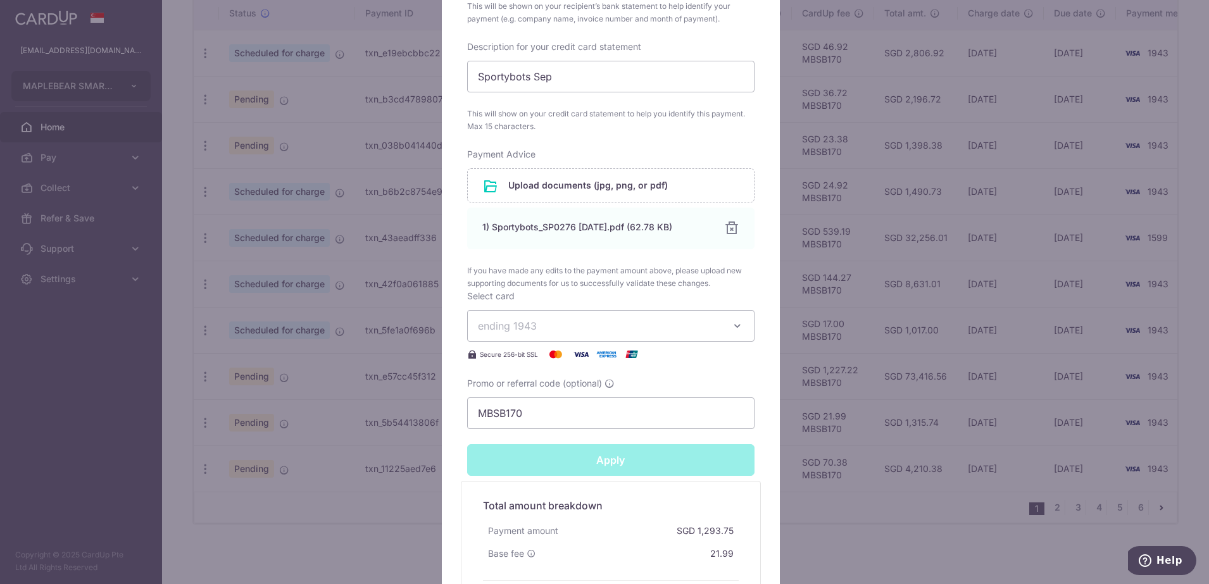
type input "Successfully Applied"
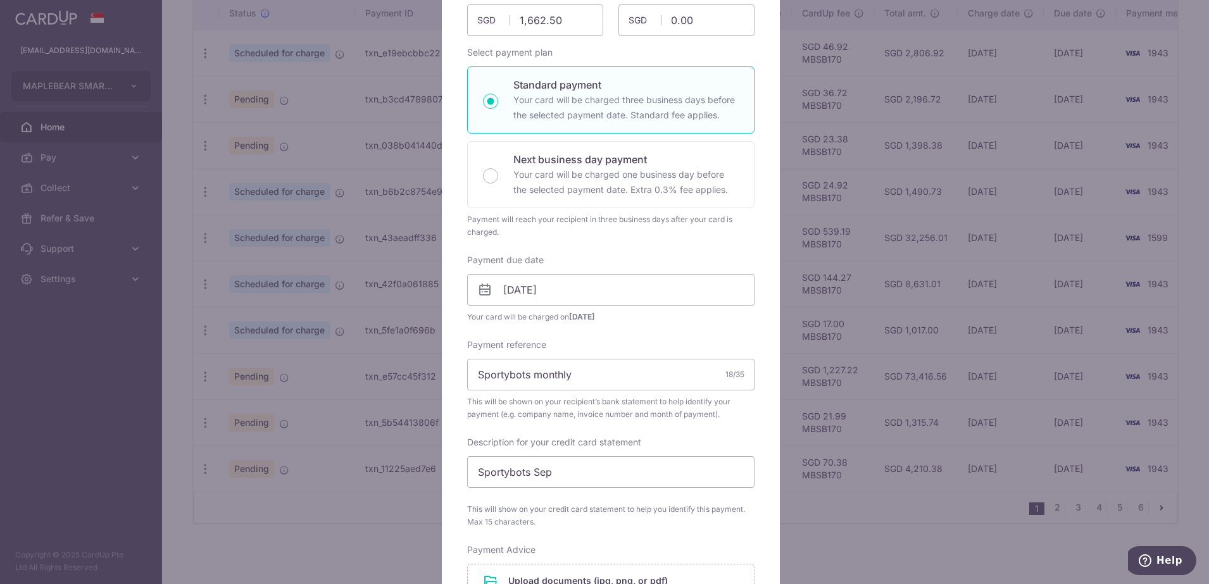
scroll to position [0, 0]
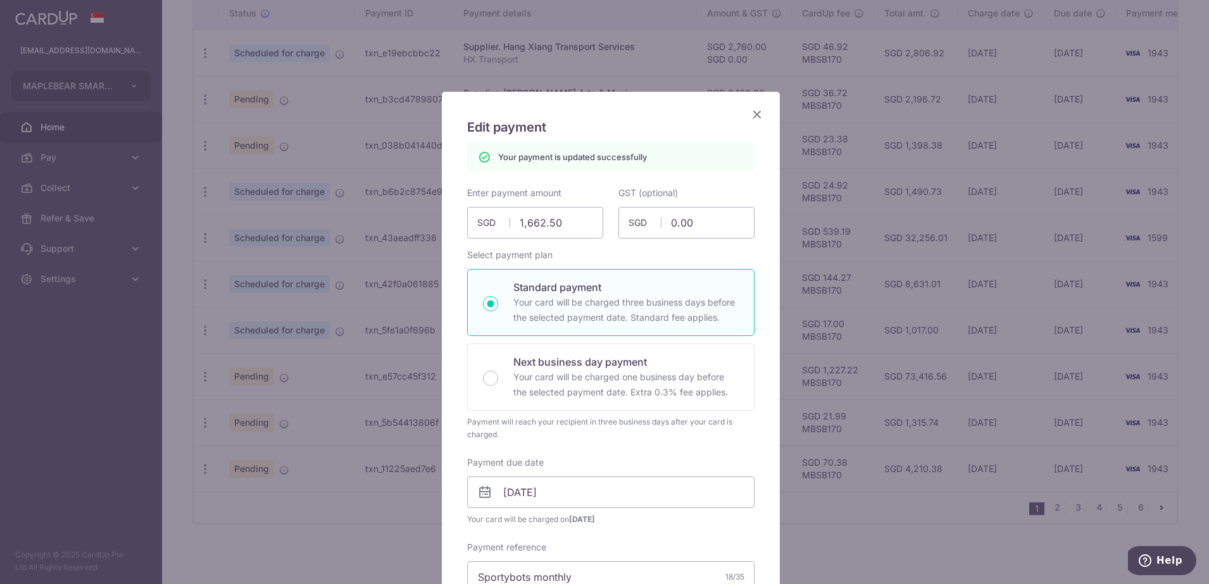
click at [750, 115] on icon "Close" at bounding box center [757, 114] width 15 height 16
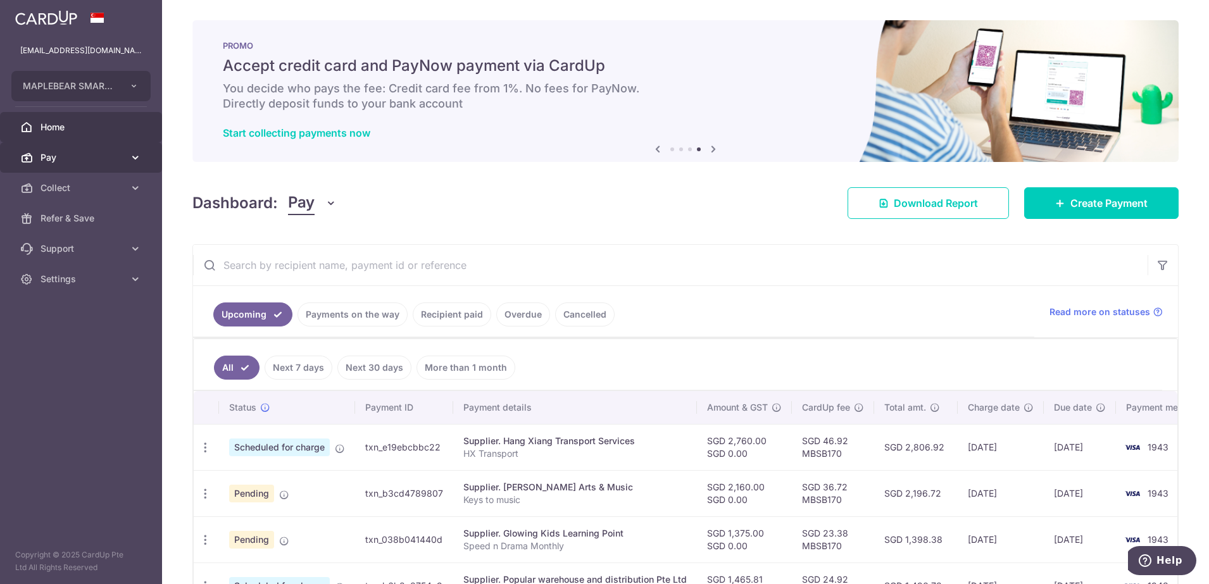
click at [63, 155] on span "Pay" at bounding box center [83, 157] width 84 height 13
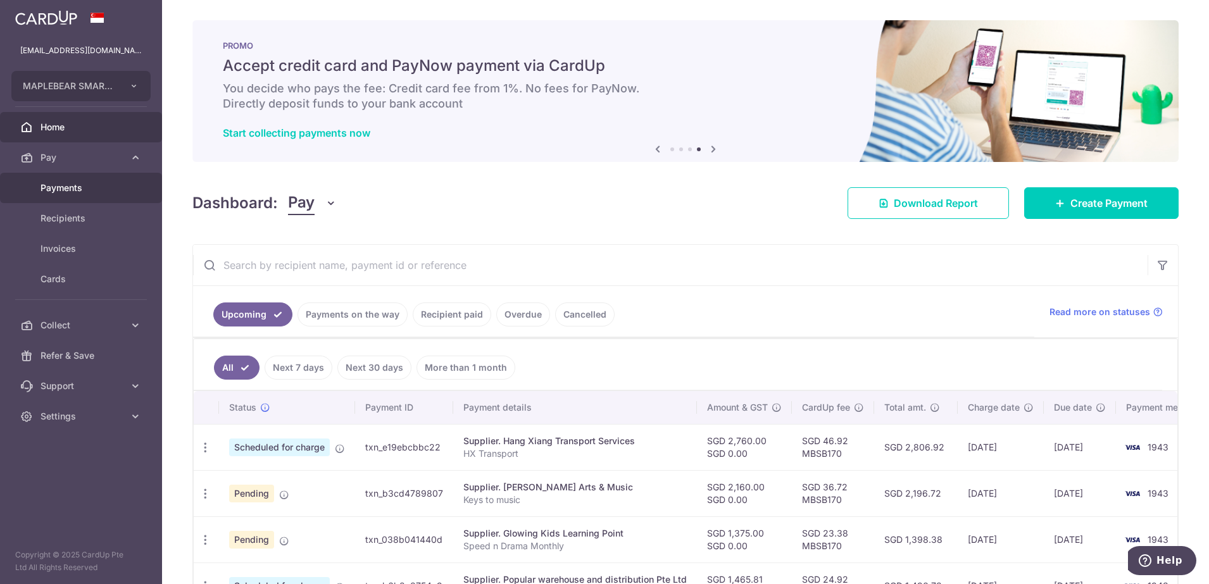
click at [64, 182] on span "Payments" at bounding box center [83, 188] width 84 height 13
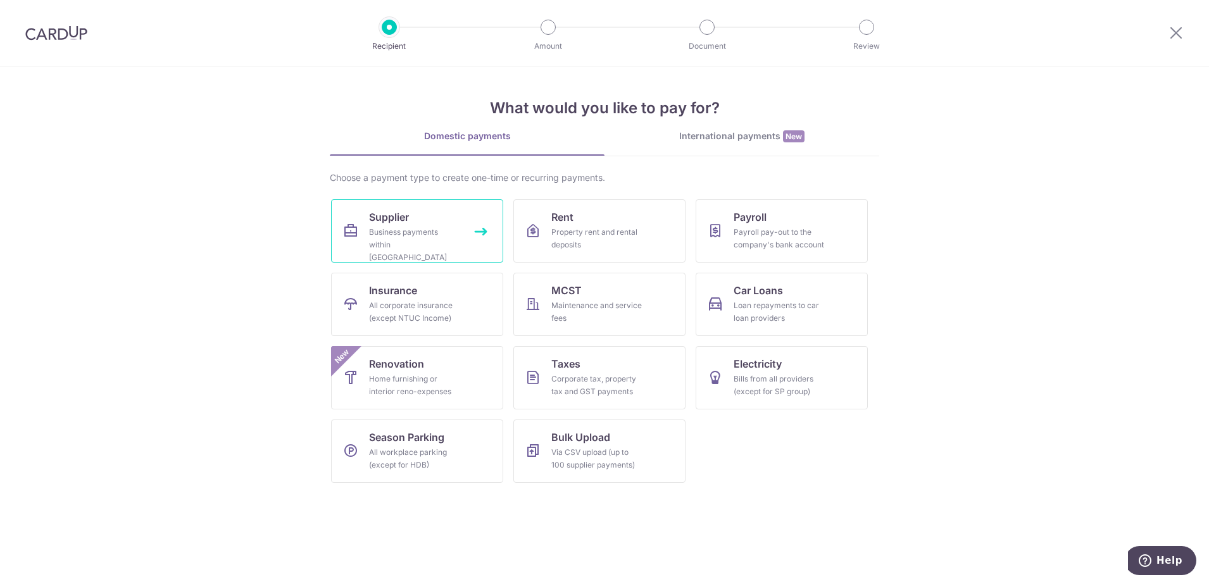
click at [447, 226] on div "Business payments within [GEOGRAPHIC_DATA]" at bounding box center [414, 245] width 91 height 38
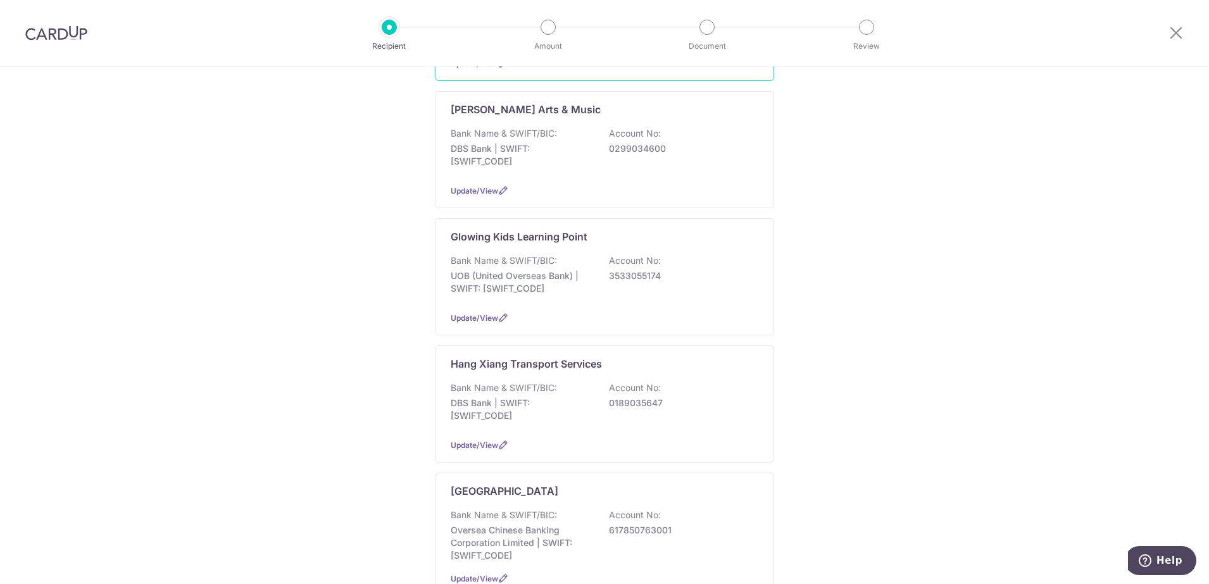
scroll to position [317, 0]
click at [576, 508] on div "Bank Name & SWIFT/BIC: Oversea Chinese Banking Corporation Limited | SWIFT: [SW…" at bounding box center [605, 534] width 308 height 53
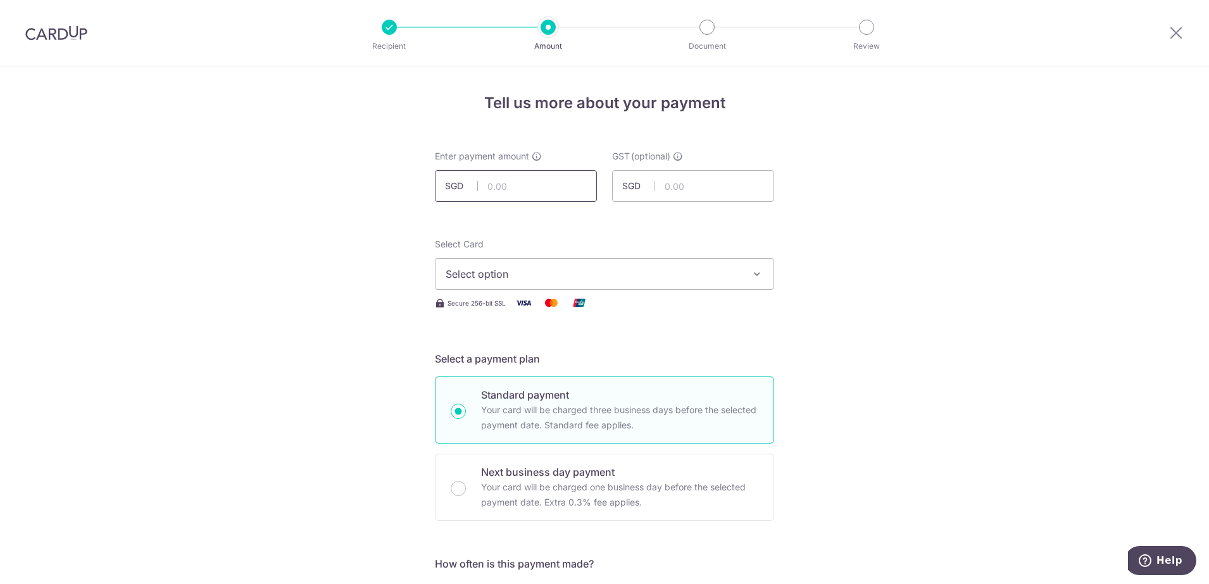
click at [527, 185] on input "text" at bounding box center [516, 186] width 162 height 32
type input "880.00"
click at [507, 277] on span "Select option" at bounding box center [593, 274] width 295 height 15
click at [497, 362] on span "**** 1943" at bounding box center [499, 364] width 47 height 15
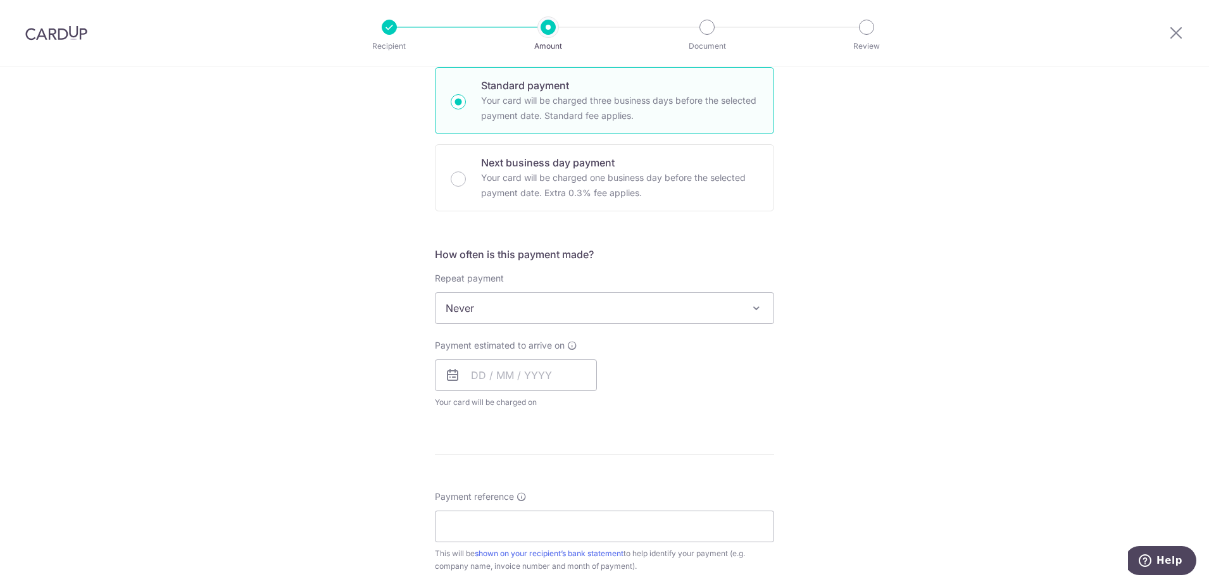
scroll to position [396, 0]
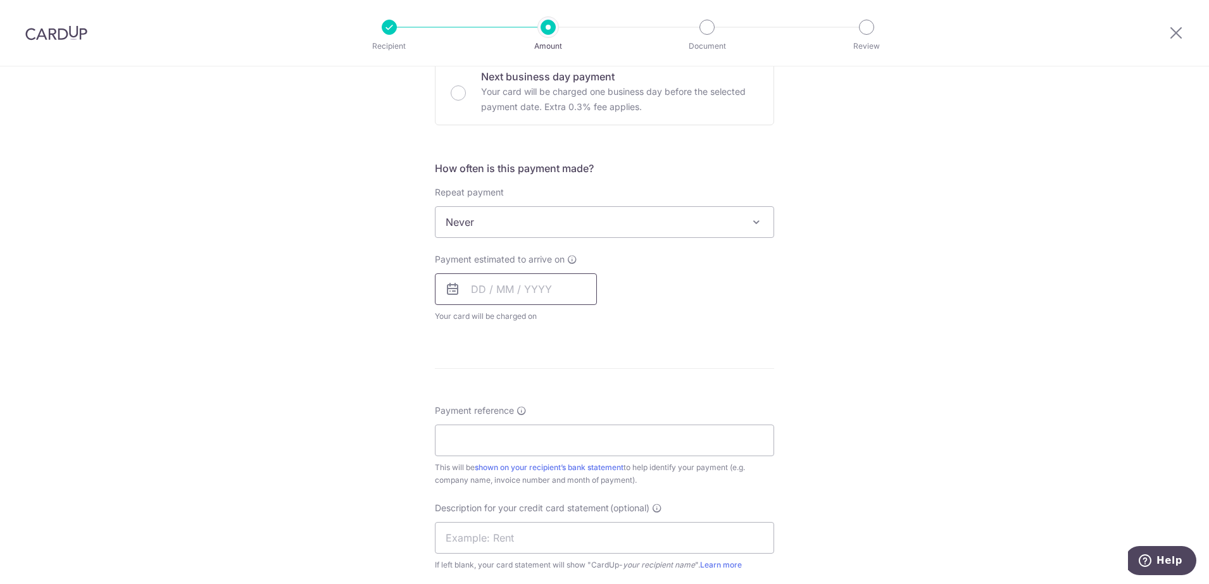
click at [556, 291] on input "text" at bounding box center [516, 289] width 162 height 32
click at [512, 478] on link "28" at bounding box center [511, 480] width 20 height 20
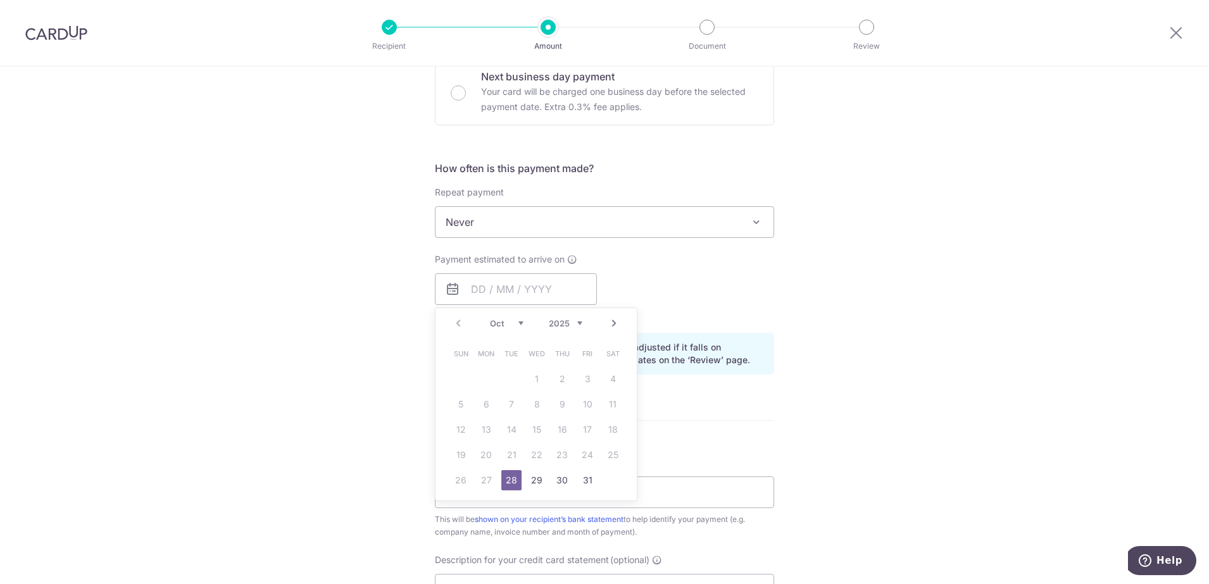
type input "[DATE]"
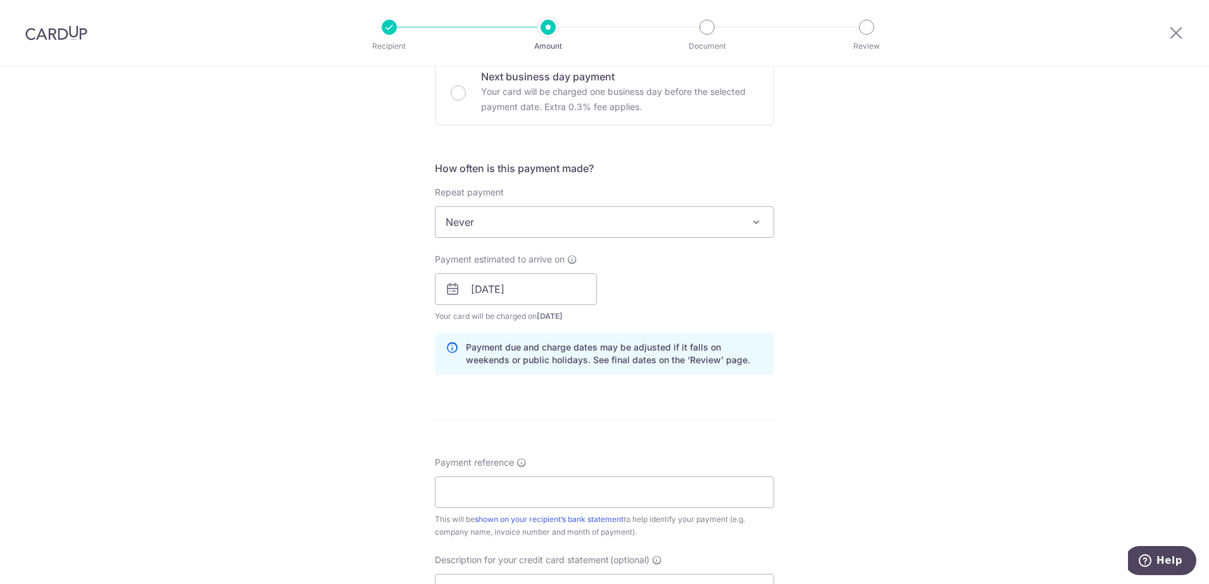
scroll to position [475, 0]
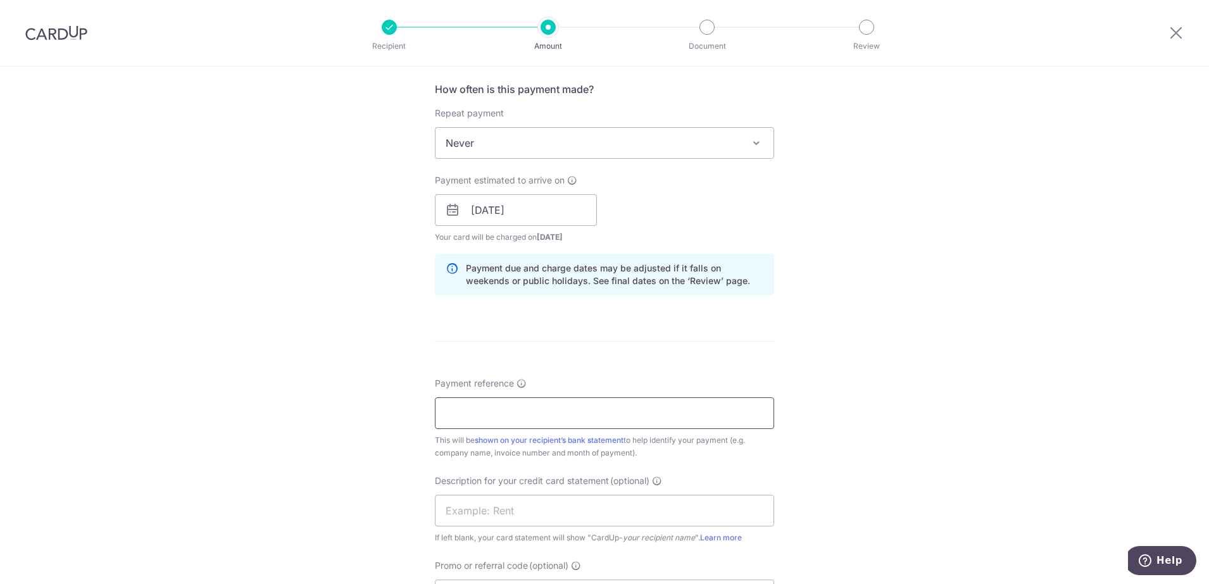
click at [493, 411] on input "Payment reference" at bounding box center [604, 414] width 339 height 32
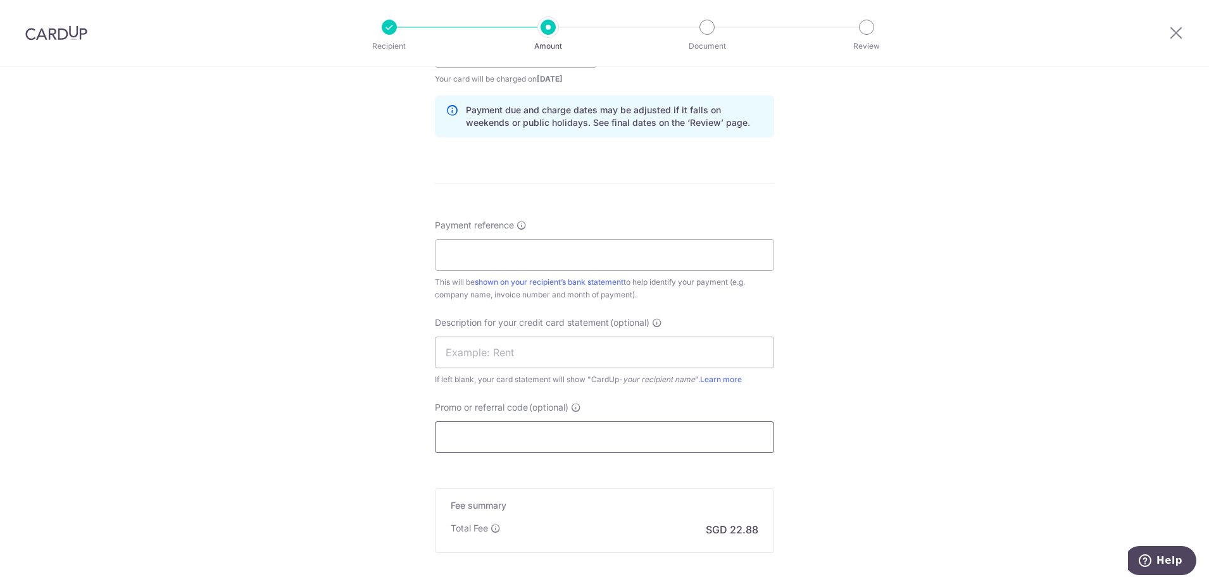
click at [477, 428] on input "Promo or referral code (optional)" at bounding box center [604, 438] width 339 height 32
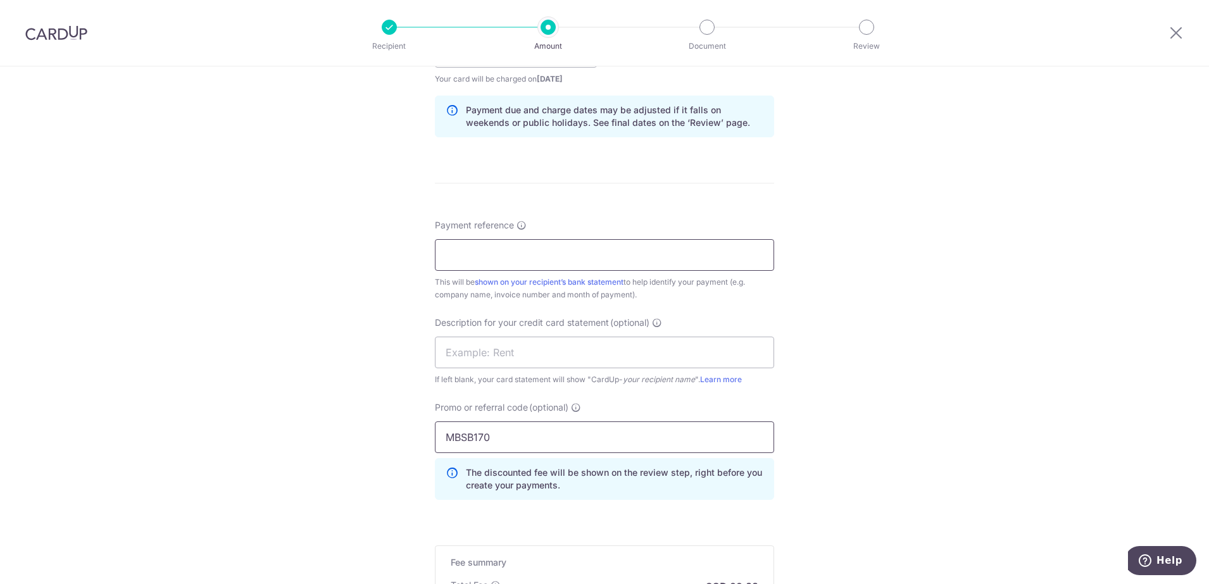
type input "MBSB170"
click at [471, 251] on input "Payment reference" at bounding box center [604, 255] width 339 height 32
type input "MBIS coupons"
click at [487, 353] on input "text" at bounding box center [604, 353] width 339 height 32
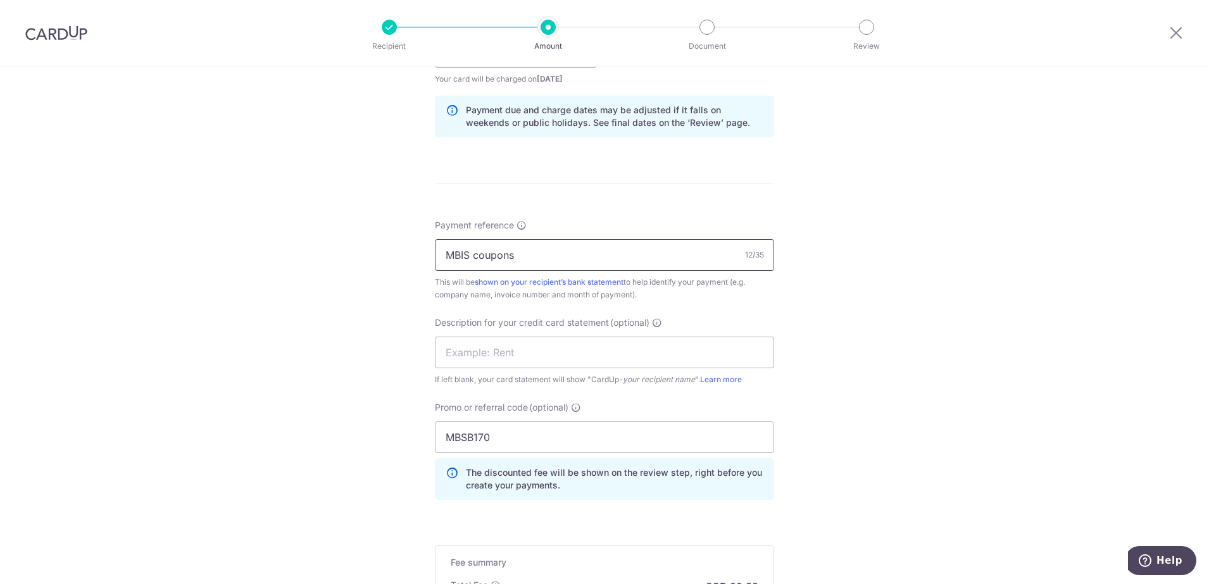
drag, startPoint x: 531, startPoint y: 264, endPoint x: 418, endPoint y: 264, distance: 112.7
click at [418, 264] on div "Tell us more about your payment Enter payment amount SGD 880.00 880.00 GST (opt…" at bounding box center [604, 102] width 1209 height 1339
click at [456, 360] on input "text" at bounding box center [604, 353] width 339 height 32
paste input "MBIS coupons"
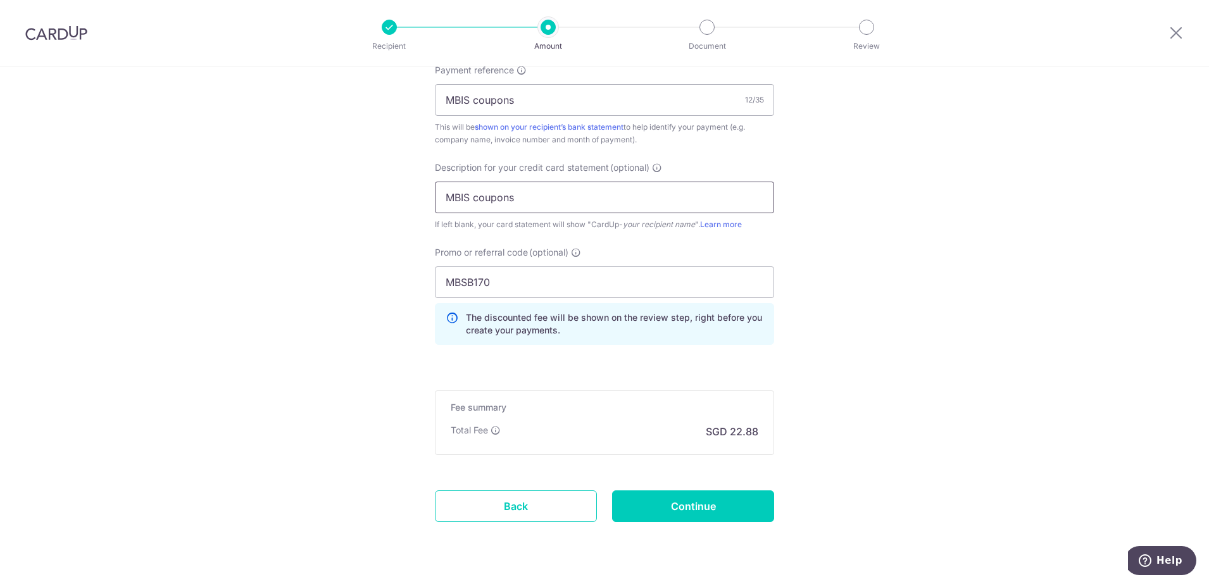
scroll to position [791, 0]
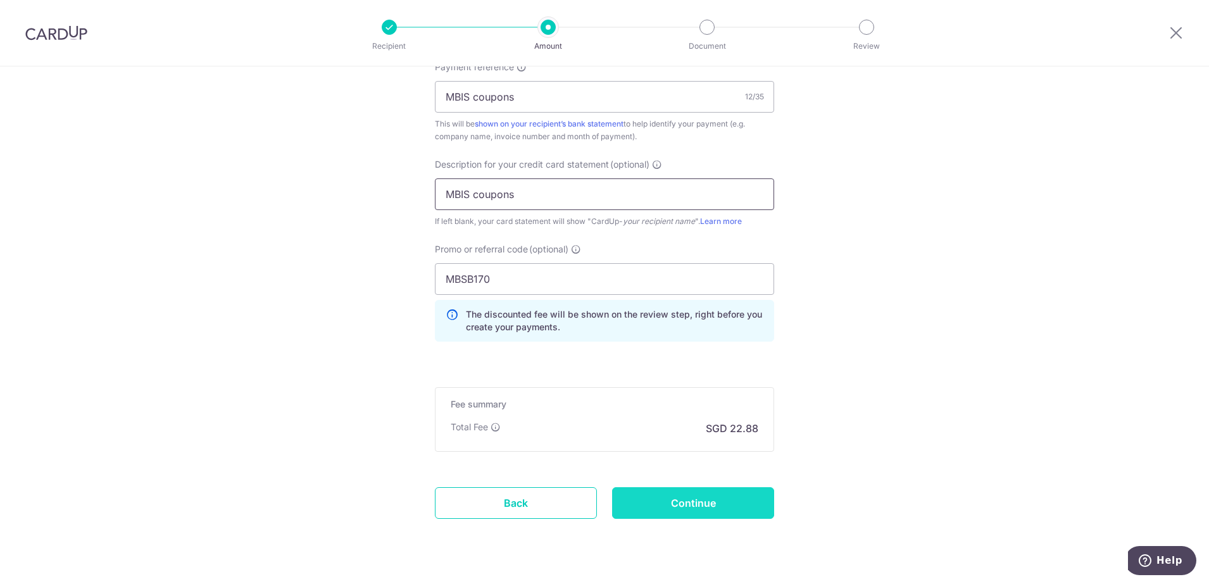
type input "MBIS coupons"
click at [682, 505] on input "Continue" at bounding box center [693, 503] width 162 height 32
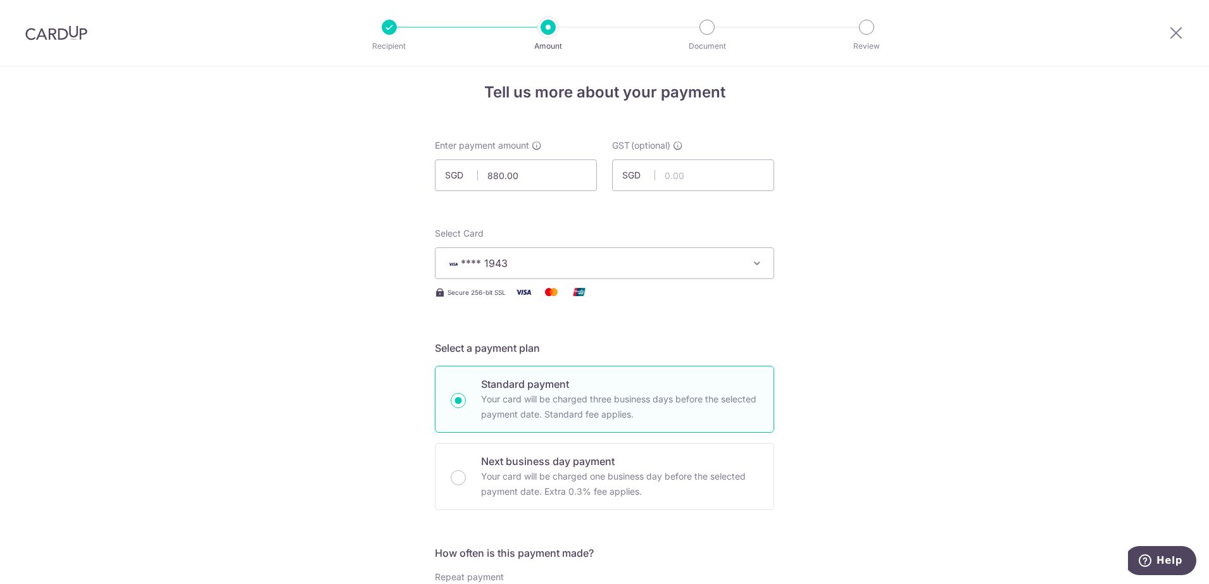
scroll to position [0, 0]
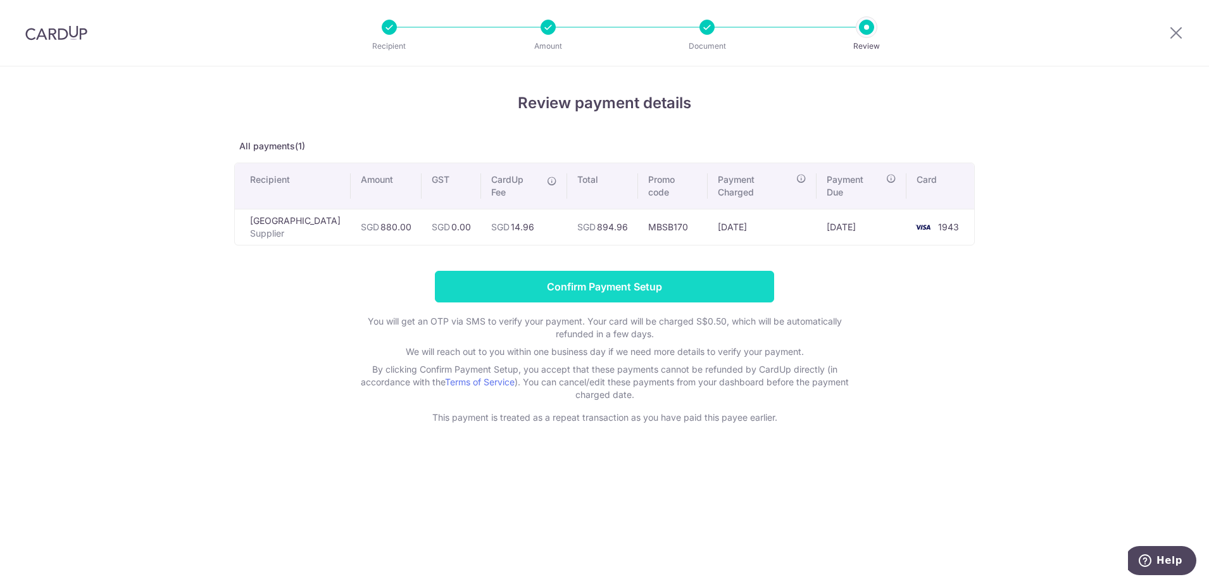
click at [618, 287] on input "Confirm Payment Setup" at bounding box center [604, 287] width 339 height 32
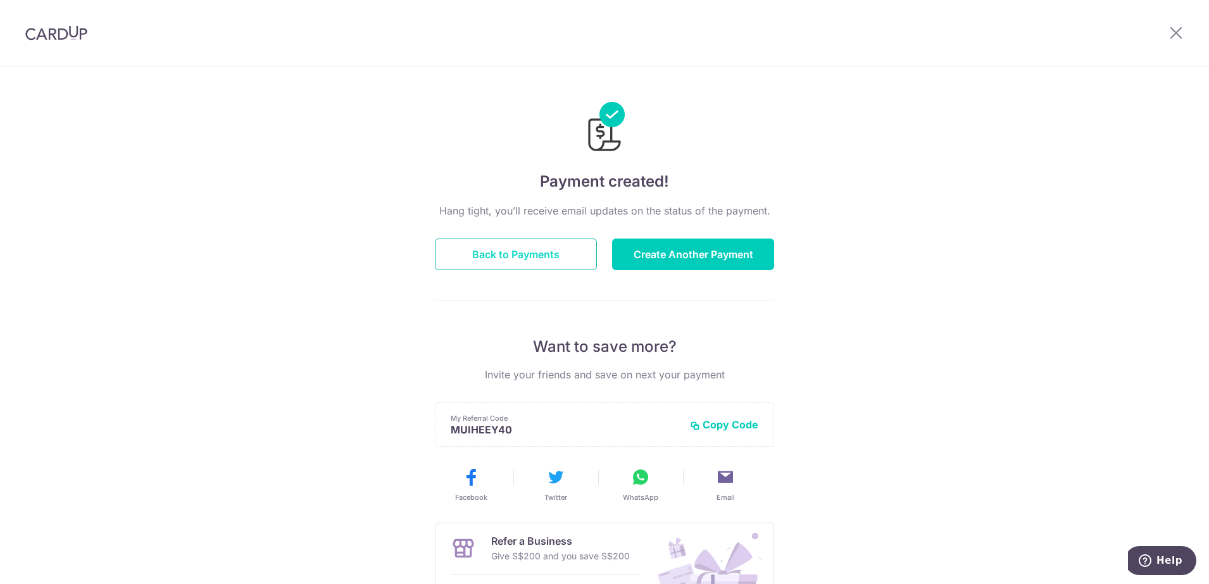
click at [544, 256] on button "Back to Payments" at bounding box center [516, 255] width 162 height 32
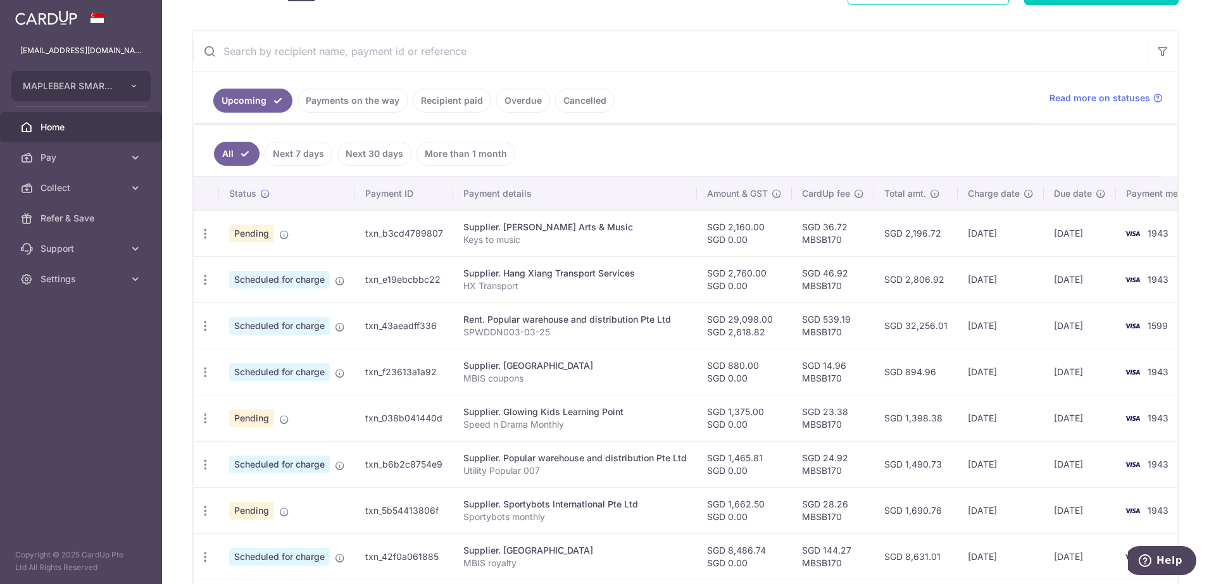
scroll to position [237, 0]
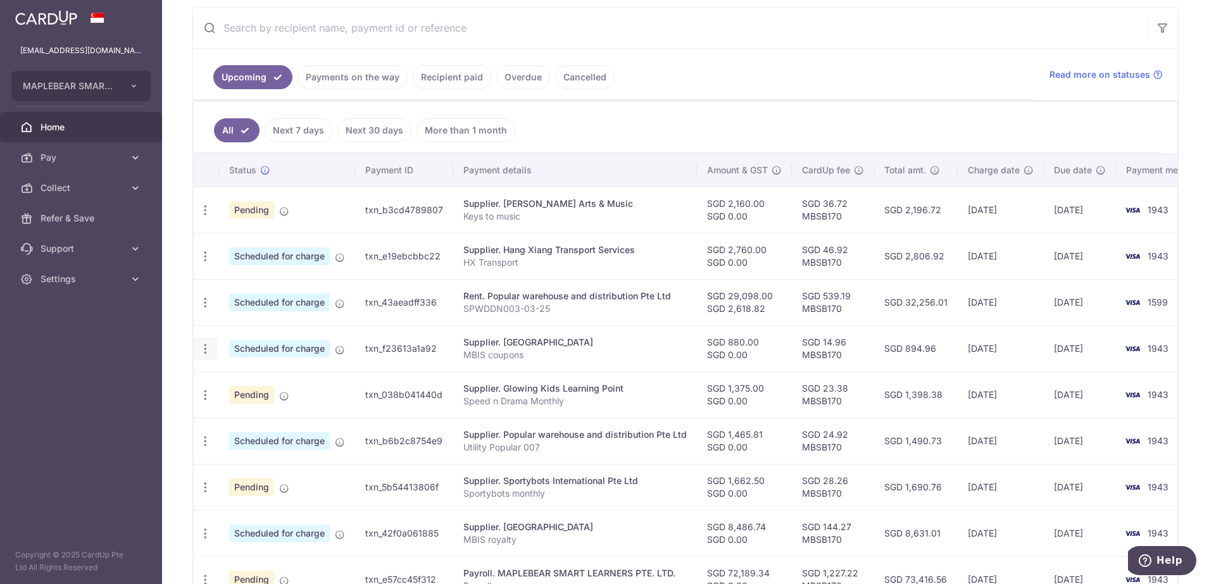
click at [208, 349] on icon "button" at bounding box center [205, 348] width 13 height 13
click at [263, 383] on span "Update payment" at bounding box center [273, 383] width 86 height 15
click at [263, 383] on td "Pending" at bounding box center [287, 395] width 136 height 46
radio input "true"
type input "880.00"
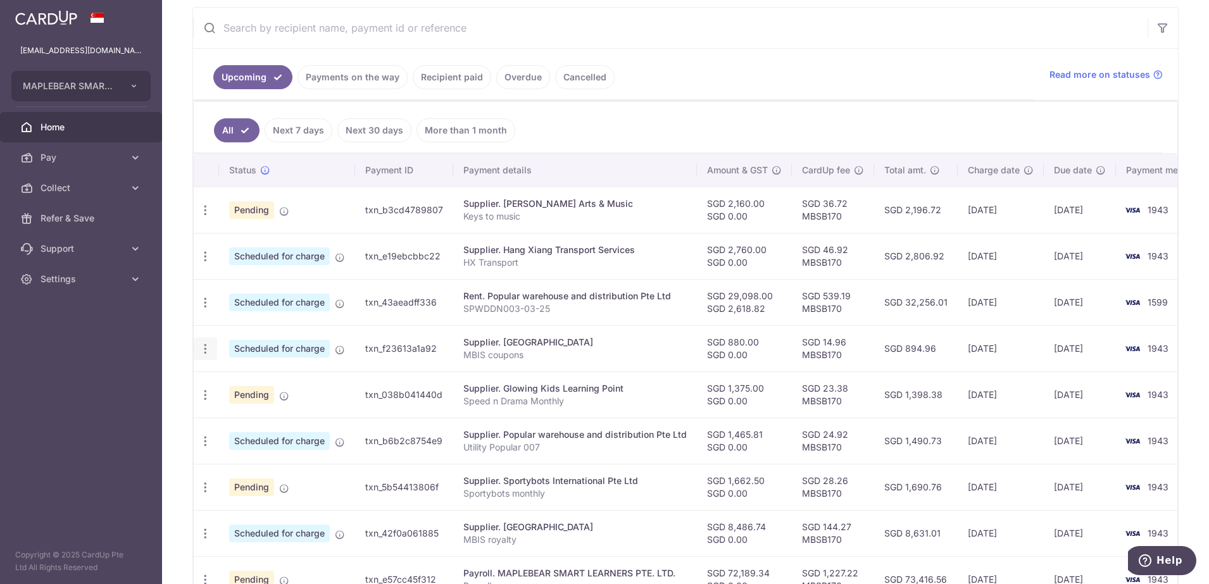
type input "0.00"
type input "28/10/2025"
type input "MBIS coupons"
type input "MBSB170"
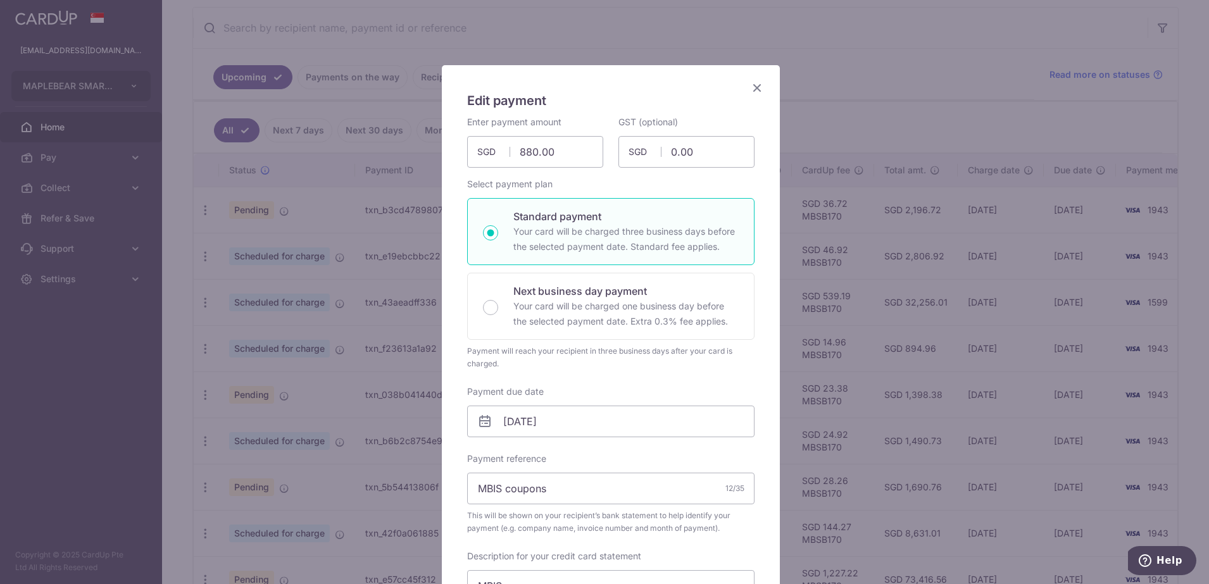
scroll to position [0, 0]
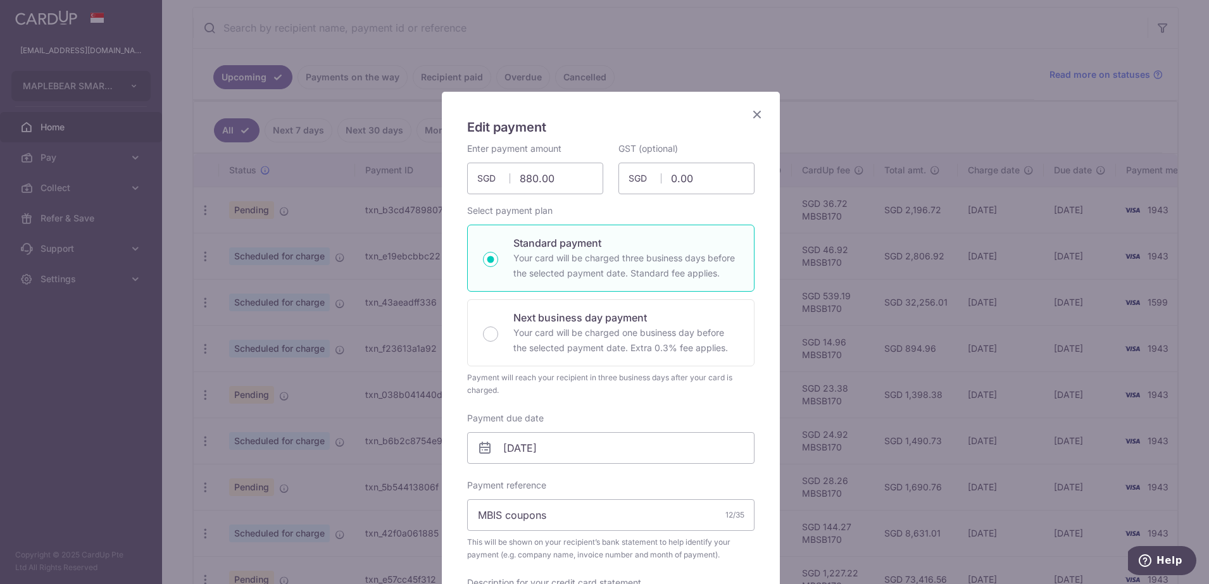
click at [750, 114] on icon "Close" at bounding box center [757, 114] width 15 height 16
click at [748, 114] on div "Edit payment By clicking apply, you will make changes to all payments to MAPLEB…" at bounding box center [611, 567] width 338 height 950
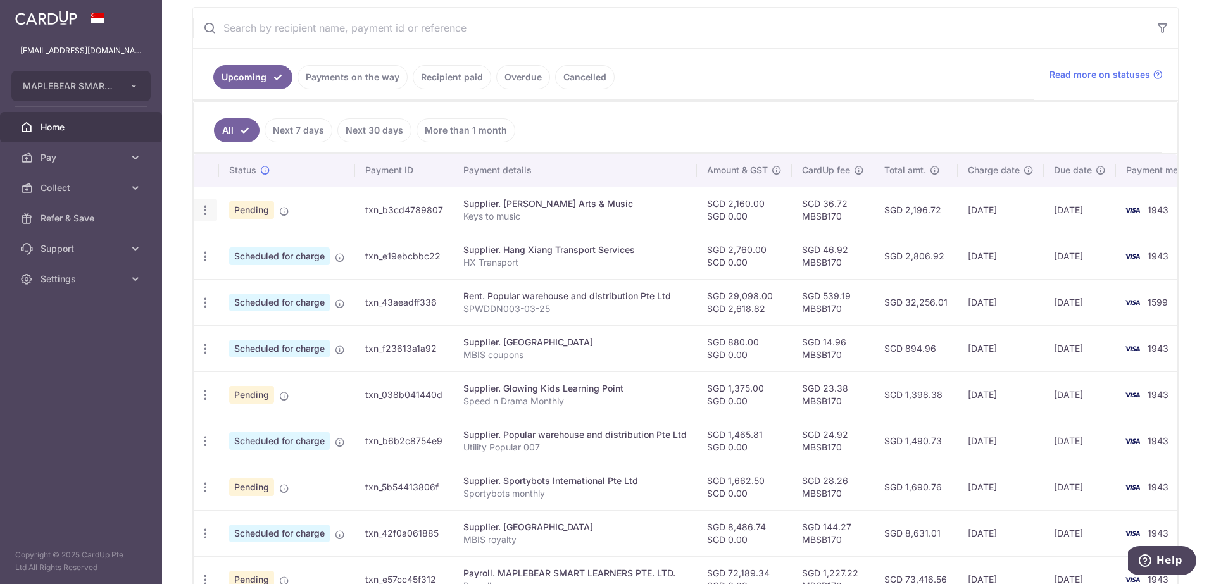
click at [208, 207] on icon "button" at bounding box center [205, 210] width 13 height 13
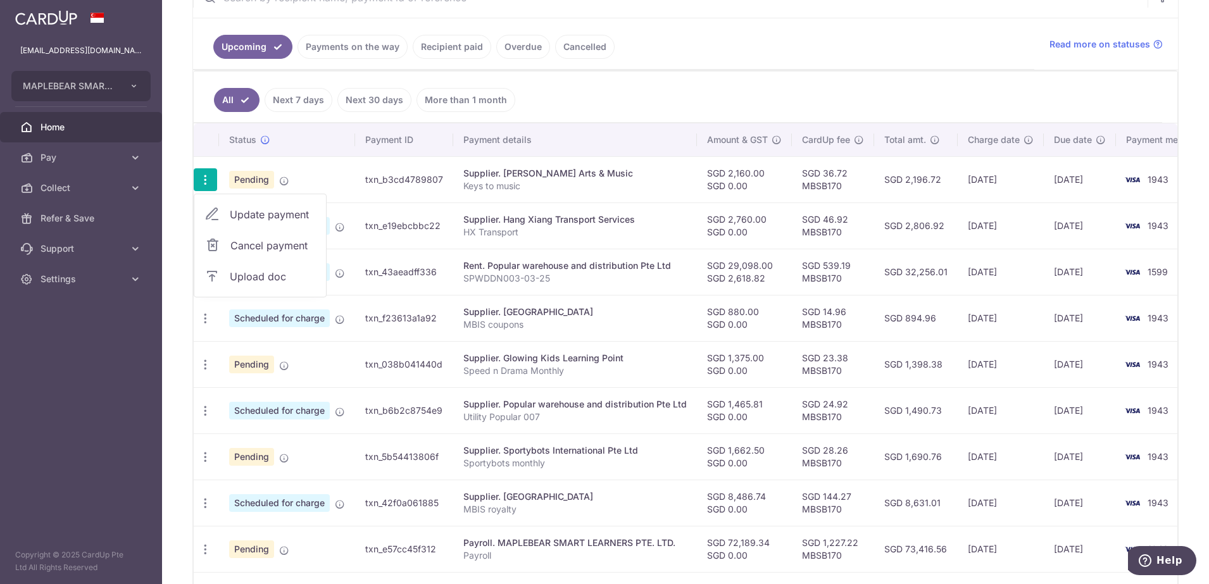
scroll to position [237, 0]
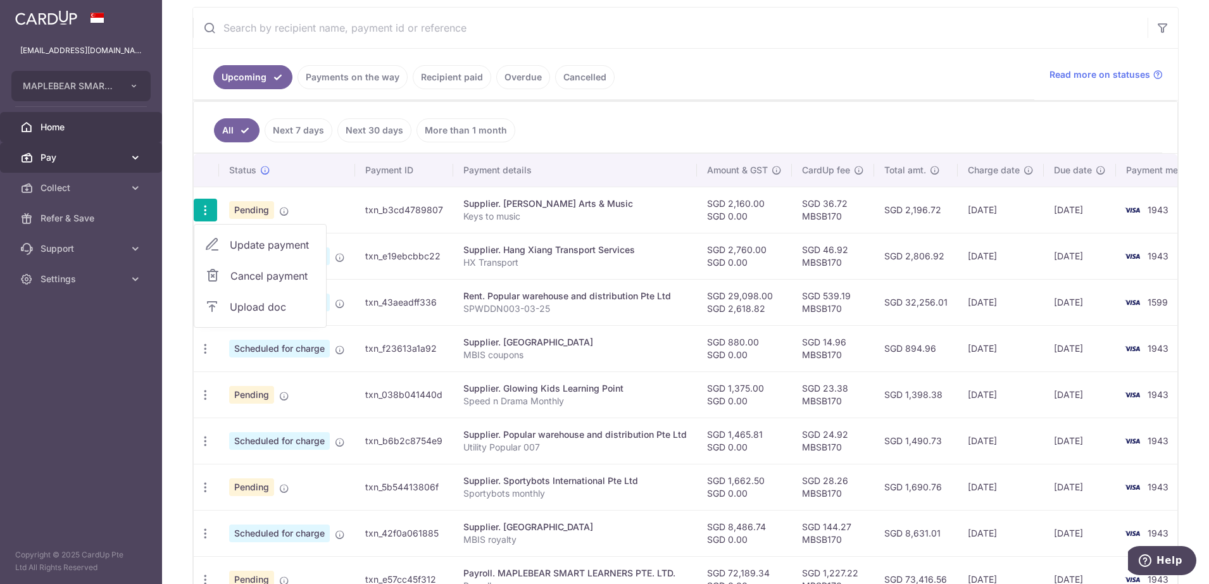
click at [66, 151] on span "Pay" at bounding box center [83, 157] width 84 height 13
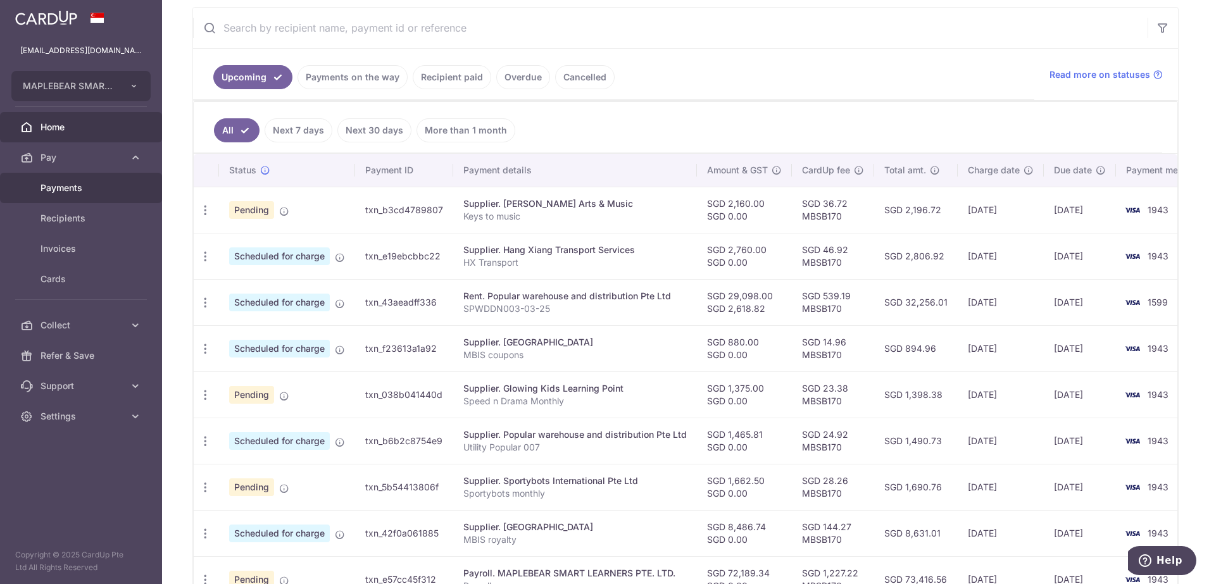
click at [53, 184] on span "Payments" at bounding box center [83, 188] width 84 height 13
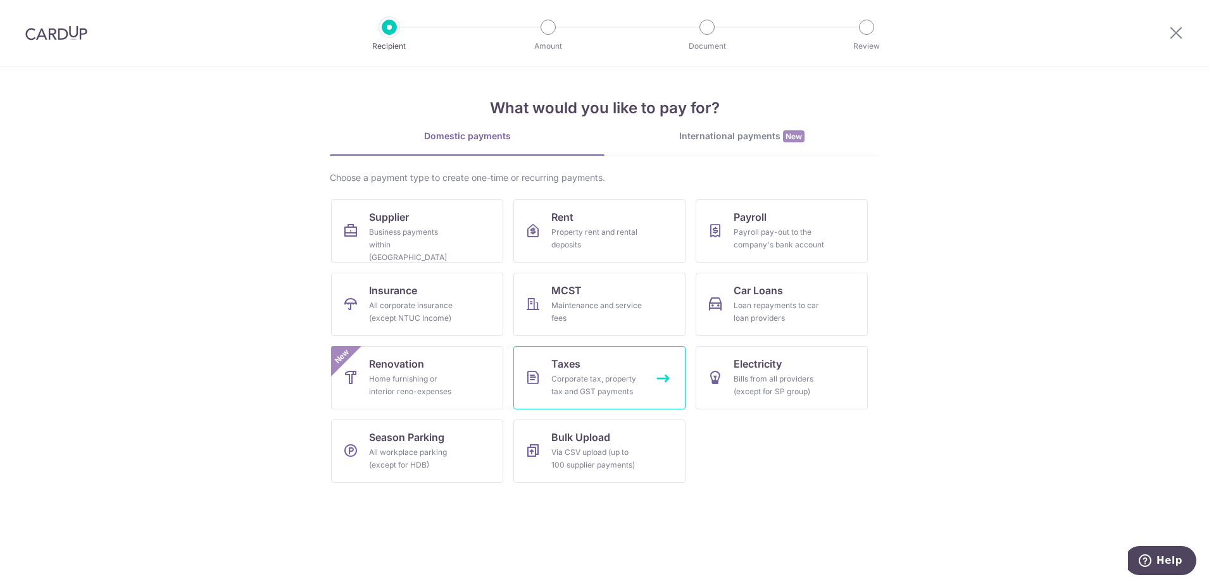
click at [579, 373] on div "Corporate tax, property tax and GST payments" at bounding box center [596, 385] width 91 height 25
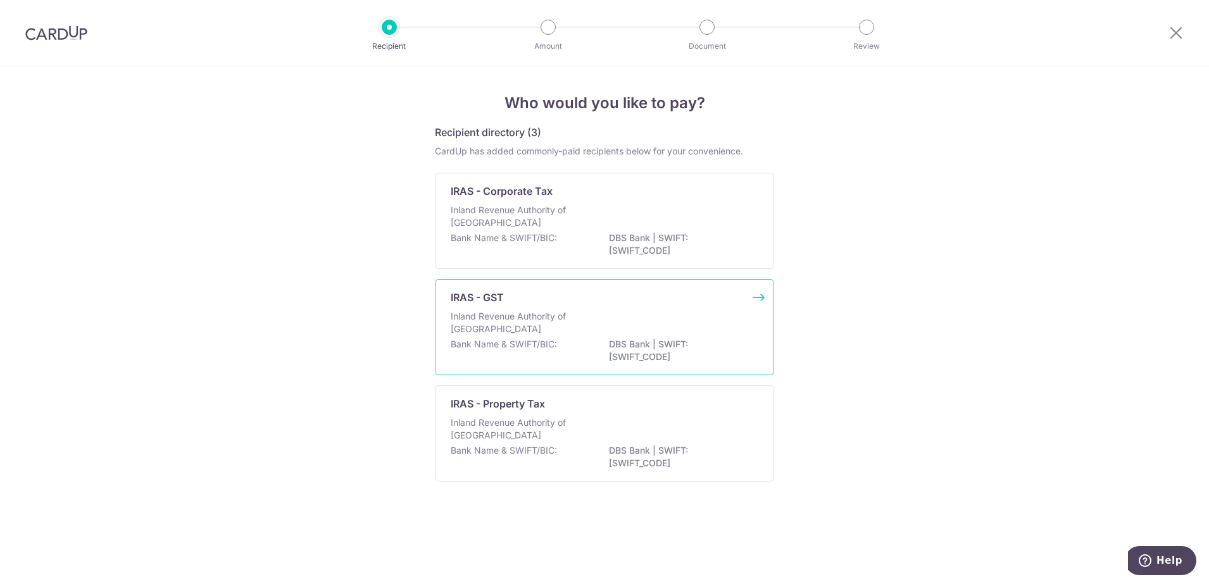
click at [603, 315] on div "Inland Revenue Authority of [GEOGRAPHIC_DATA]" at bounding box center [605, 324] width 308 height 28
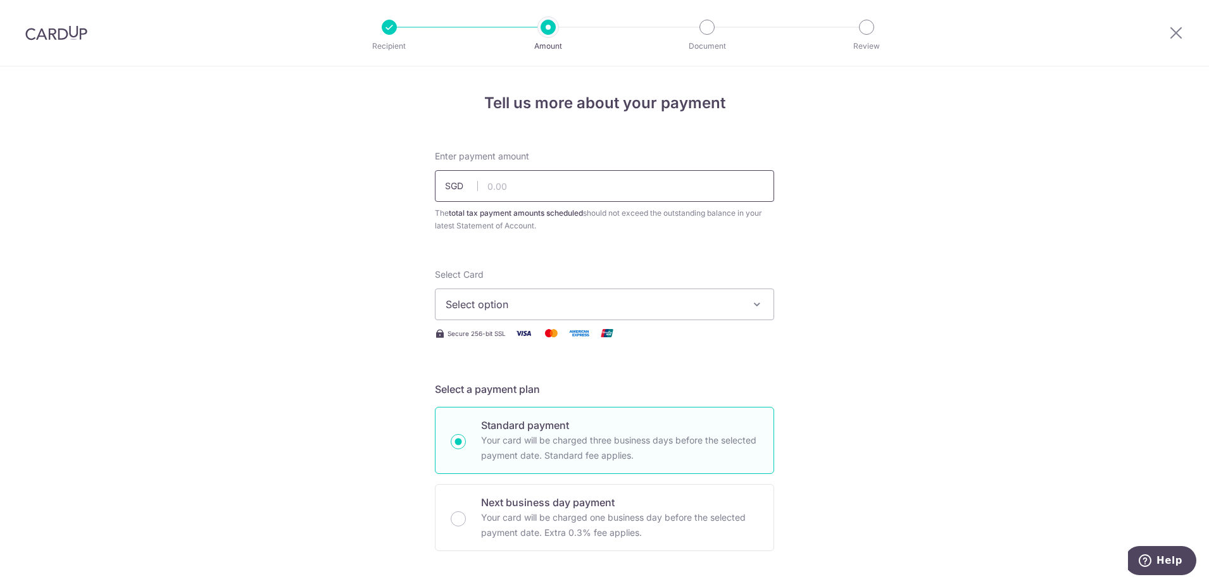
click at [551, 194] on input "text" at bounding box center [604, 186] width 339 height 32
type input "35,000.00"
click at [667, 312] on button "Select option" at bounding box center [604, 305] width 339 height 32
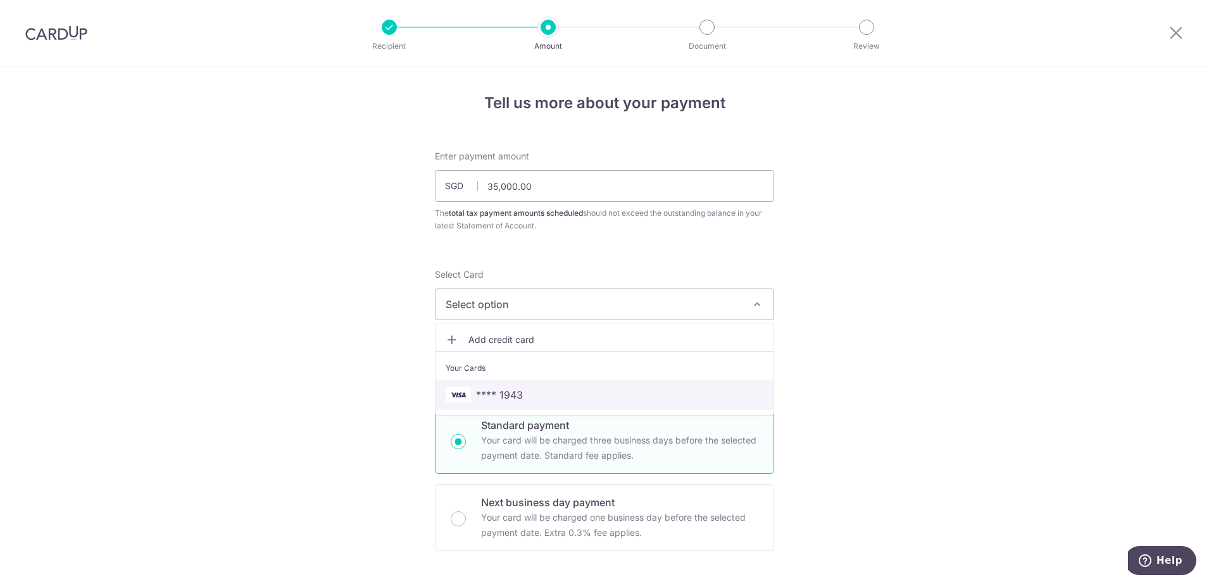
click at [612, 387] on span "**** 1943" at bounding box center [605, 394] width 318 height 15
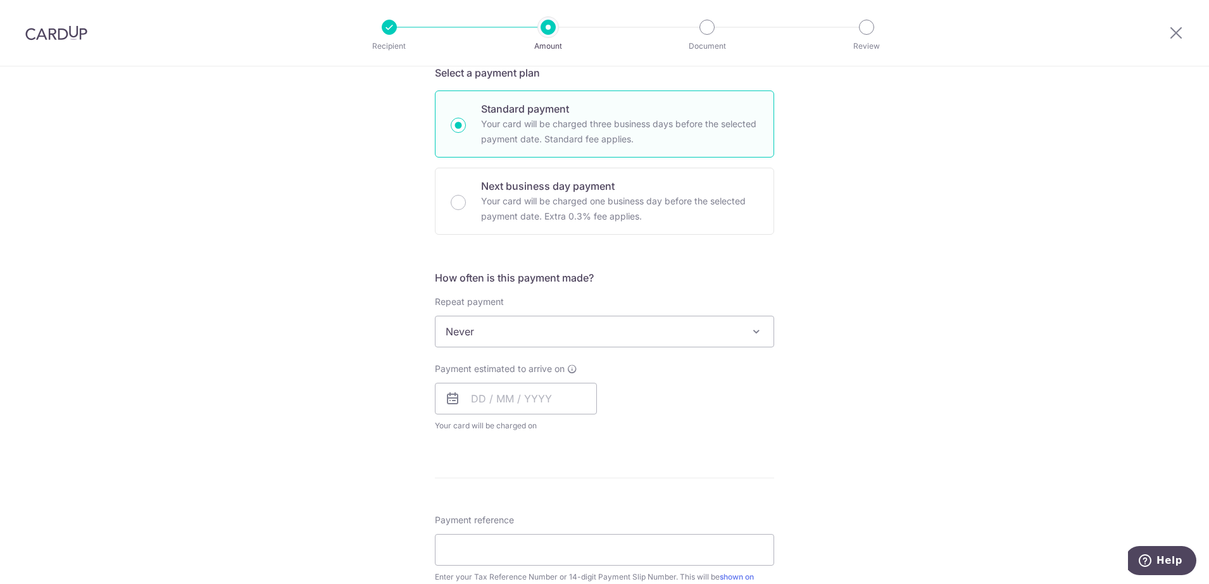
scroll to position [396, 0]
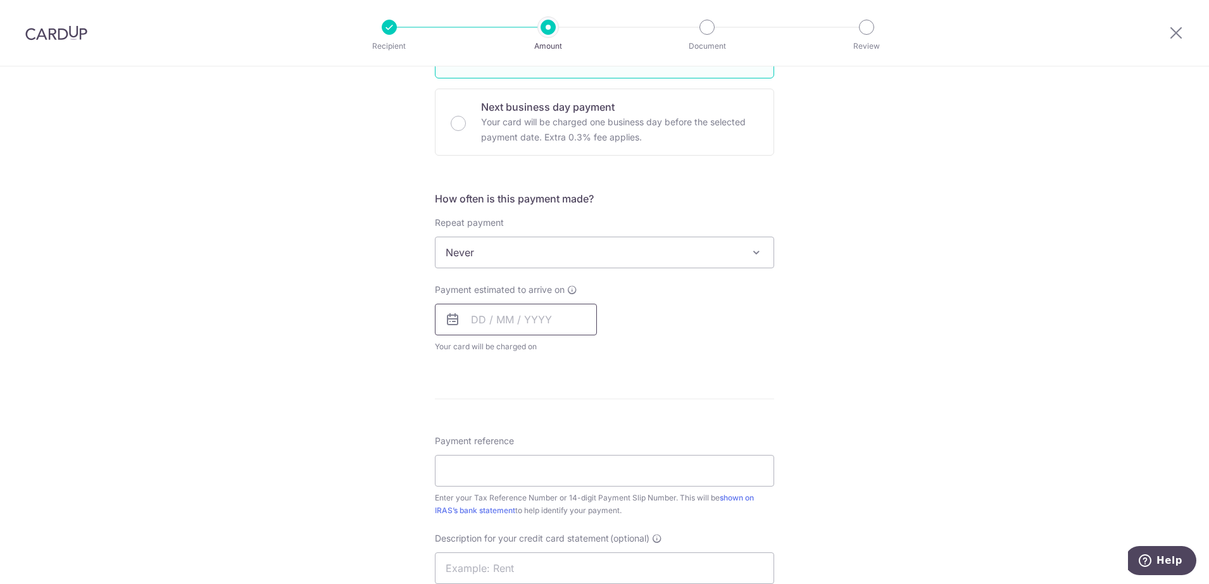
click at [575, 322] on input "text" at bounding box center [516, 320] width 162 height 32
click at [506, 508] on link "28" at bounding box center [511, 511] width 20 height 20
type input "[DATE]"
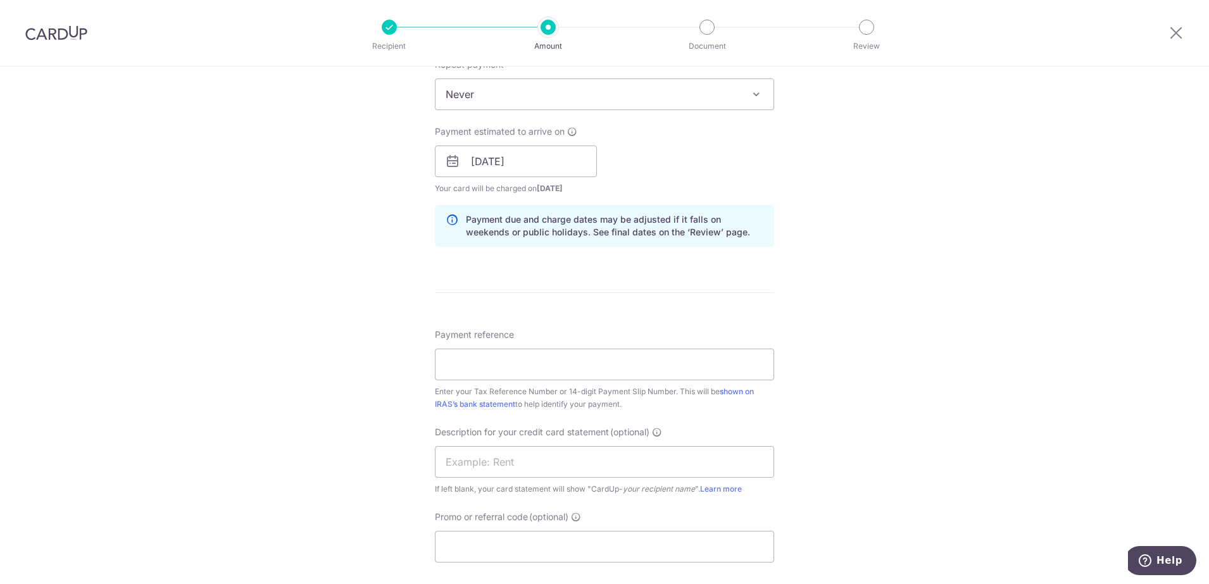
scroll to position [633, 0]
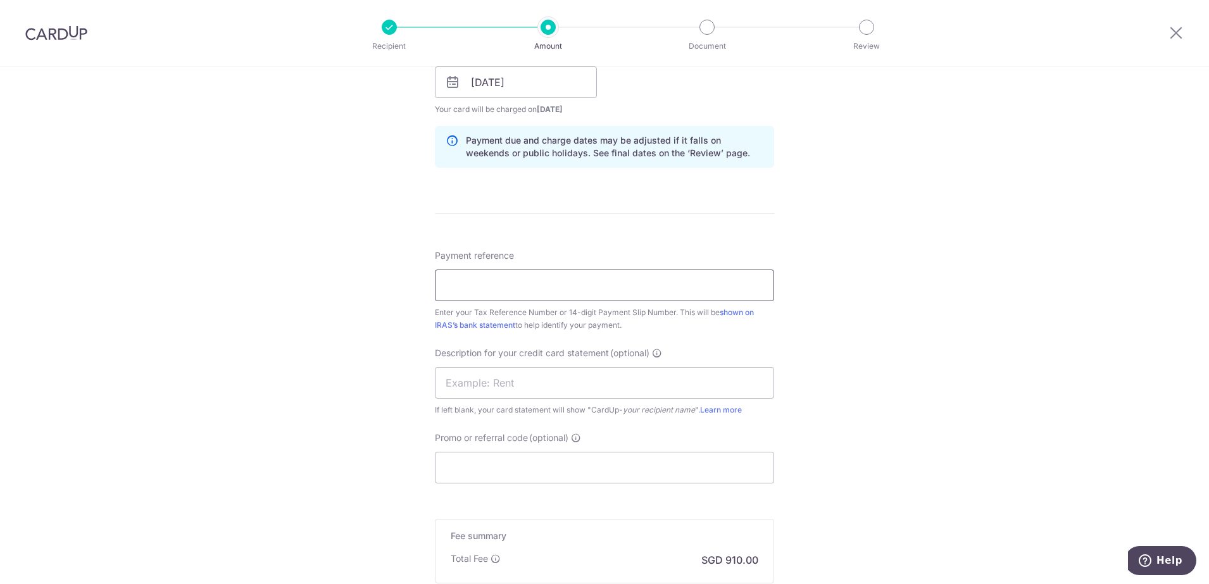
click at [467, 291] on input "Payment reference" at bounding box center [604, 286] width 339 height 32
type input "201537637M"
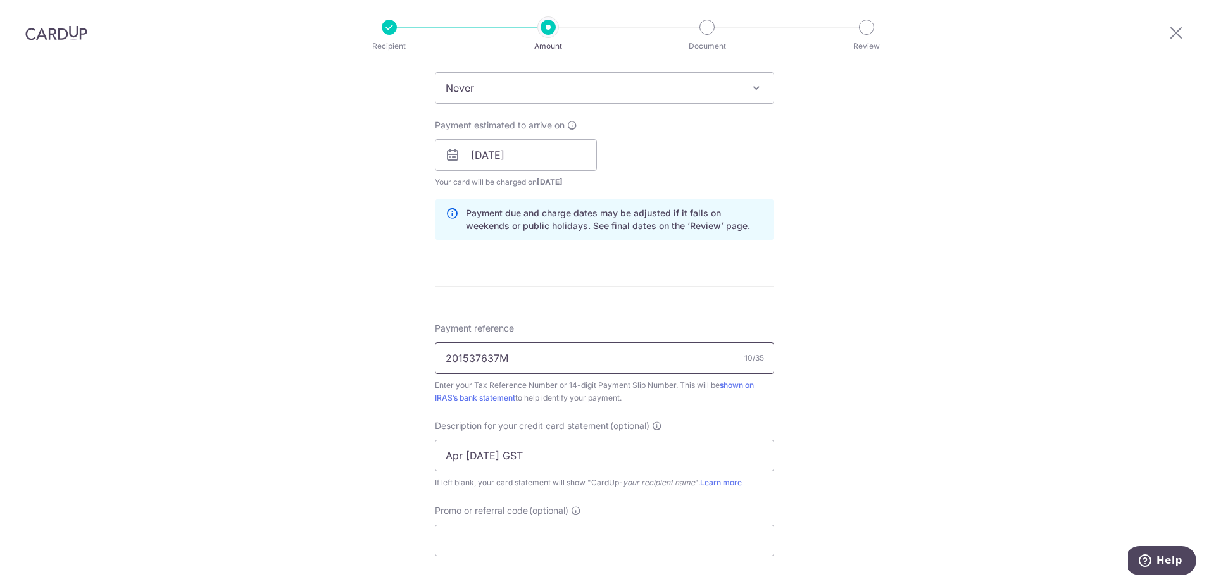
scroll to position [639, 0]
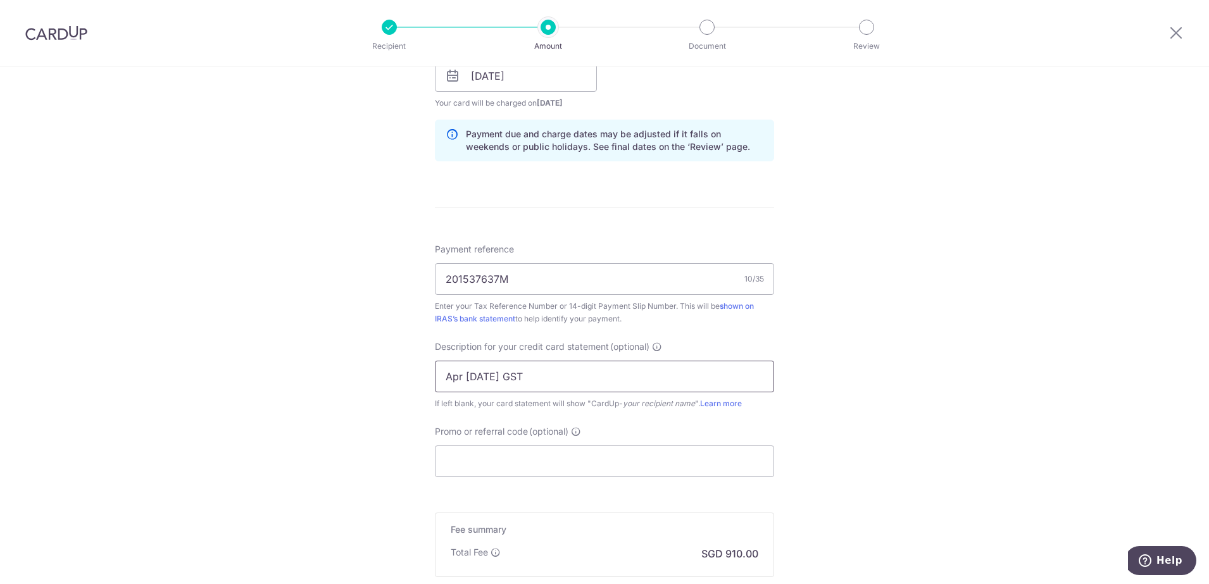
click at [479, 377] on input "Apr Jun25 GST" at bounding box center [604, 377] width 339 height 32
type input "[DATE] -[DATE] GST"
click at [485, 459] on input "Promo or referral code (optional)" at bounding box center [604, 462] width 339 height 32
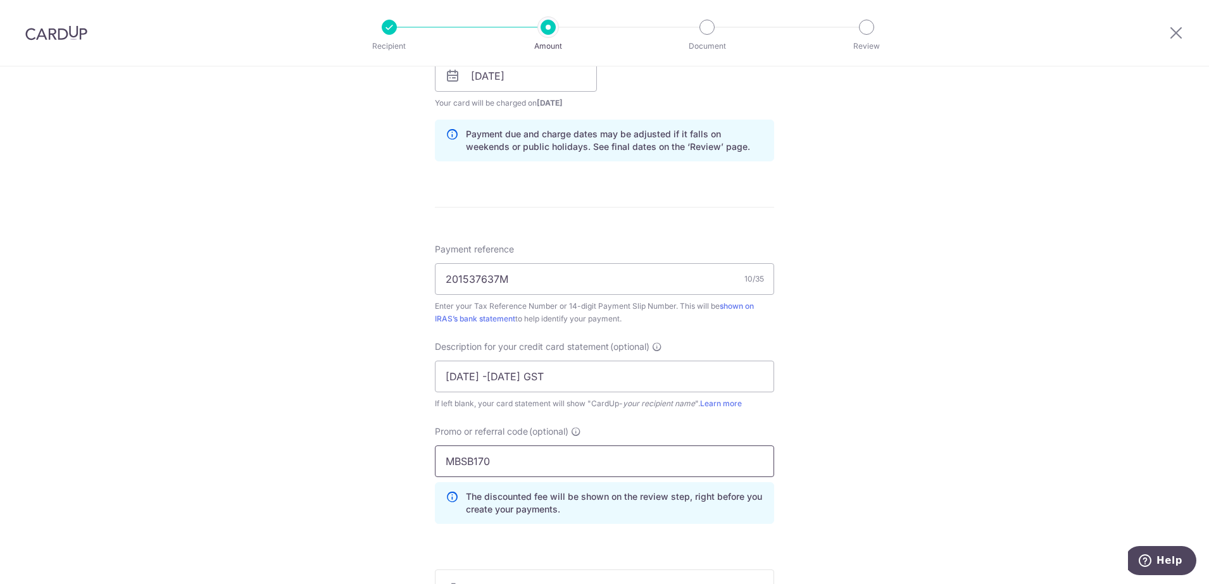
scroll to position [851, 0]
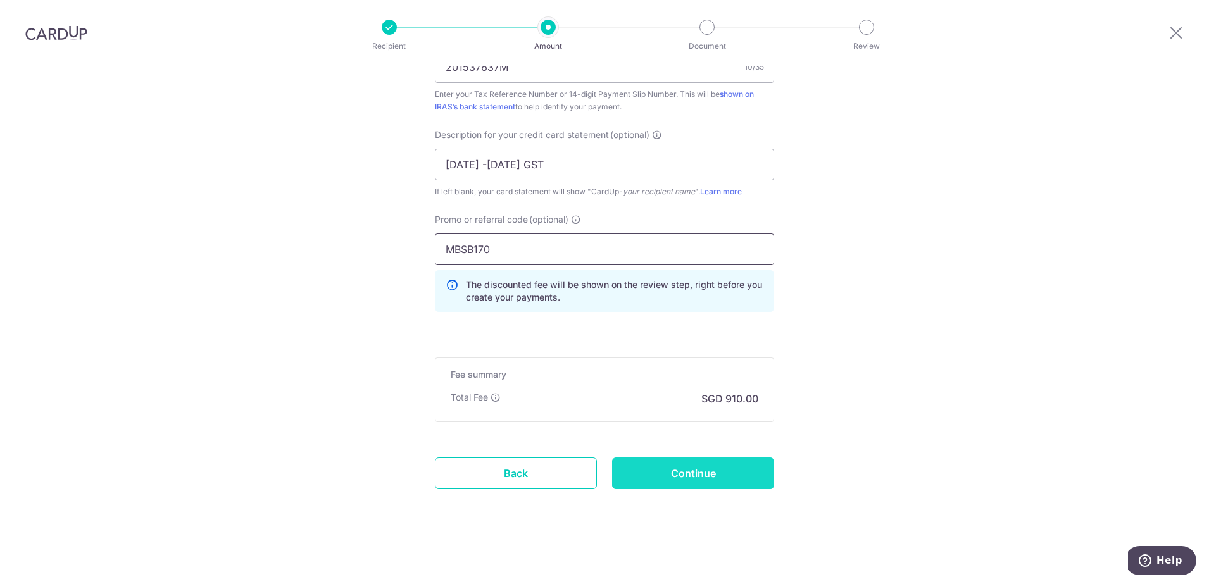
type input "MBSB170"
click at [700, 479] on input "Continue" at bounding box center [693, 474] width 162 height 32
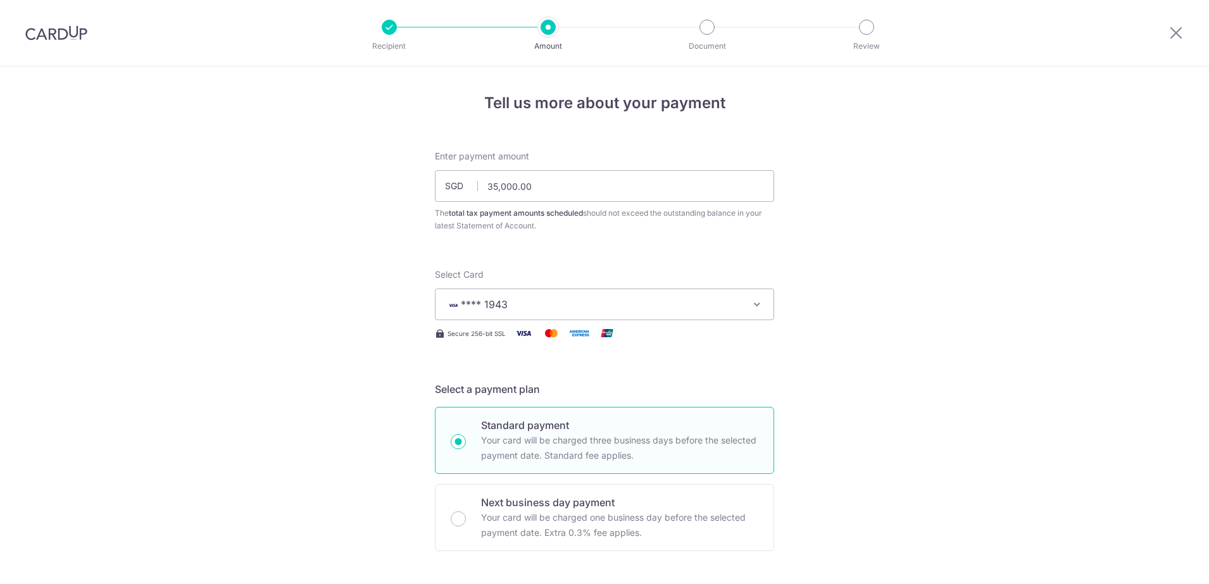
scroll to position [869, 0]
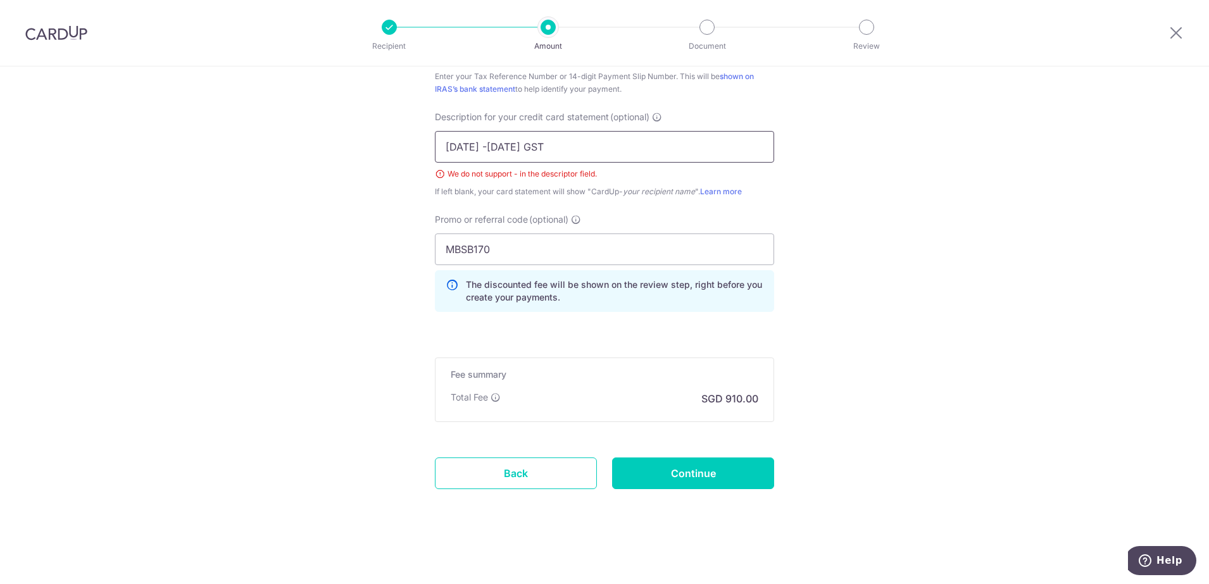
click at [465, 149] on input "[DATE] -[DATE] GST" at bounding box center [604, 147] width 339 height 32
click at [482, 143] on input "[DATE] [DATE] GST" at bounding box center [604, 147] width 339 height 32
click at [459, 144] on input "[DATE] [DATE] GST" at bounding box center [604, 147] width 339 height 32
type input "[DATE] toSep25 GST"
click at [684, 477] on input "Continue" at bounding box center [693, 474] width 162 height 32
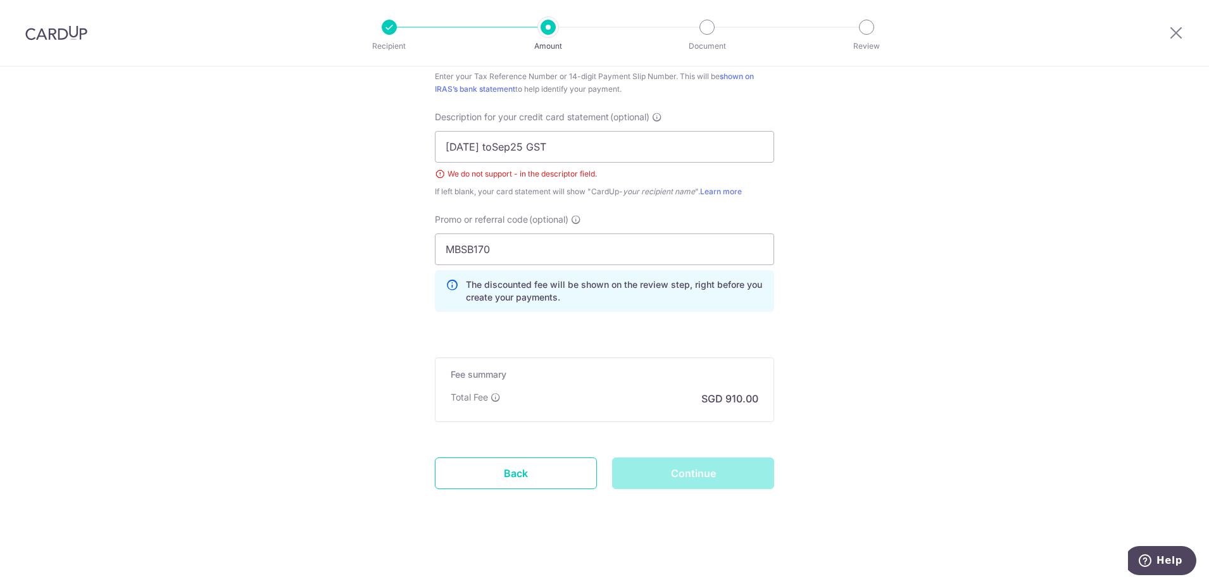
click at [684, 477] on div "Continue" at bounding box center [693, 474] width 177 height 32
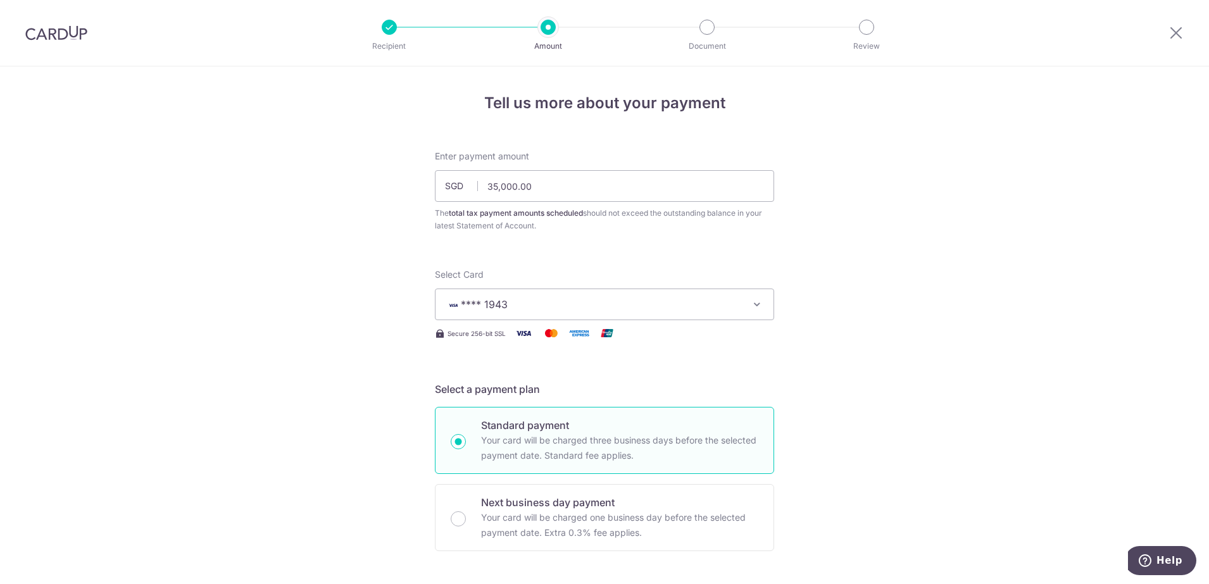
drag, startPoint x: 71, startPoint y: 35, endPoint x: 691, endPoint y: 84, distance: 621.6
click at [71, 35] on img at bounding box center [56, 32] width 62 height 15
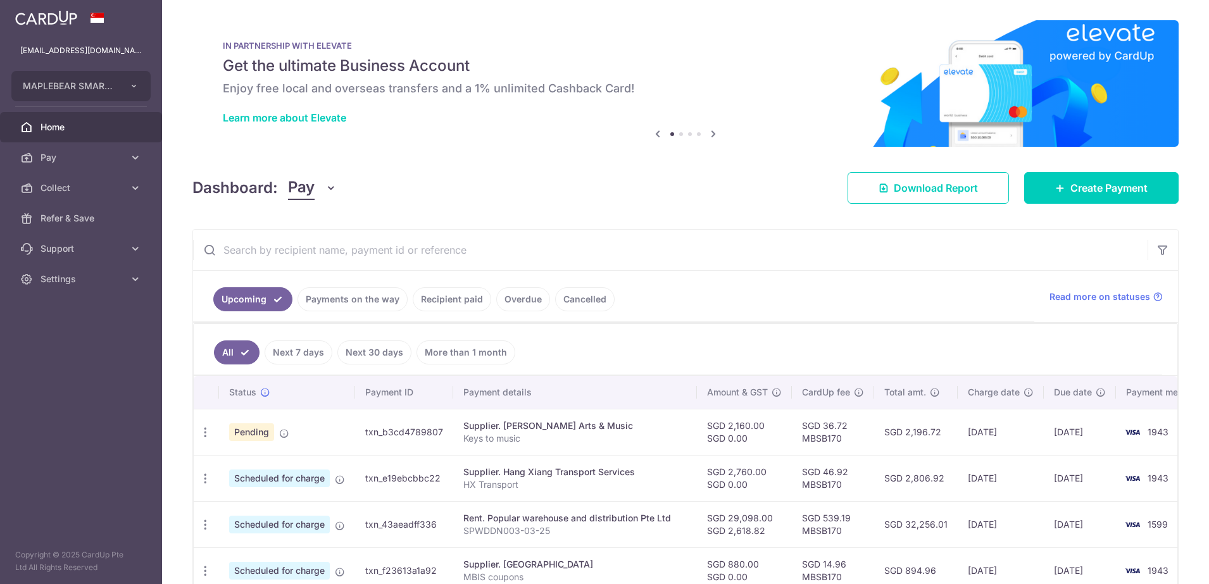
scroll to position [237, 0]
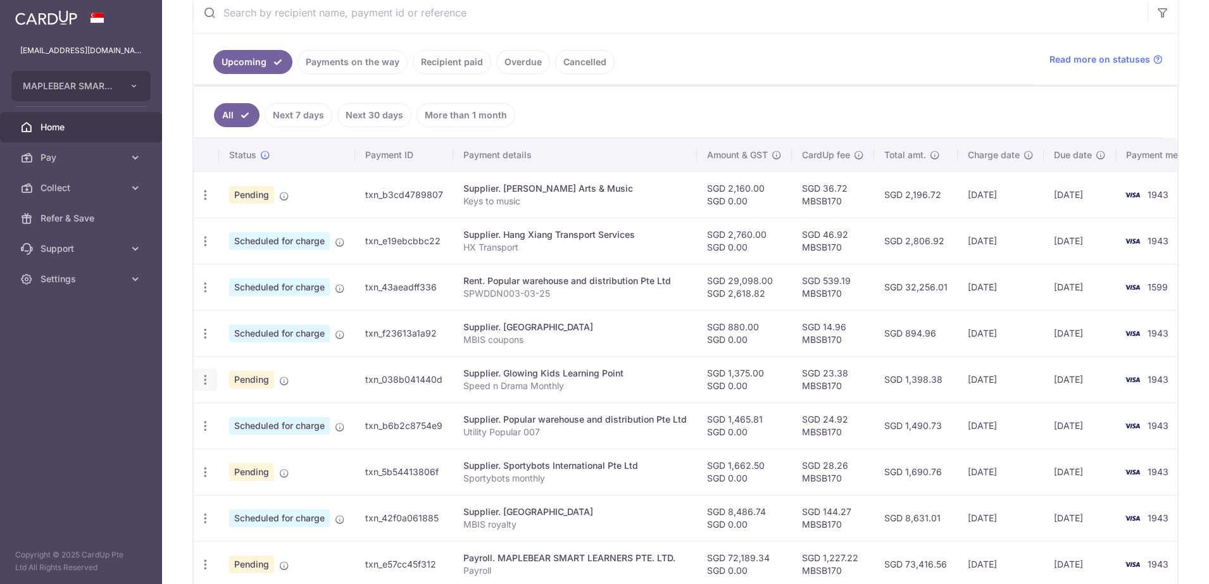
click at [208, 380] on icon "button" at bounding box center [205, 379] width 13 height 13
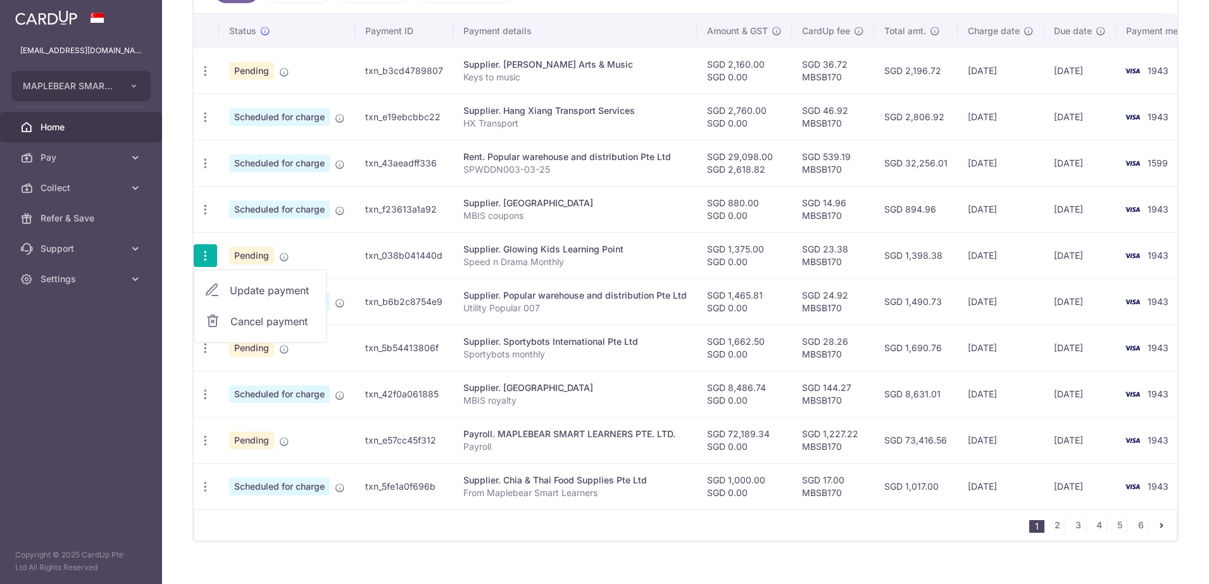
scroll to position [387, 0]
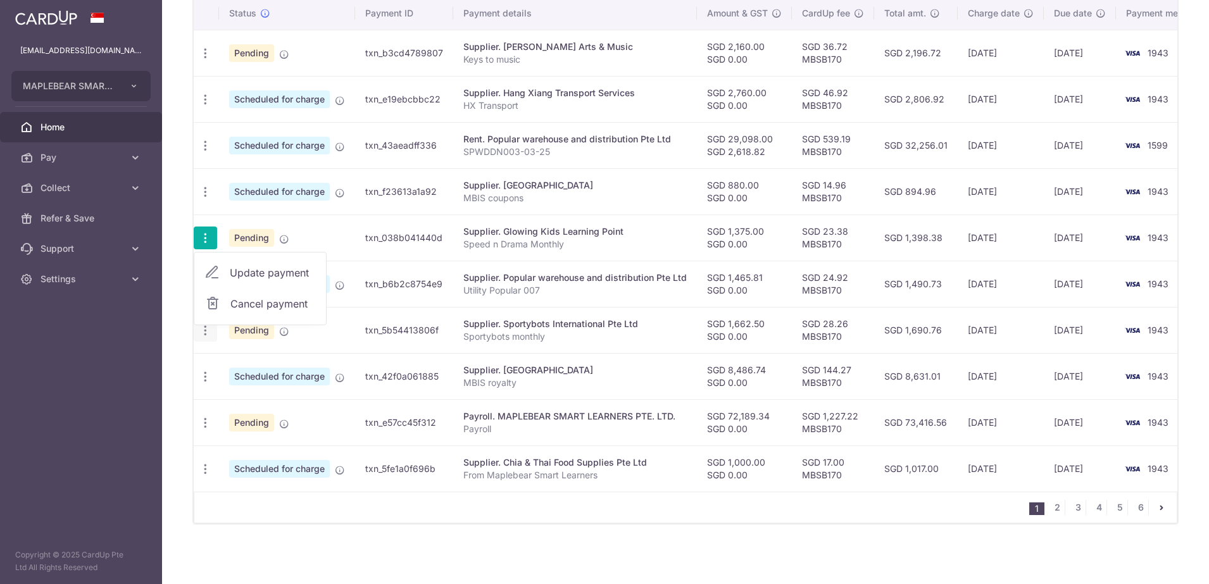
click at [210, 324] on icon "button" at bounding box center [205, 330] width 13 height 13
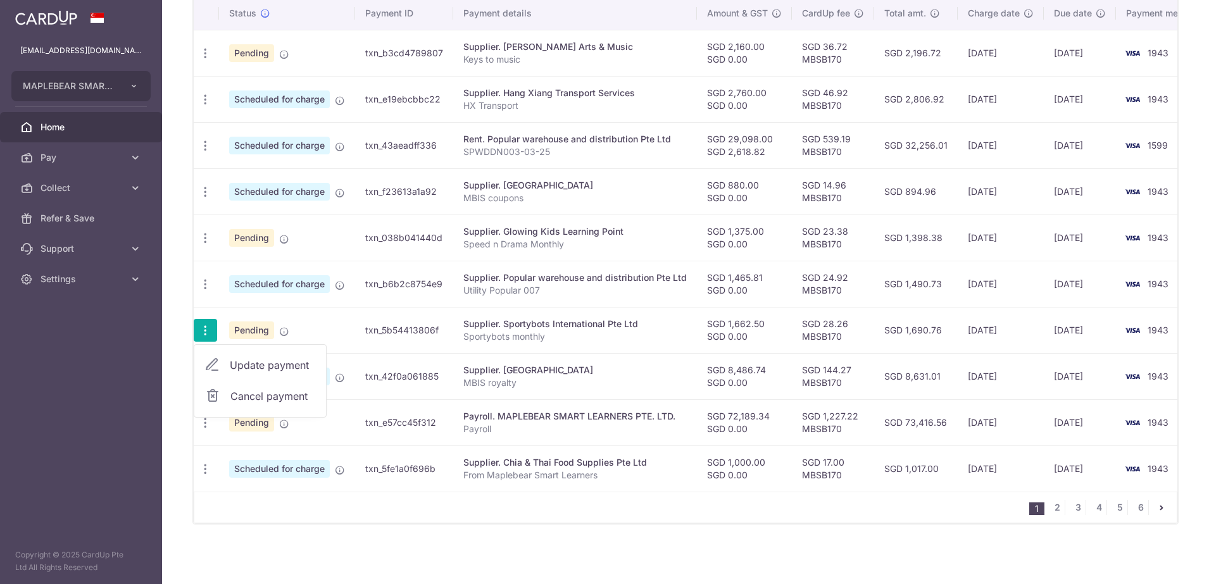
click at [253, 358] on span "Update payment" at bounding box center [273, 365] width 86 height 15
radio input "true"
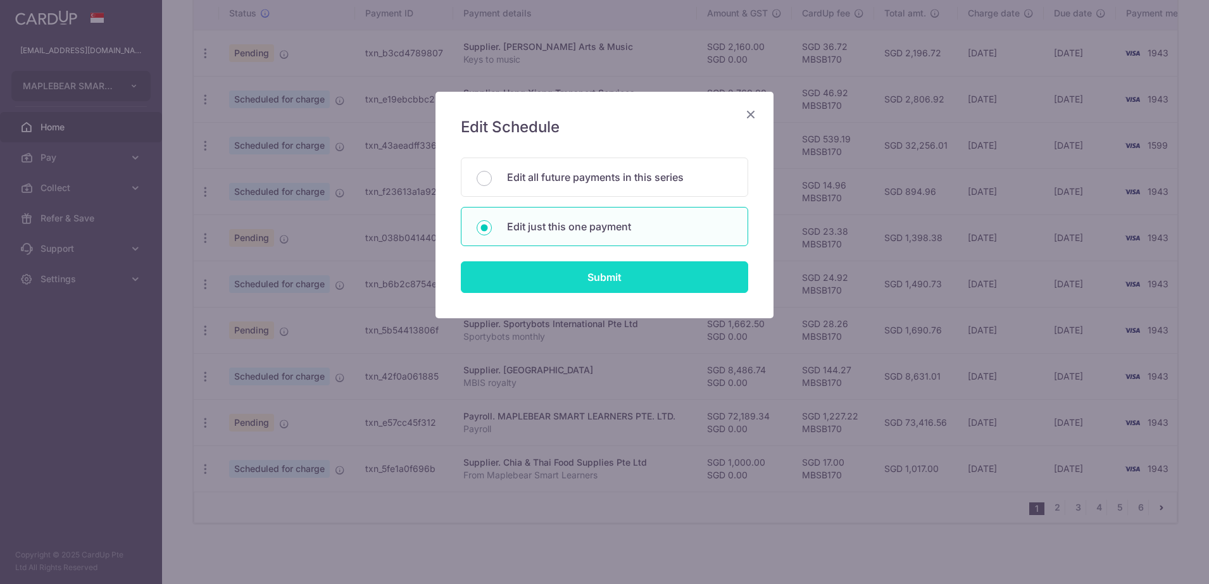
click at [644, 275] on input "Submit" at bounding box center [604, 277] width 287 height 32
radio input "true"
type input "1,662.50"
type input "0.00"
type input "[DATE]"
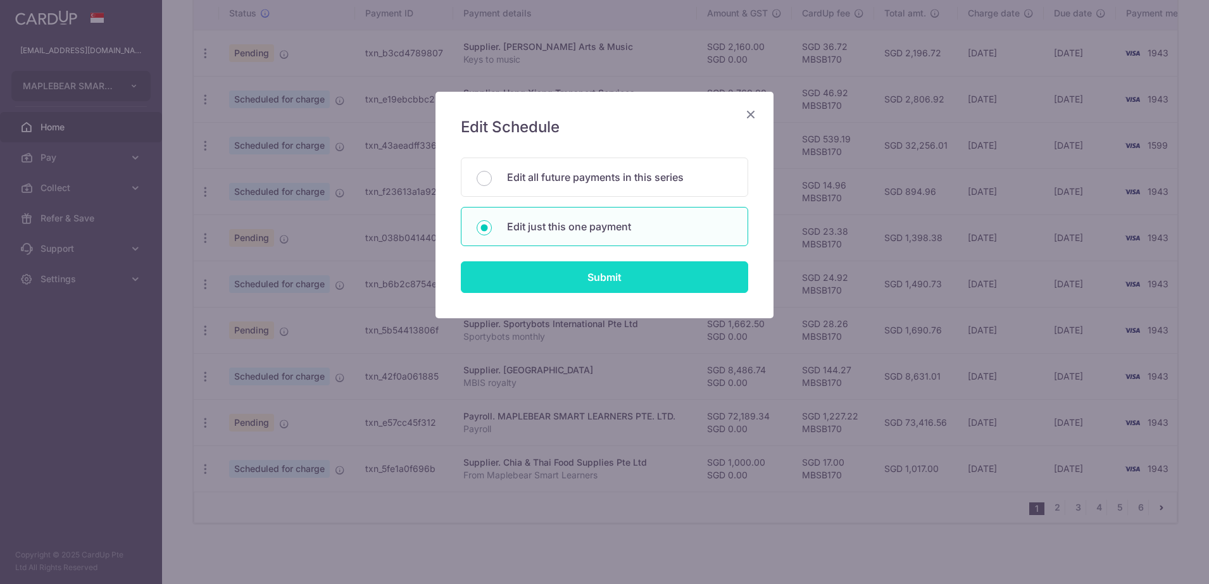
type input "Sportybots monthly"
type input "Sportybots Sep"
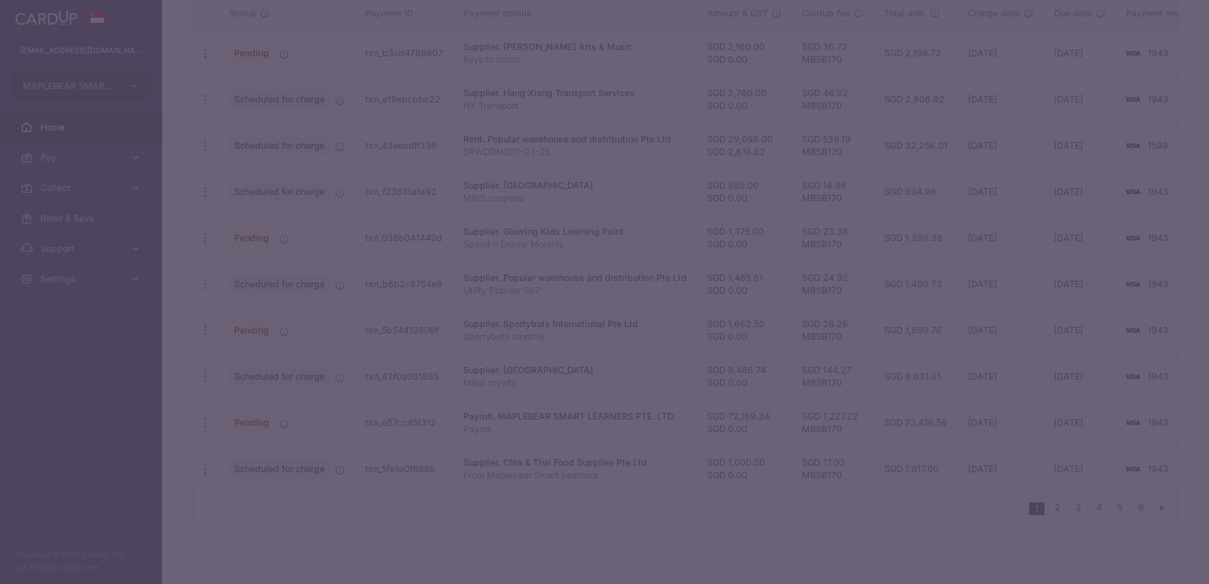
type input "MBSB170"
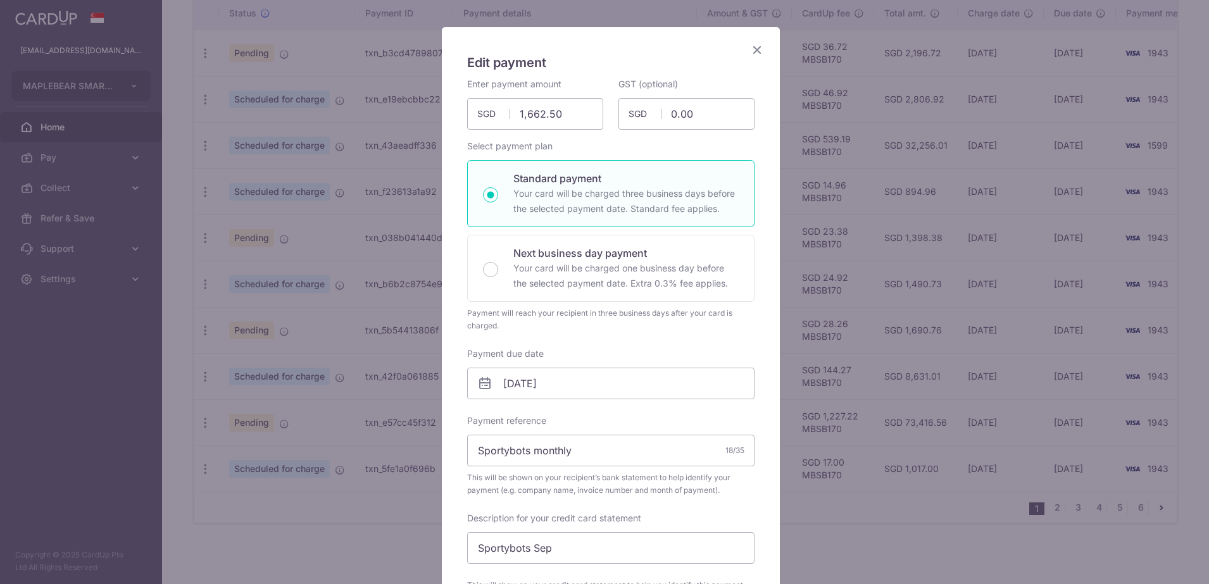
scroll to position [0, 0]
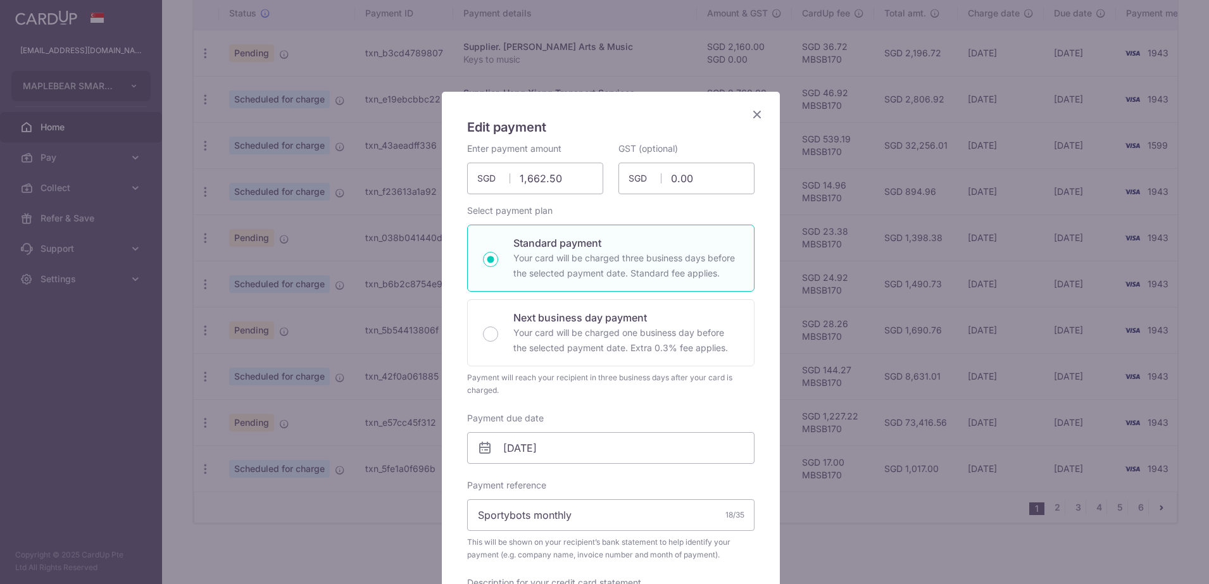
click at [750, 111] on icon "Close" at bounding box center [757, 114] width 15 height 16
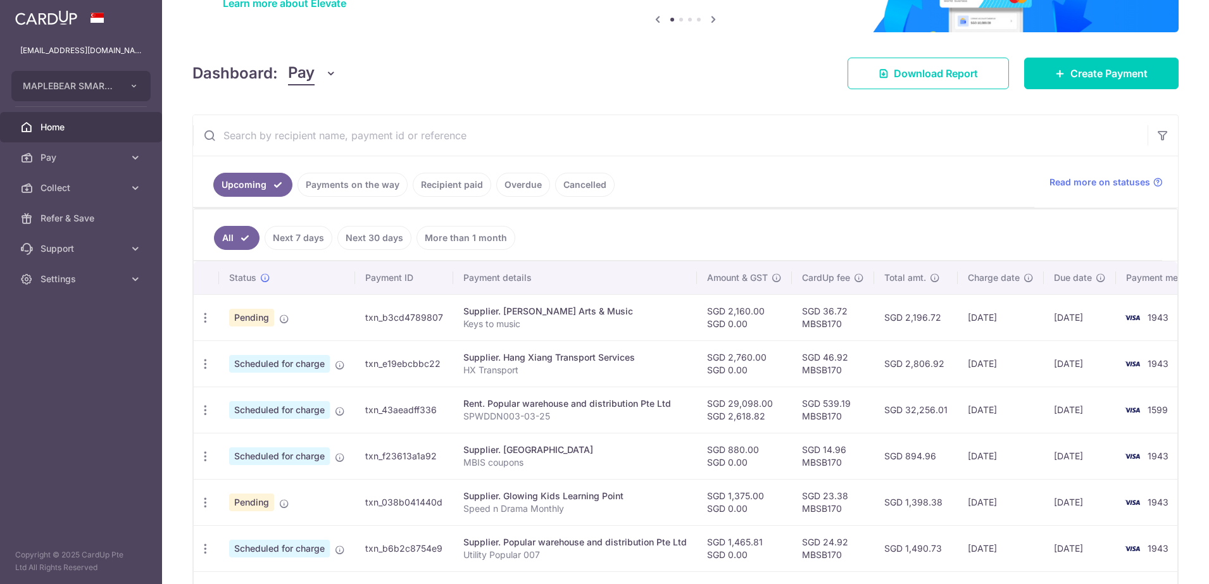
scroll to position [150, 0]
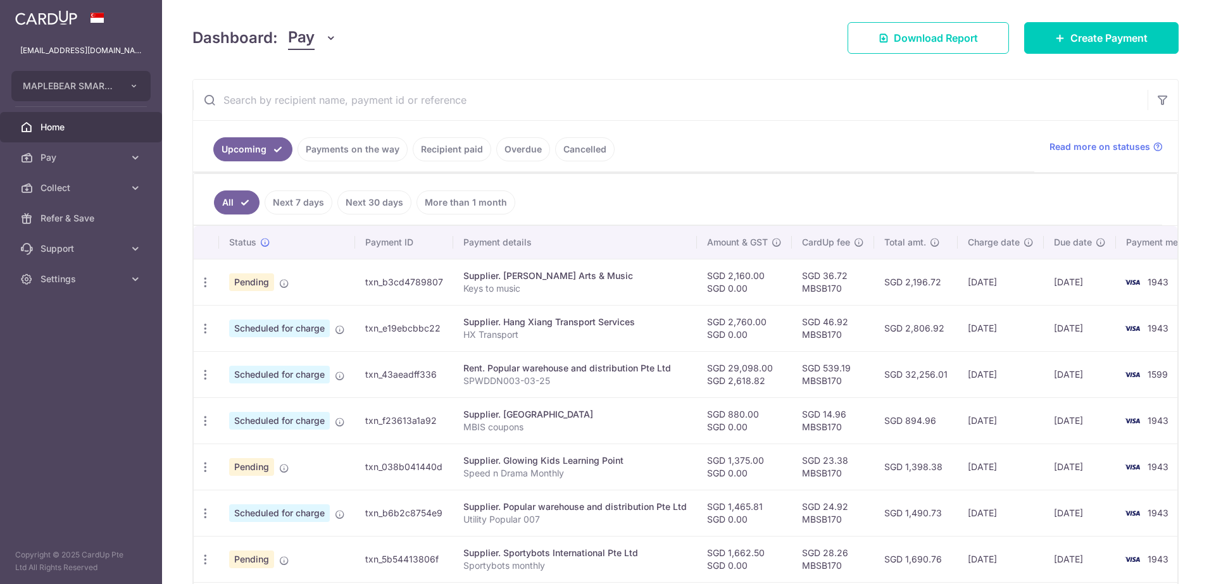
click at [449, 153] on link "Recipient paid" at bounding box center [452, 149] width 78 height 24
click at [449, 153] on div "× Pause Schedule Pause all future payments in this series Pause just this one p…" at bounding box center [685, 292] width 1047 height 584
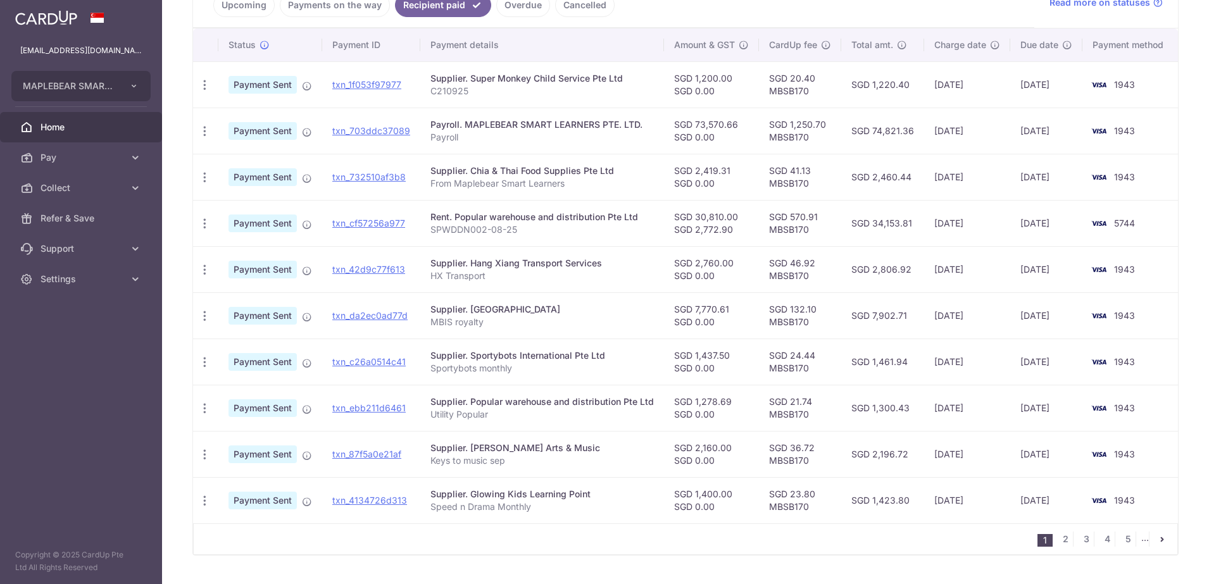
scroll to position [334, 0]
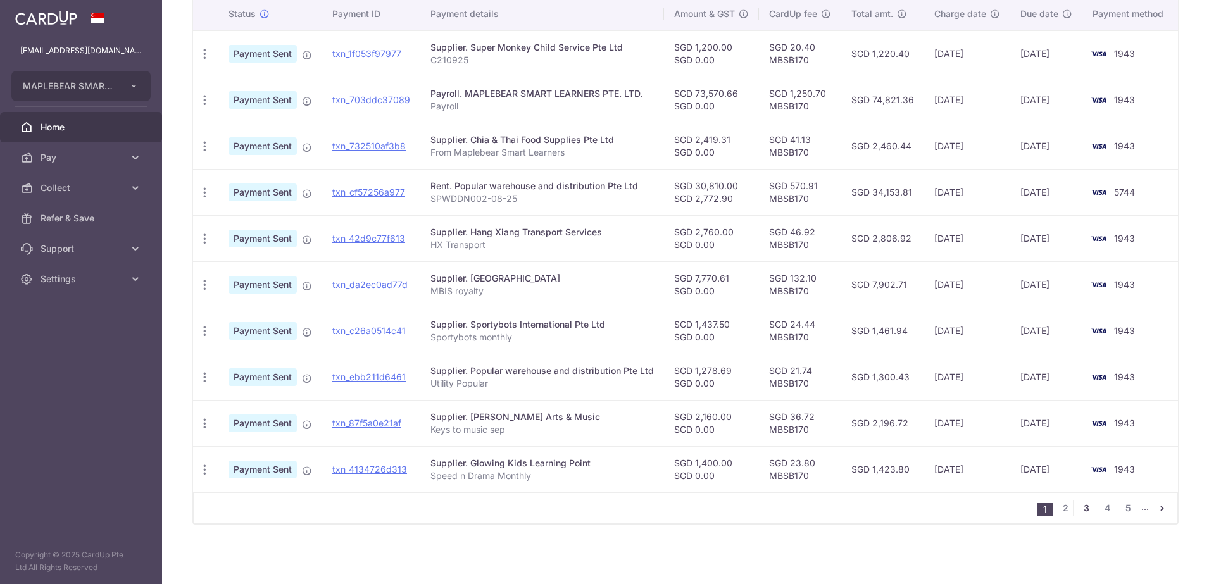
click at [1079, 509] on link "3" at bounding box center [1086, 508] width 15 height 15
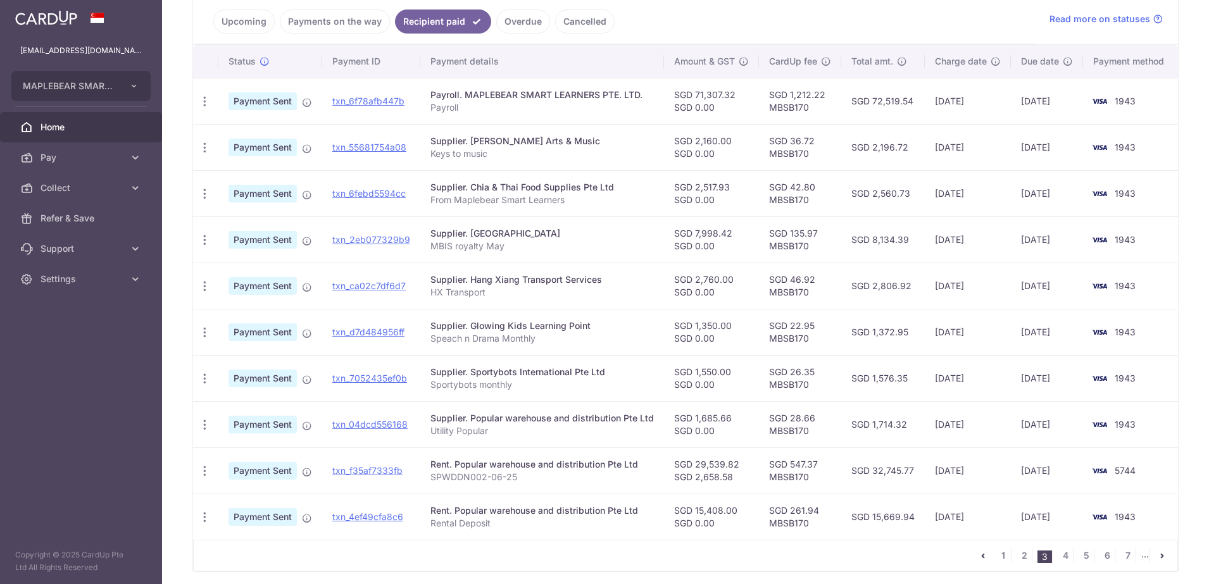
scroll to position [317, 0]
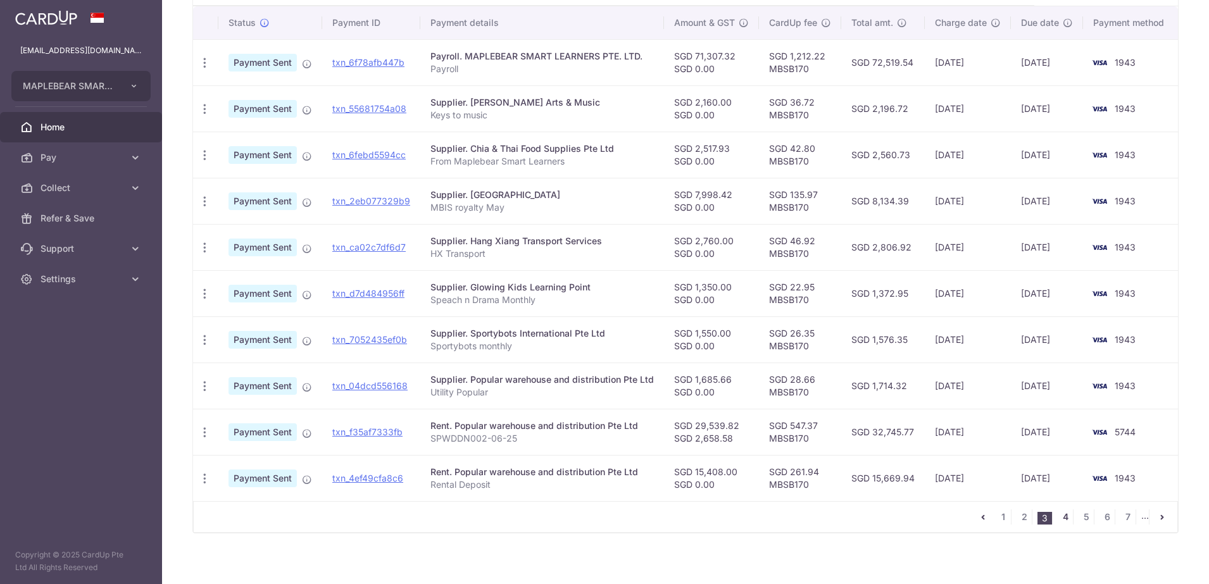
click at [1058, 525] on link "4" at bounding box center [1065, 517] width 15 height 15
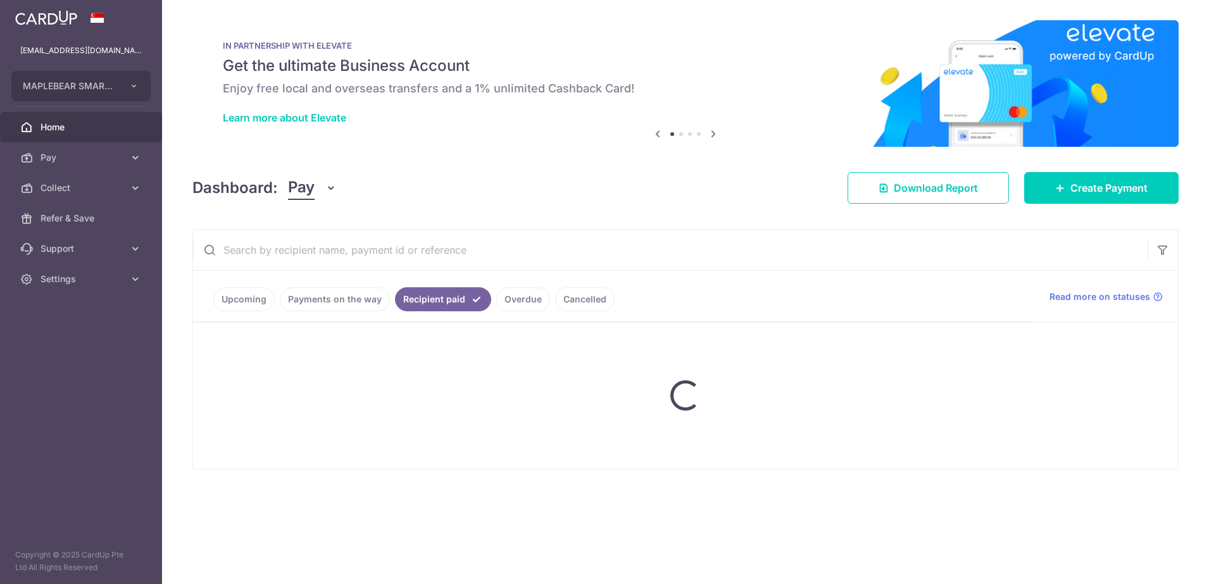
scroll to position [0, 0]
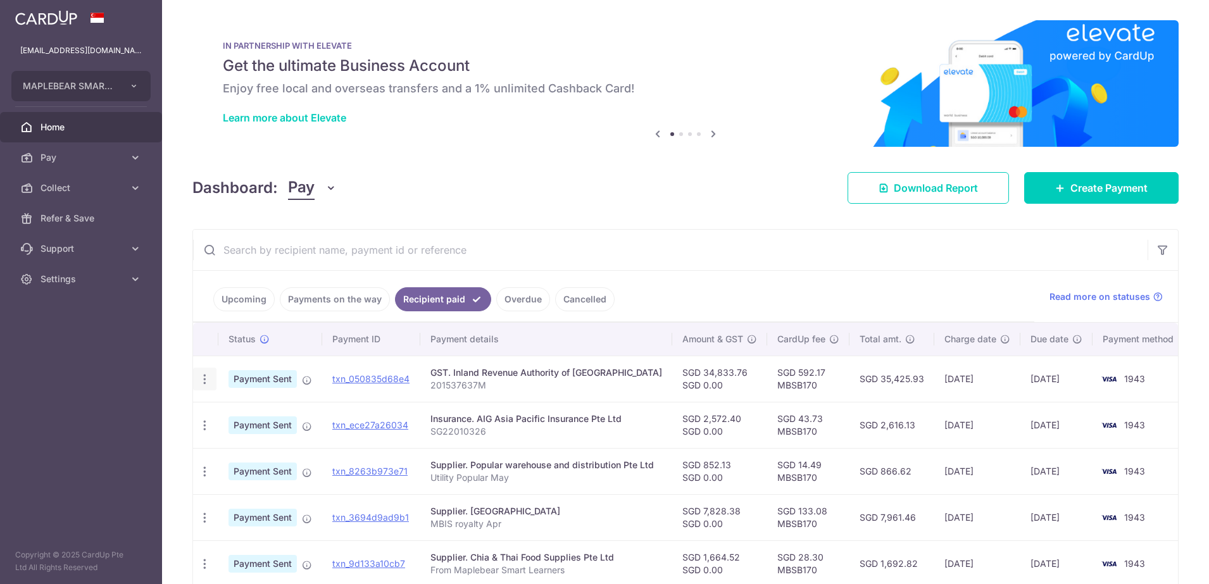
click at [207, 381] on icon "button" at bounding box center [204, 379] width 13 height 13
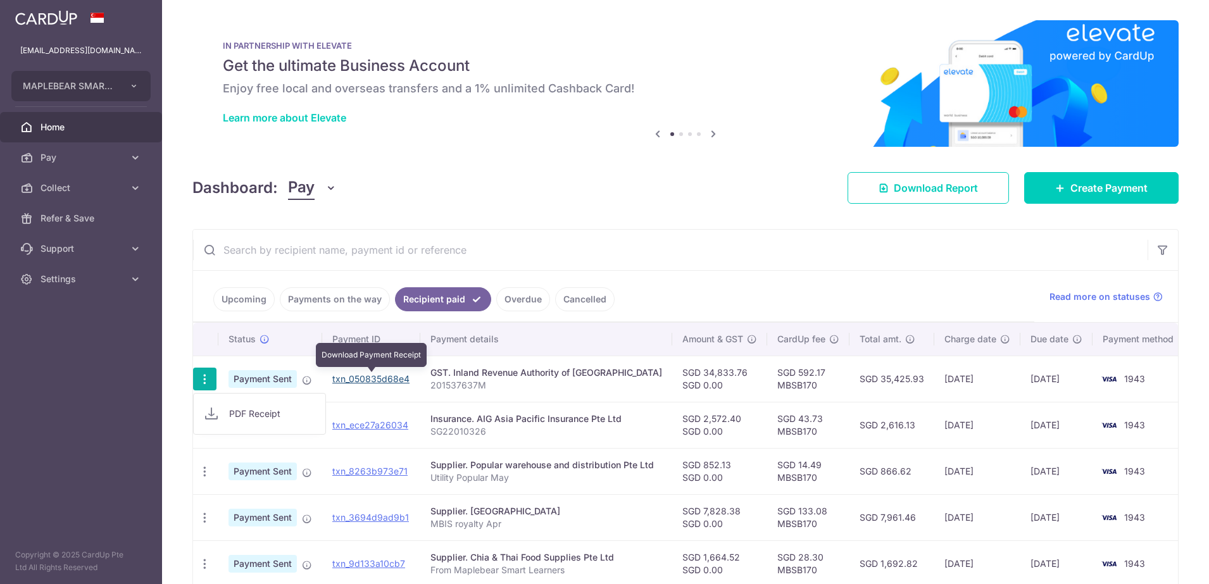
drag, startPoint x: 383, startPoint y: 374, endPoint x: 670, endPoint y: 69, distance: 419.2
click at [383, 374] on link "txn_050835d68e4" at bounding box center [370, 378] width 77 height 11
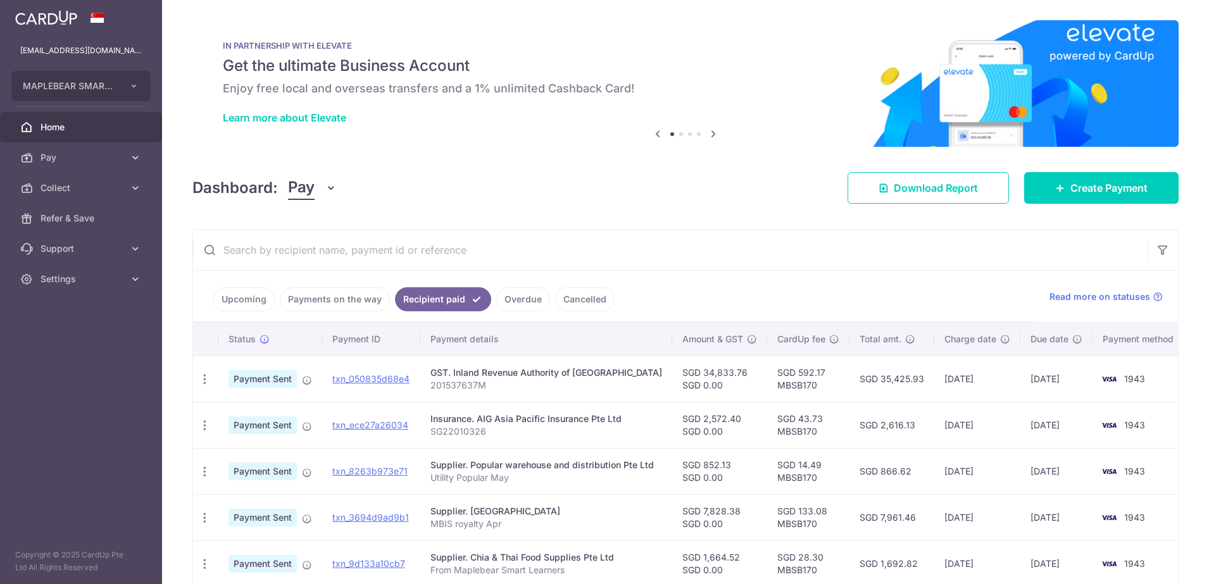
click at [719, 179] on div "Dashboard: Pay Pay Collect Download Report Download Report Create Payment" at bounding box center [685, 185] width 986 height 37
drag, startPoint x: 365, startPoint y: 378, endPoint x: 670, endPoint y: 68, distance: 434.7
click at [365, 378] on link "txn_050835d68e4" at bounding box center [370, 378] width 77 height 11
